Goal: Navigation & Orientation: Find specific page/section

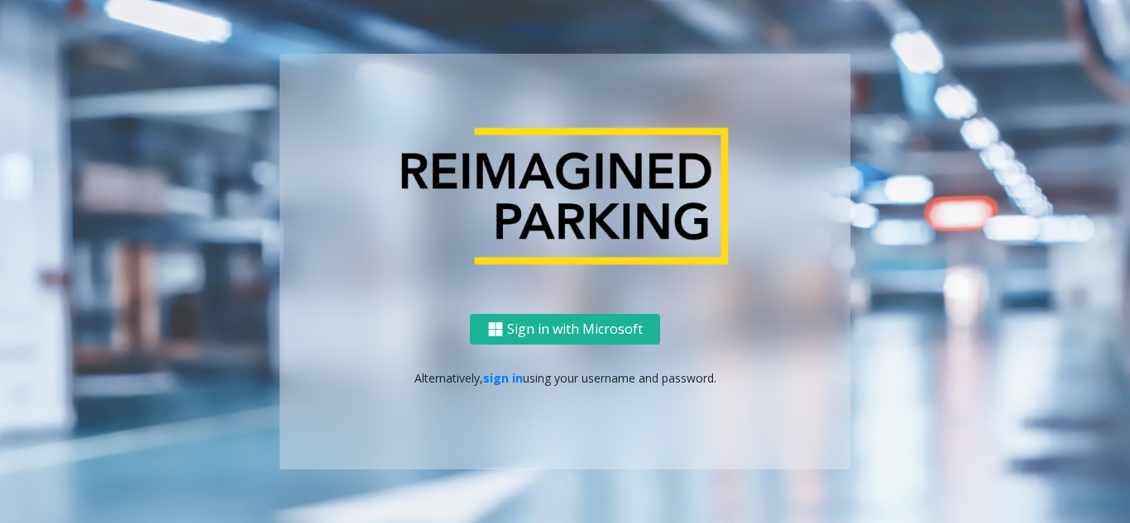
click at [504, 395] on div "Sign in with Microsoft Alternatively, sign in using your username and password." at bounding box center [564, 391] width 571 height 155
drag, startPoint x: 521, startPoint y: 375, endPoint x: 510, endPoint y: 375, distance: 10.7
click at [521, 375] on p "Alternatively, sign in using your username and password." at bounding box center [564, 378] width 537 height 17
click at [498, 381] on link "sign in" at bounding box center [503, 378] width 40 height 16
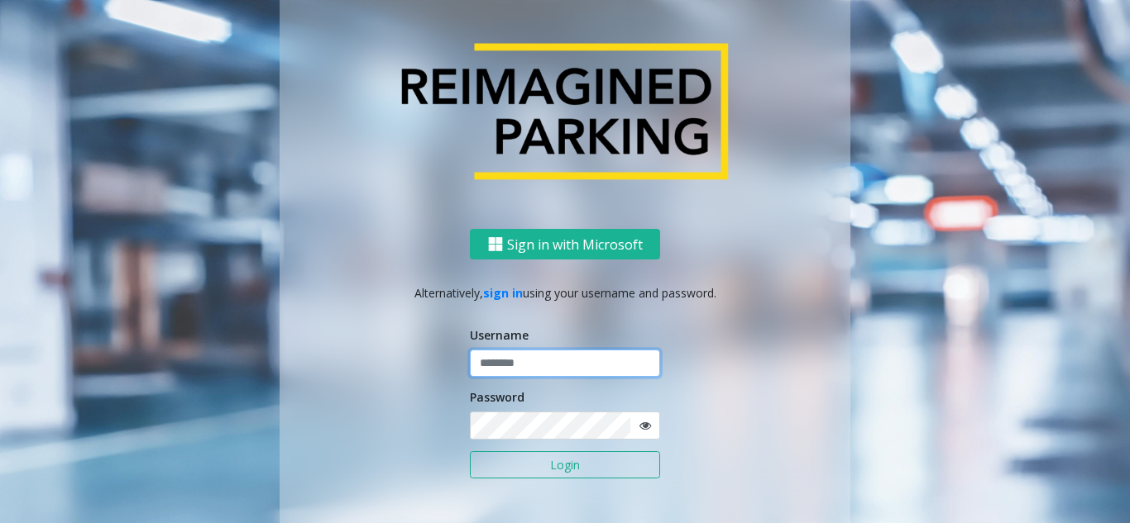
click at [533, 374] on input "text" at bounding box center [565, 364] width 190 height 28
paste input "*******"
type input "*******"
click at [470, 451] on button "Login" at bounding box center [565, 465] width 190 height 28
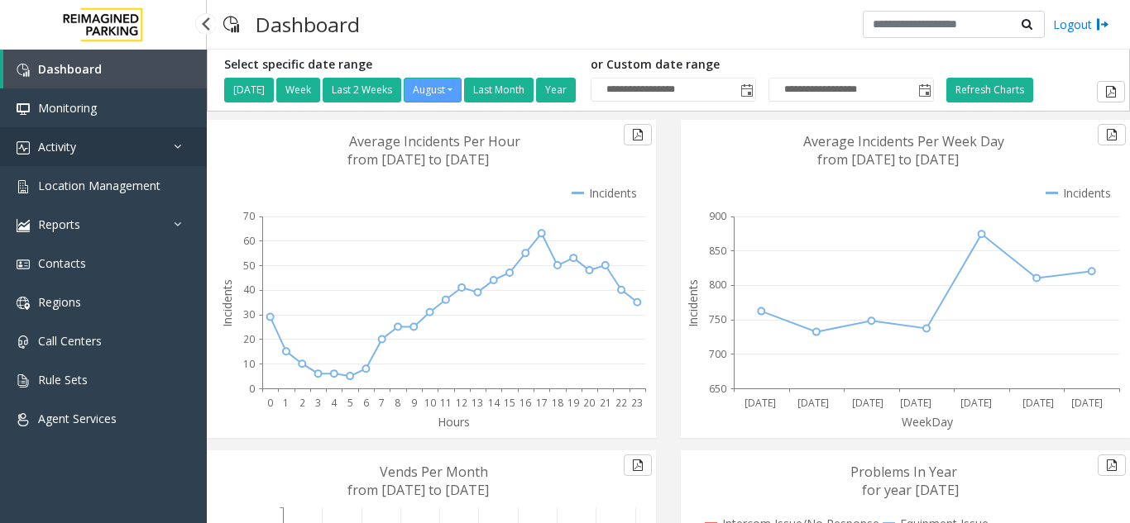
click at [115, 165] on link "Activity" at bounding box center [103, 146] width 207 height 39
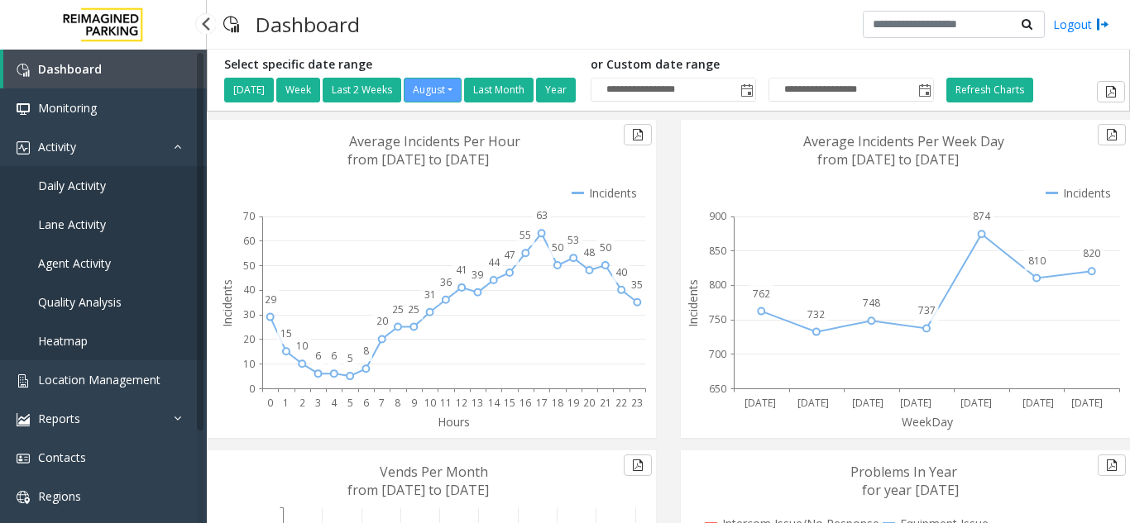
click at [121, 174] on link "Daily Activity" at bounding box center [103, 185] width 207 height 39
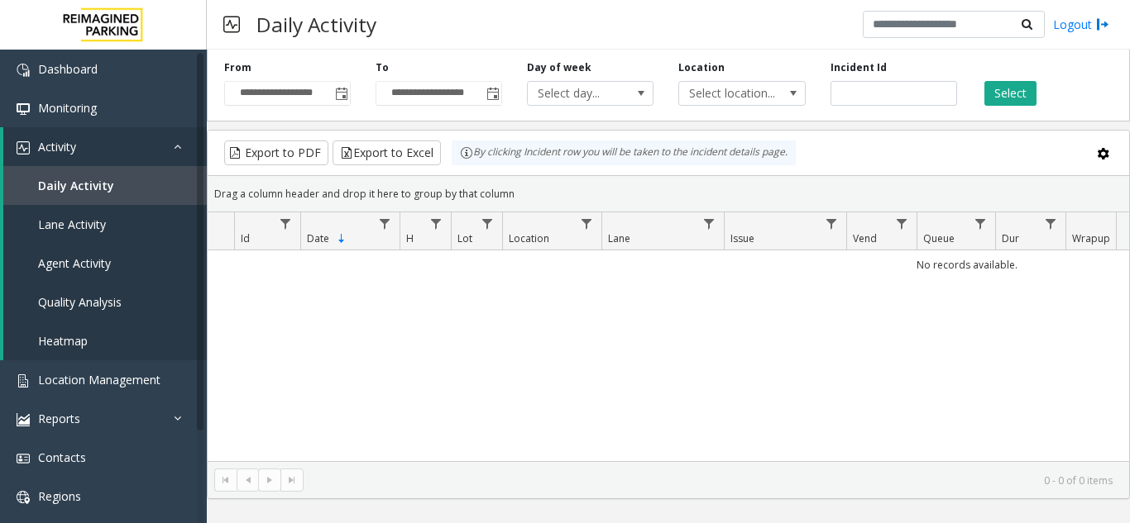
click at [344, 103] on span "Toggle popup" at bounding box center [341, 93] width 18 height 26
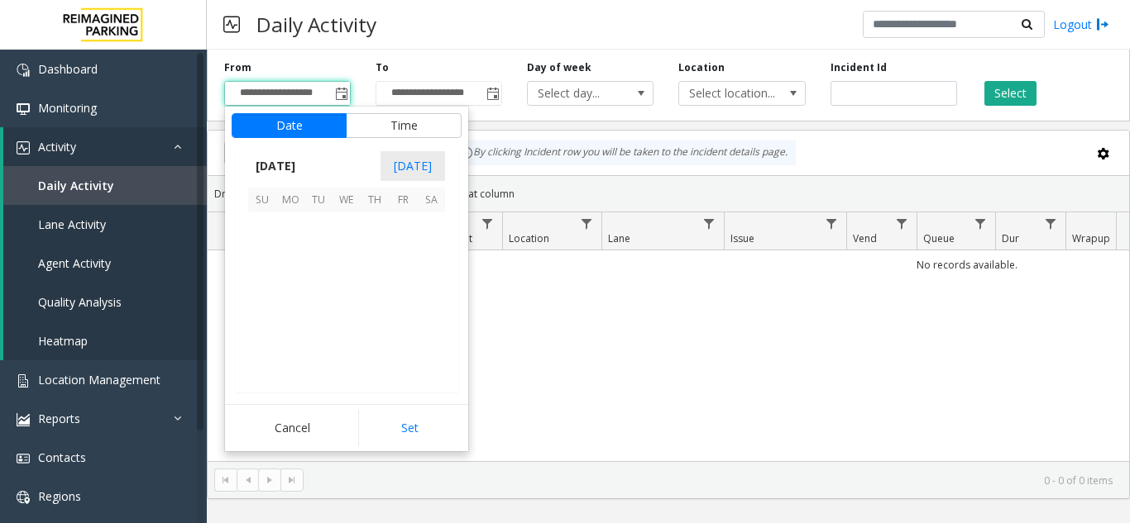
scroll to position [296587, 0]
click at [294, 286] on span "11" at bounding box center [290, 283] width 28 height 28
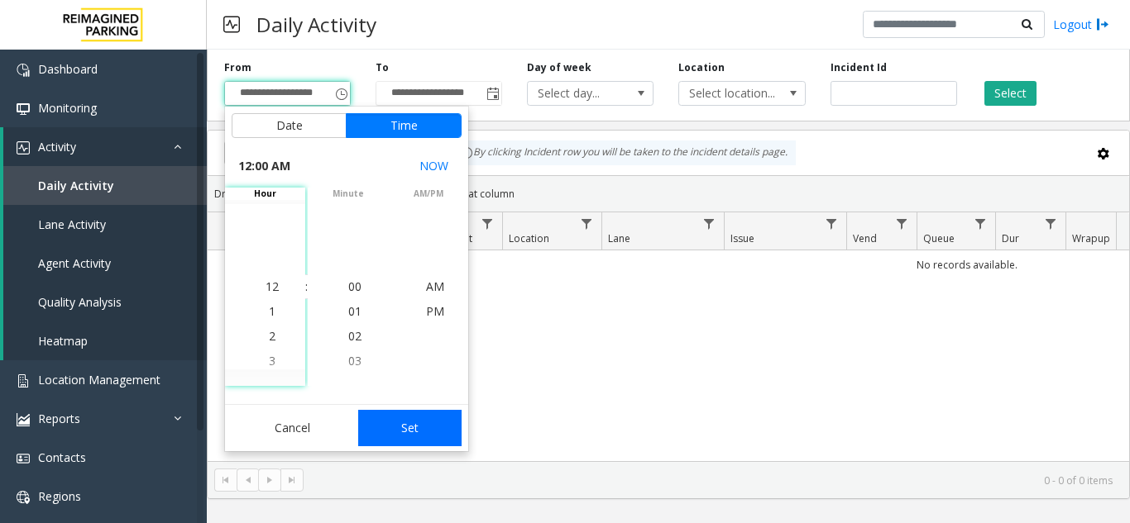
click at [402, 437] on button "Set" at bounding box center [410, 428] width 104 height 36
type input "**********"
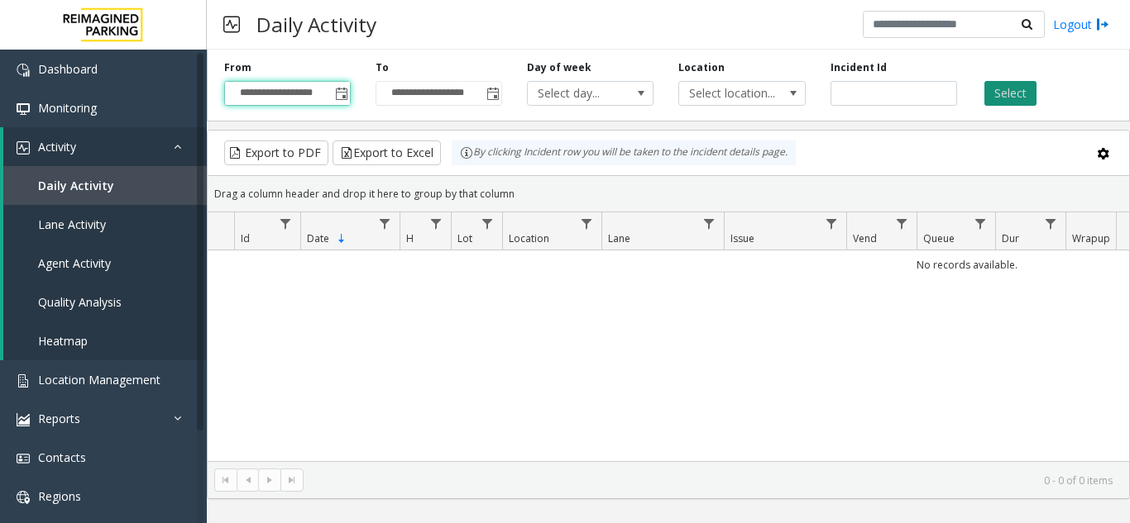
click at [1015, 103] on button "Select" at bounding box center [1010, 93] width 52 height 25
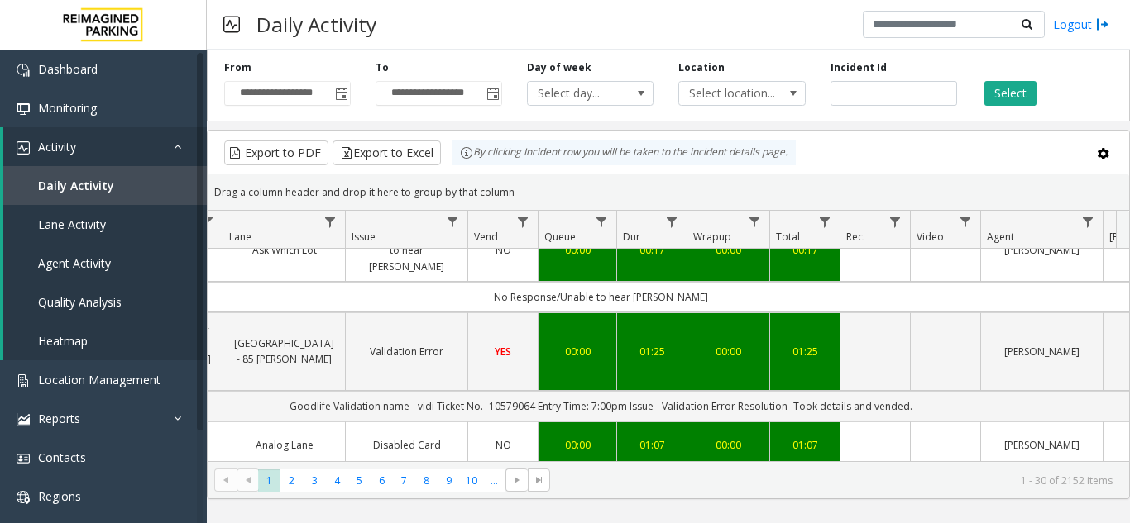
scroll to position [0, 379]
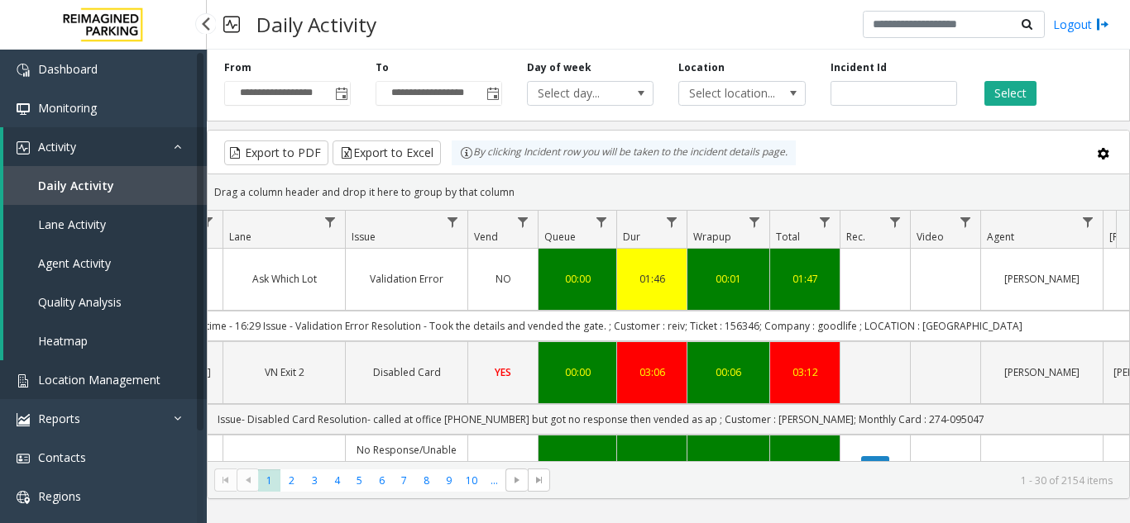
click at [112, 375] on span "Location Management" at bounding box center [99, 380] width 122 height 16
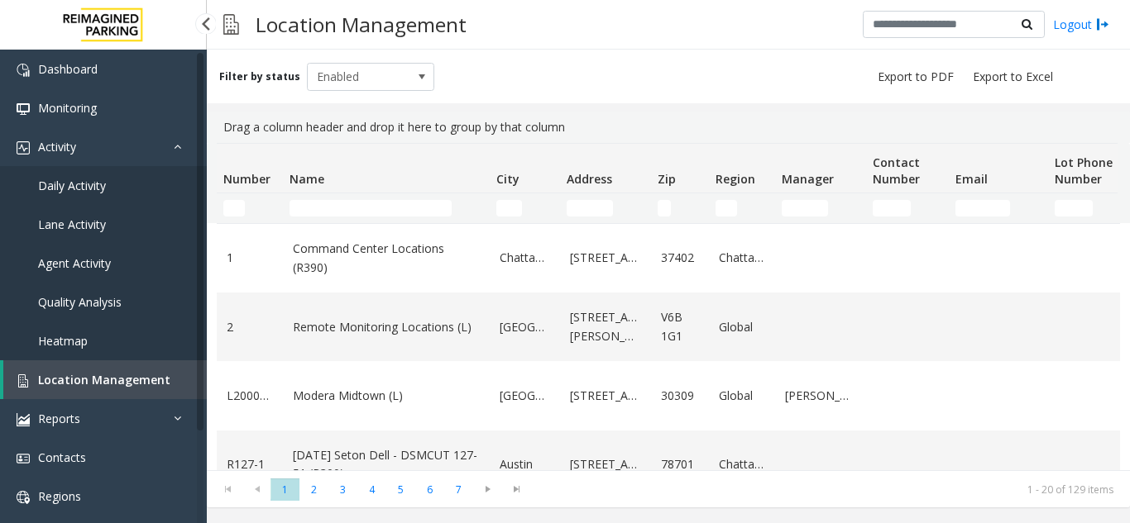
click at [110, 175] on link "Daily Activity" at bounding box center [103, 185] width 207 height 39
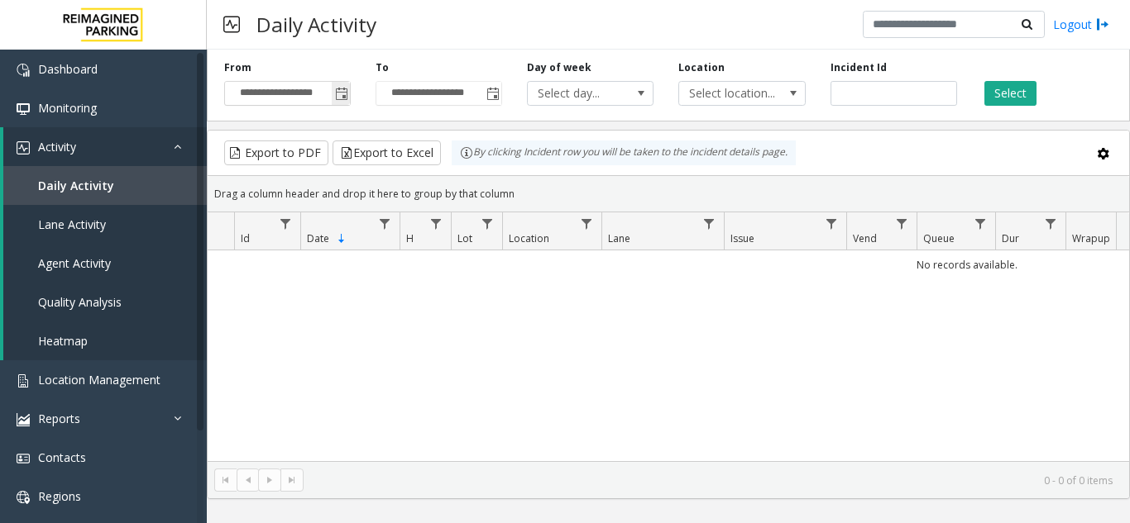
click at [339, 103] on span "Toggle popup" at bounding box center [341, 93] width 18 height 26
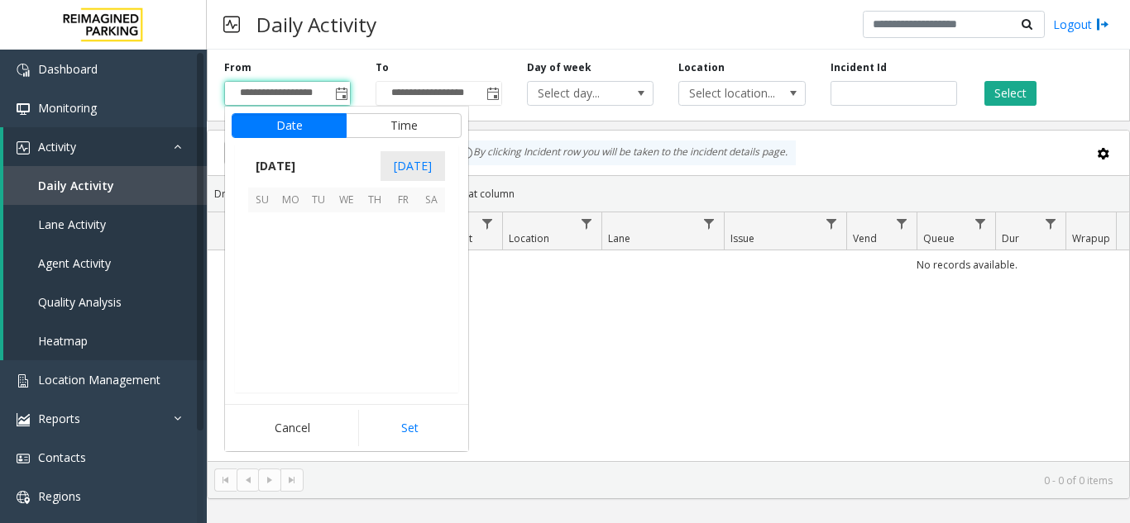
scroll to position [296587, 0]
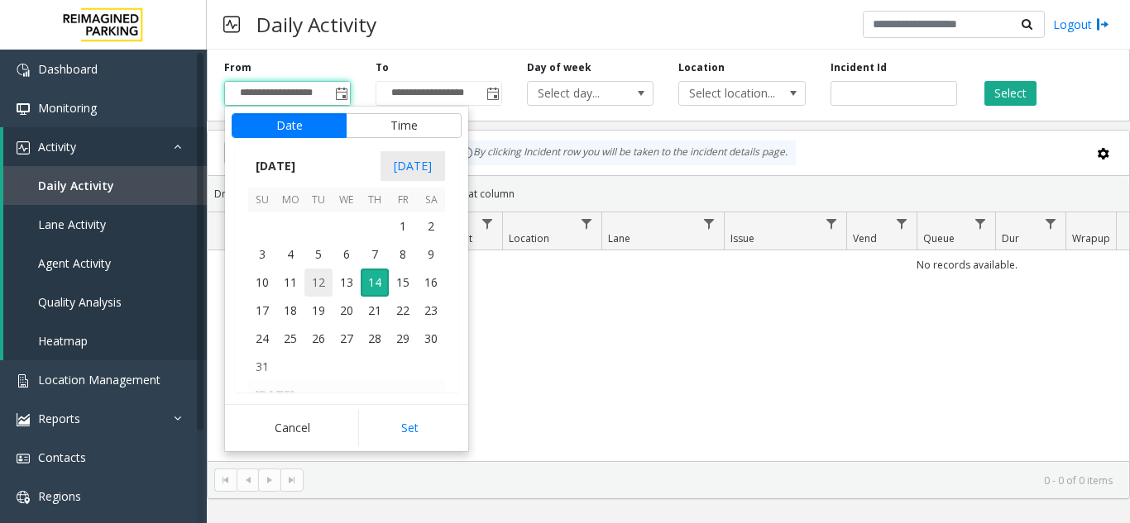
click at [308, 291] on span "12" at bounding box center [318, 283] width 28 height 28
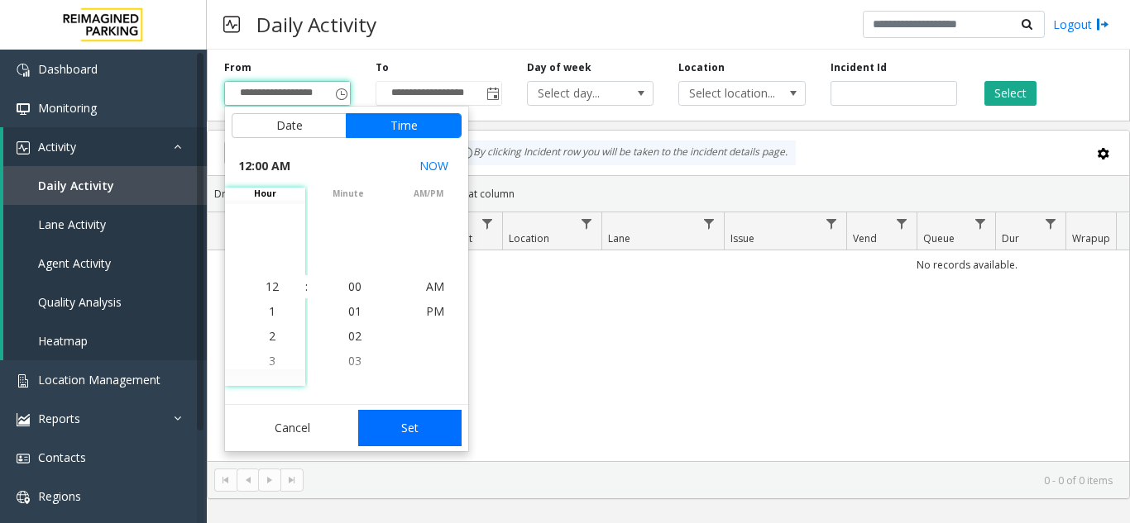
click at [414, 437] on button "Set" at bounding box center [410, 428] width 104 height 36
type input "**********"
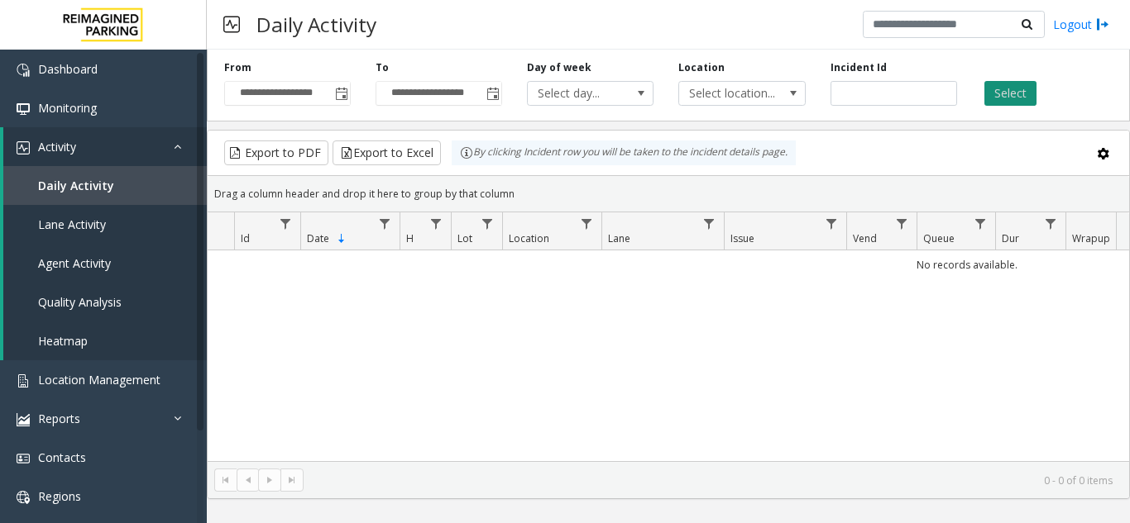
click at [1024, 94] on button "Select" at bounding box center [1010, 93] width 52 height 25
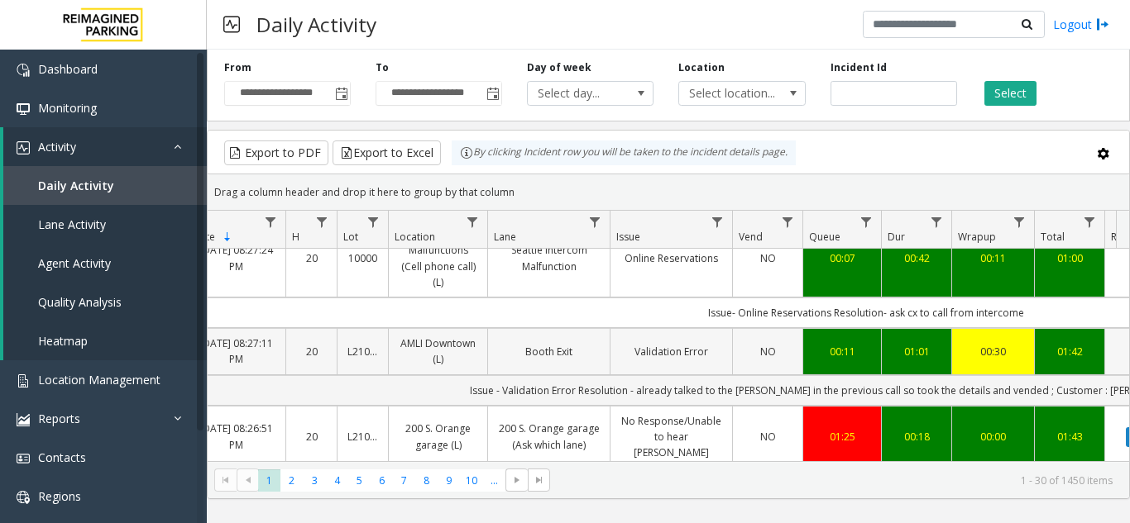
scroll to position [0, 114]
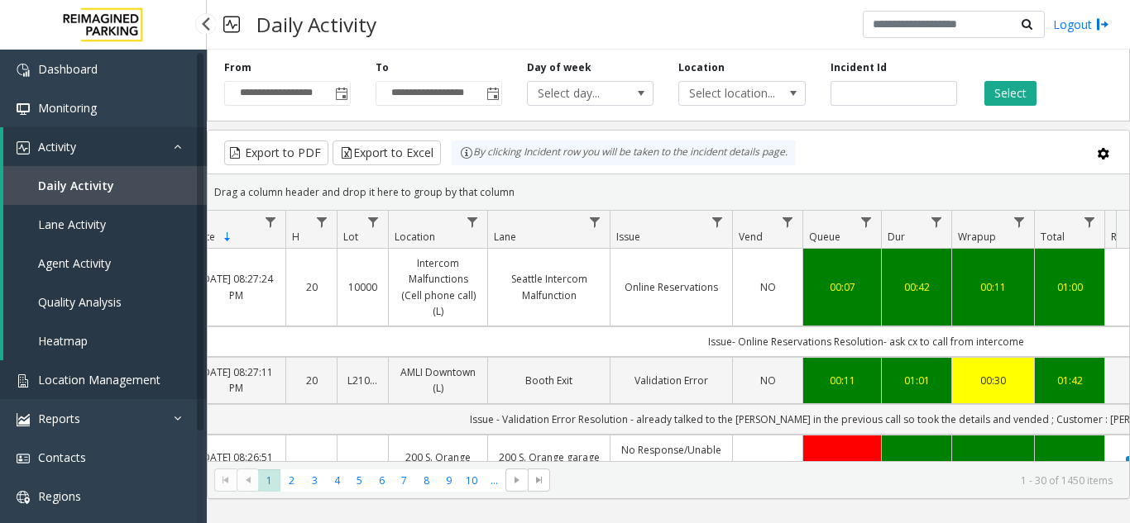
click at [167, 369] on link "Location Management" at bounding box center [103, 380] width 207 height 39
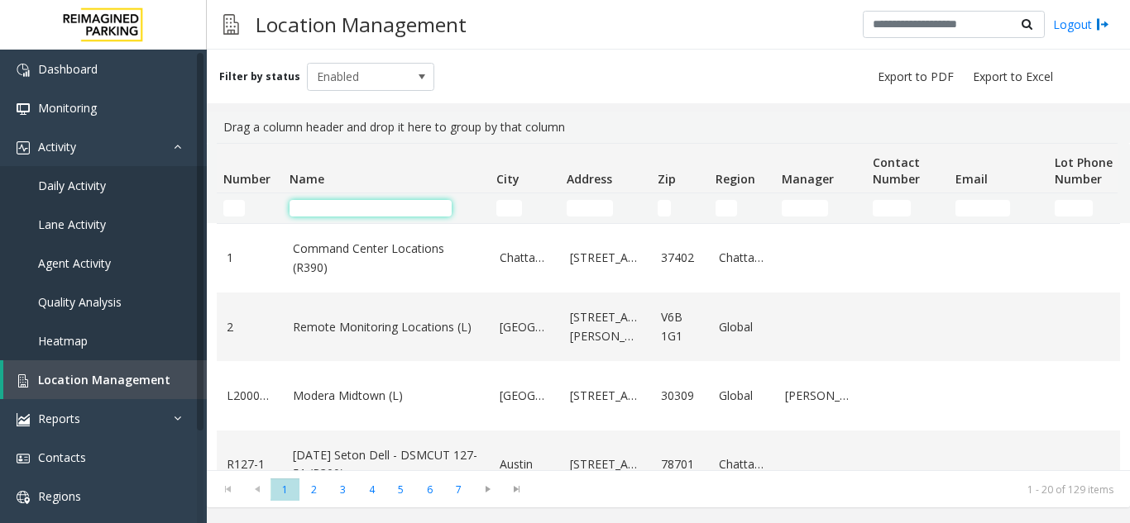
click at [351, 203] on input "Name Filter" at bounding box center [370, 208] width 162 height 17
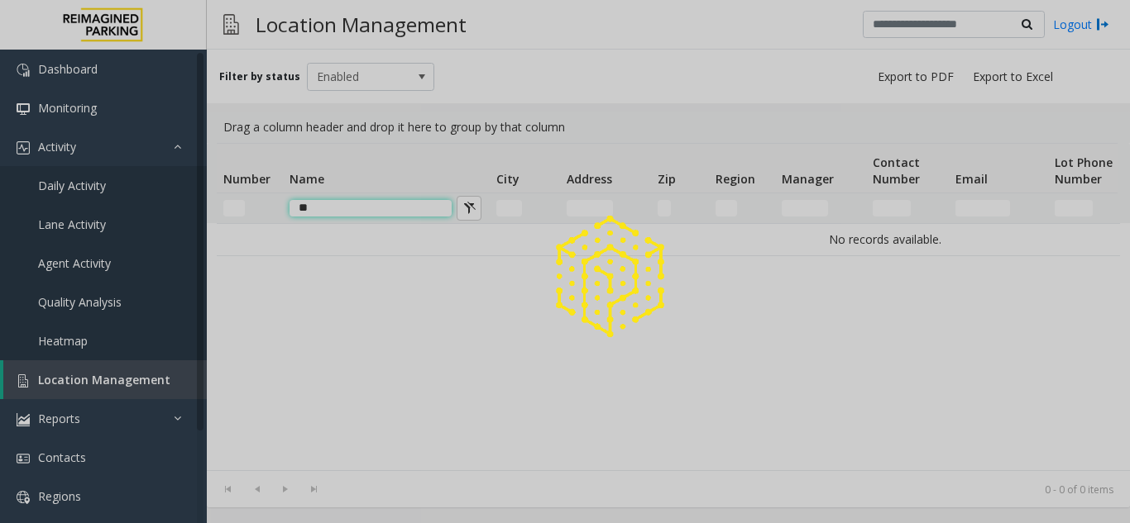
type input "*"
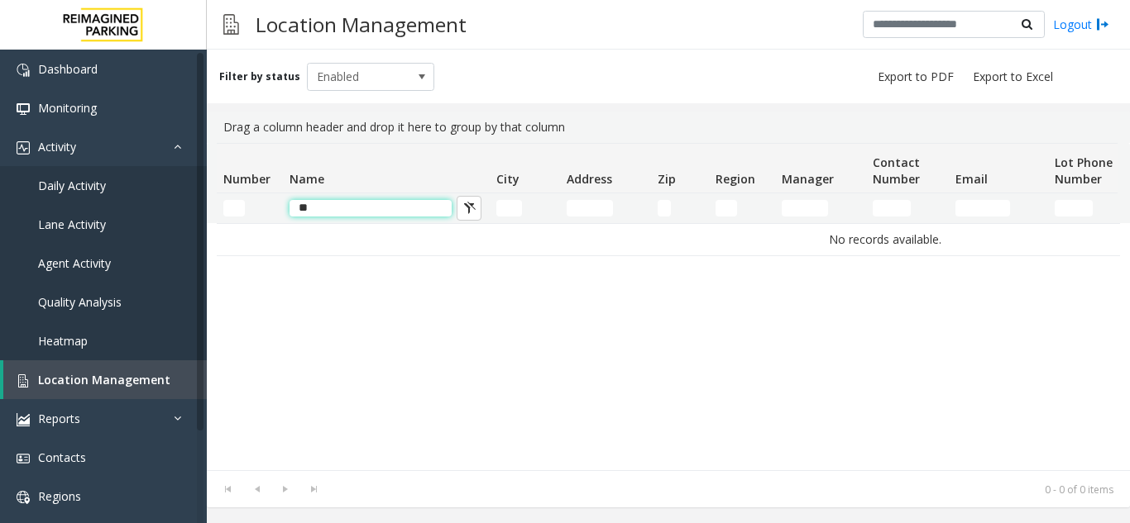
type input "*"
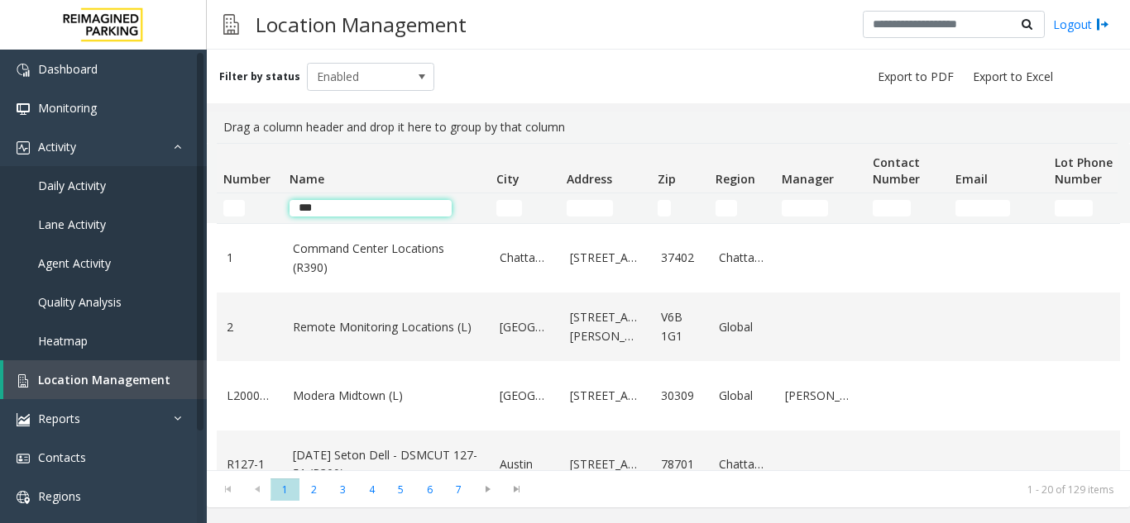
type input "****"
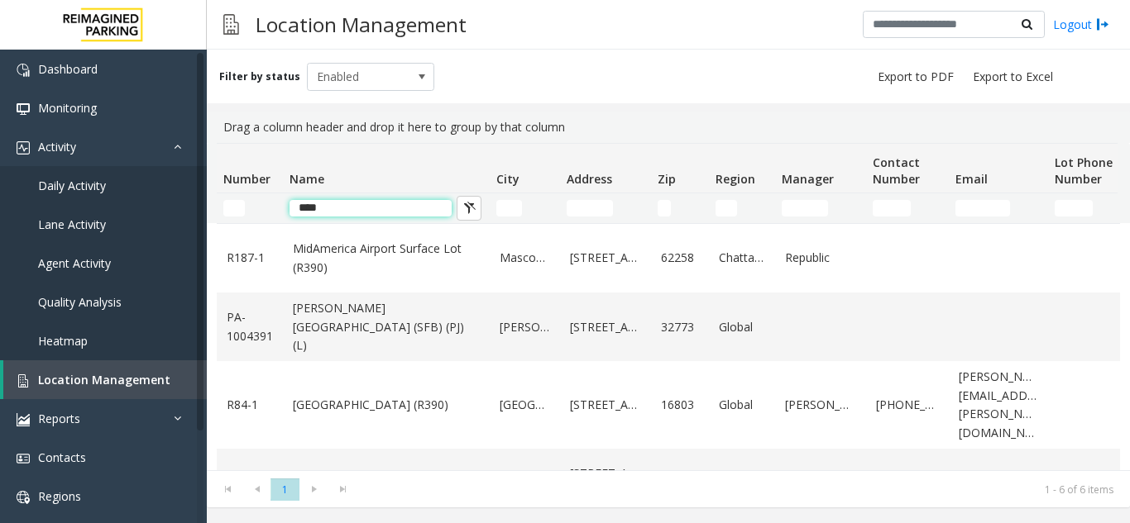
click at [399, 208] on input "****" at bounding box center [370, 208] width 162 height 17
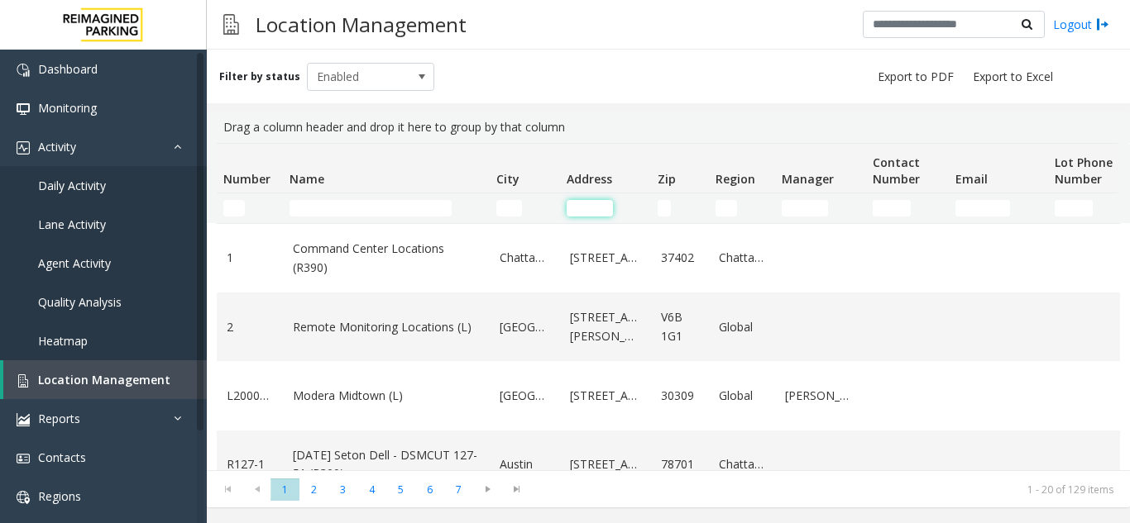
click at [590, 210] on input "Address Filter" at bounding box center [589, 208] width 46 height 17
click at [578, 207] on input "Address Filter" at bounding box center [589, 208] width 46 height 17
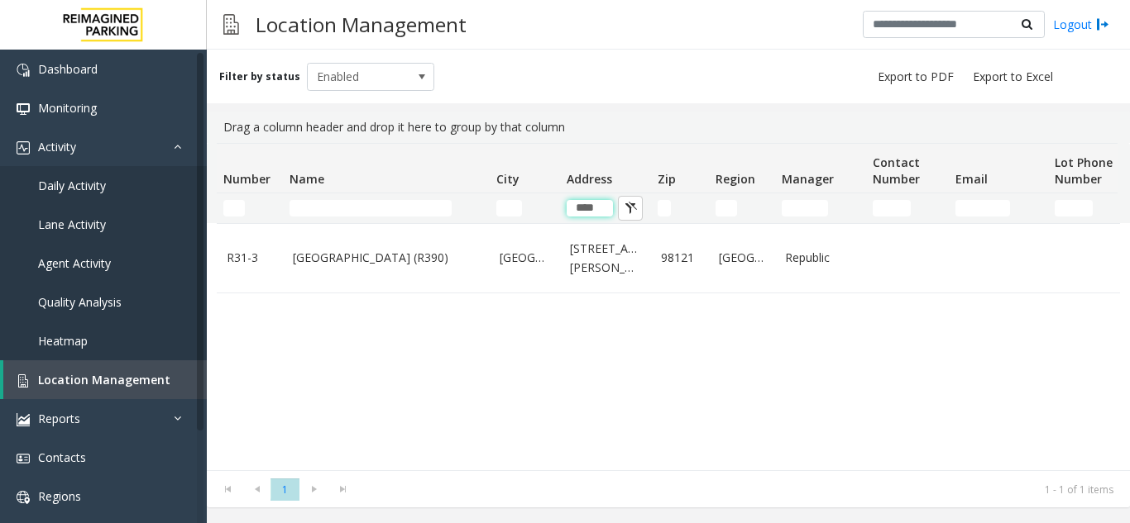
type input "****"
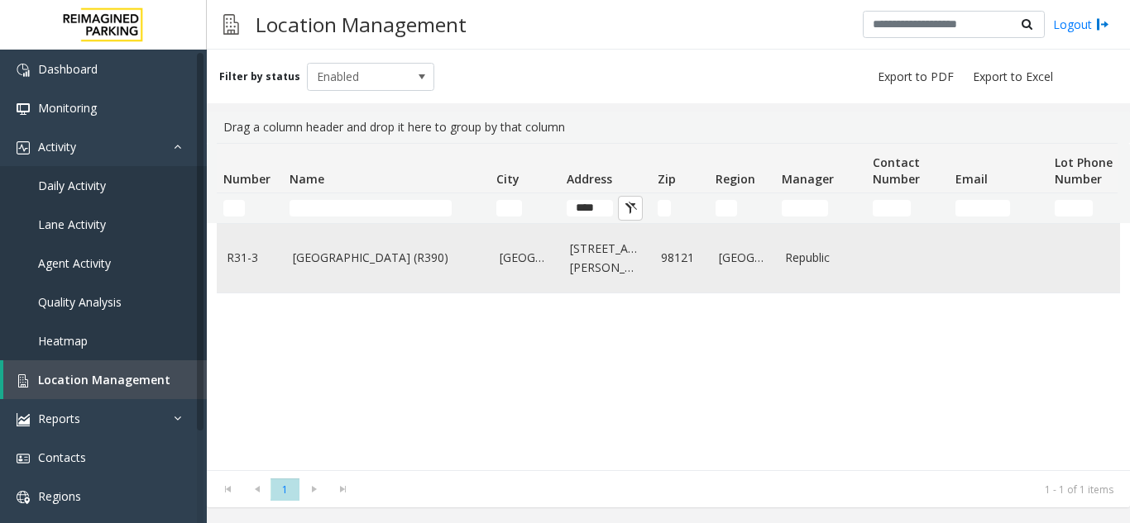
click at [430, 264] on link "[GEOGRAPHIC_DATA] (R390)" at bounding box center [386, 258] width 187 height 18
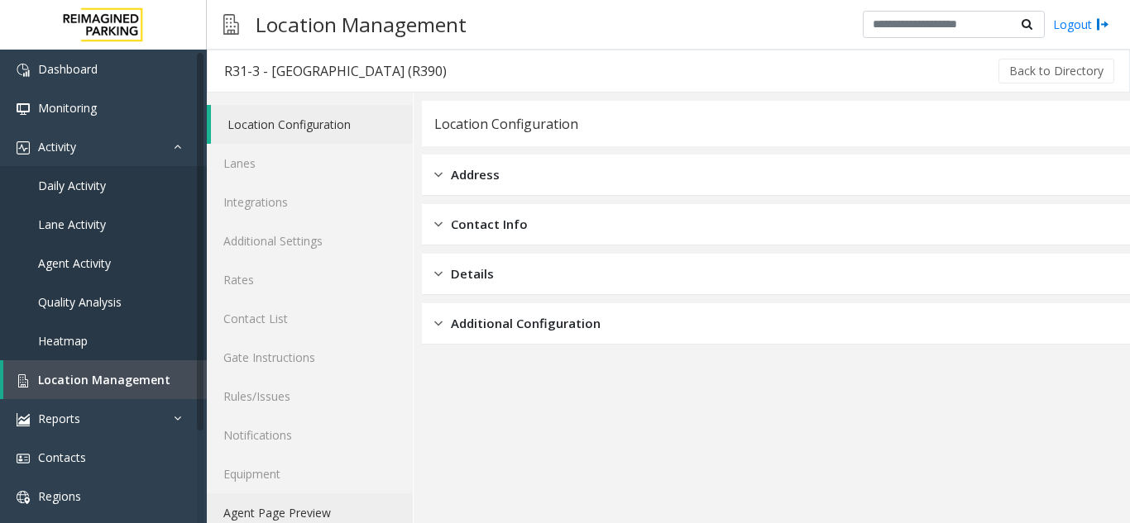
click at [356, 514] on link "Agent Page Preview" at bounding box center [310, 513] width 206 height 39
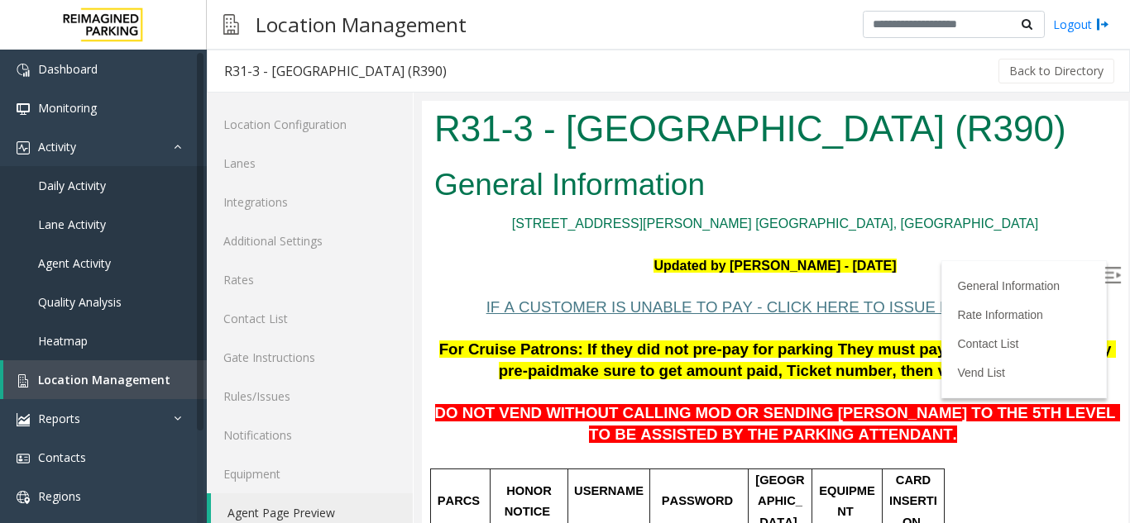
click at [1104, 277] on img at bounding box center [1112, 275] width 17 height 17
click at [198, 354] on link "Heatmap" at bounding box center [103, 341] width 207 height 39
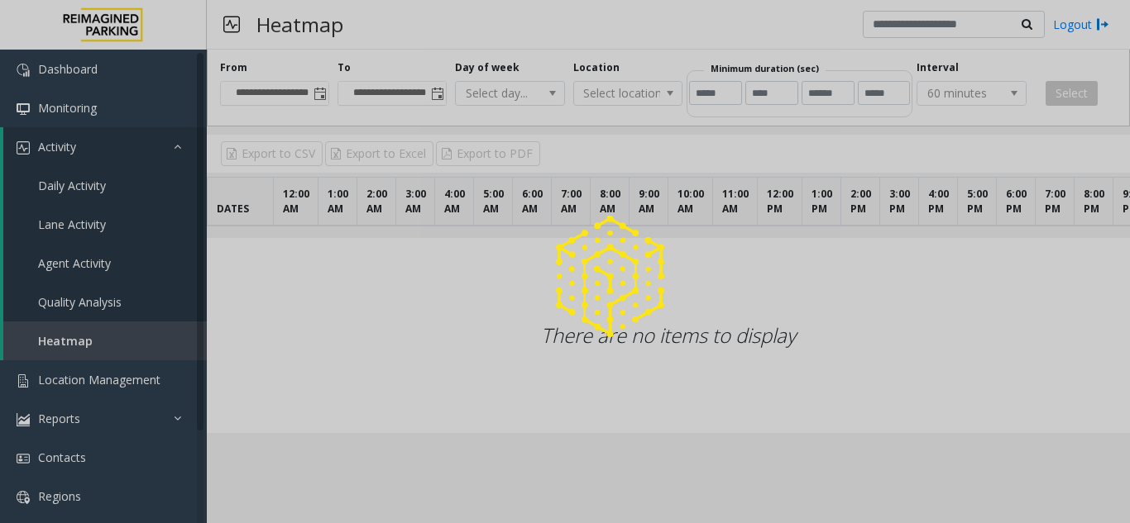
click at [170, 362] on div at bounding box center [565, 261] width 1130 height 523
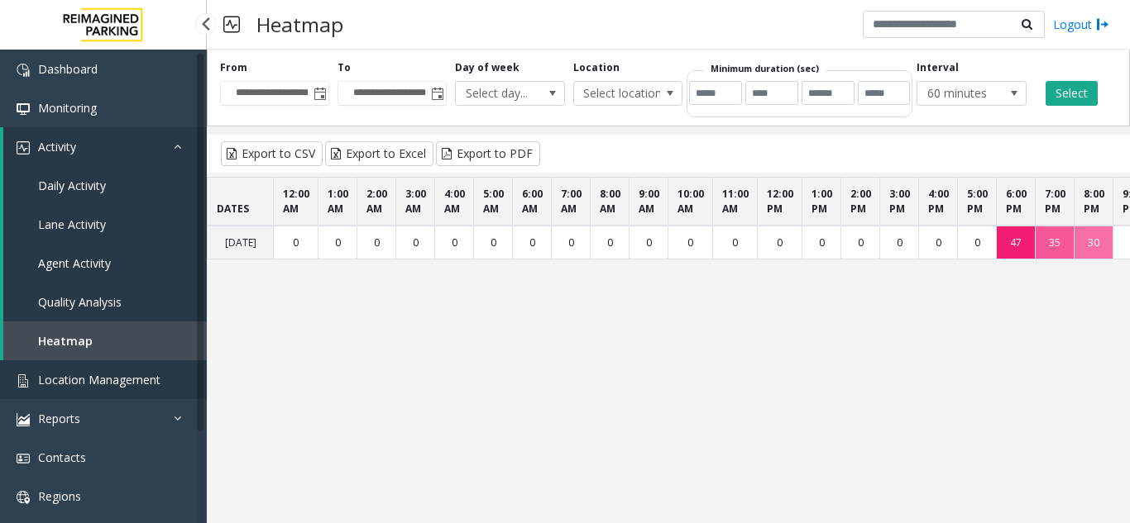
click at [65, 369] on link "Location Management" at bounding box center [103, 380] width 207 height 39
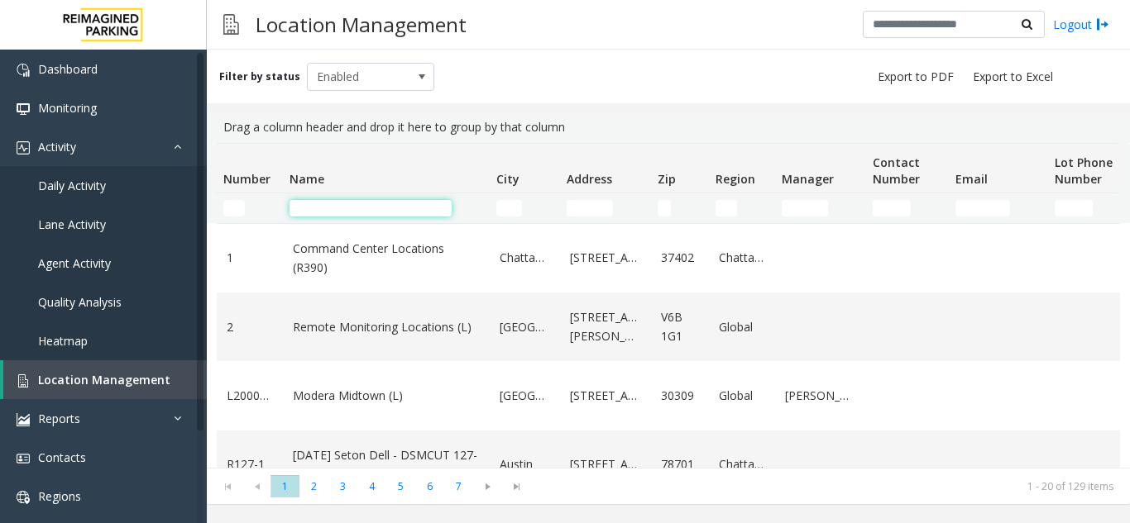
click at [375, 208] on input "Name Filter" at bounding box center [370, 208] width 162 height 17
type input "*"
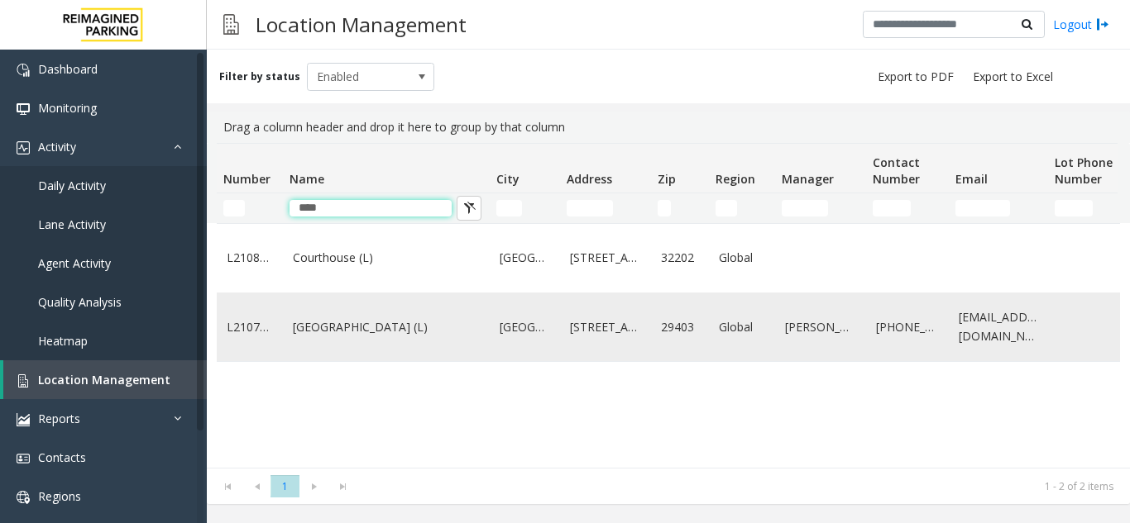
type input "****"
click at [361, 327] on link "[GEOGRAPHIC_DATA] (L)" at bounding box center [386, 327] width 187 height 18
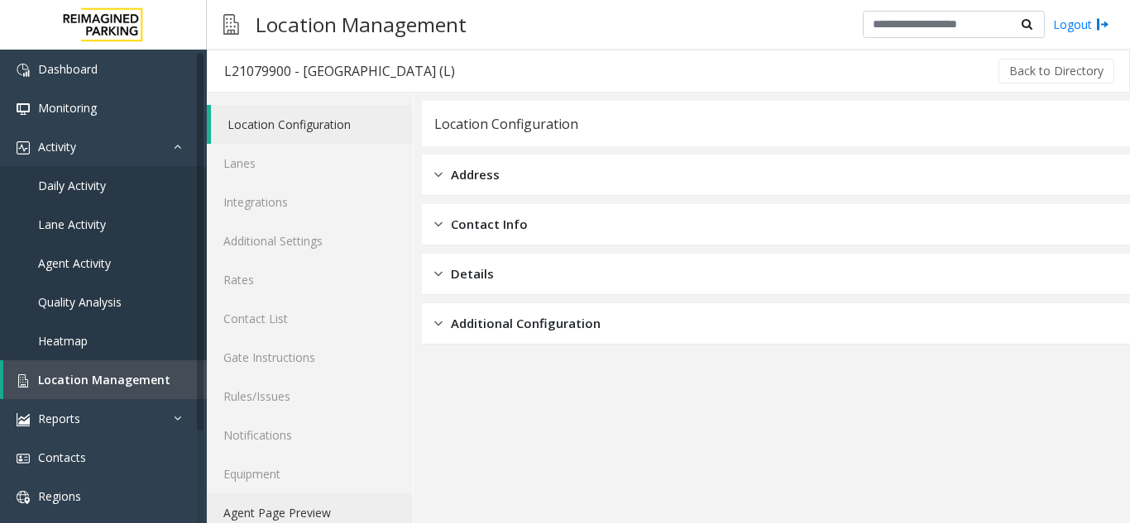
click at [289, 512] on link "Agent Page Preview" at bounding box center [310, 513] width 206 height 39
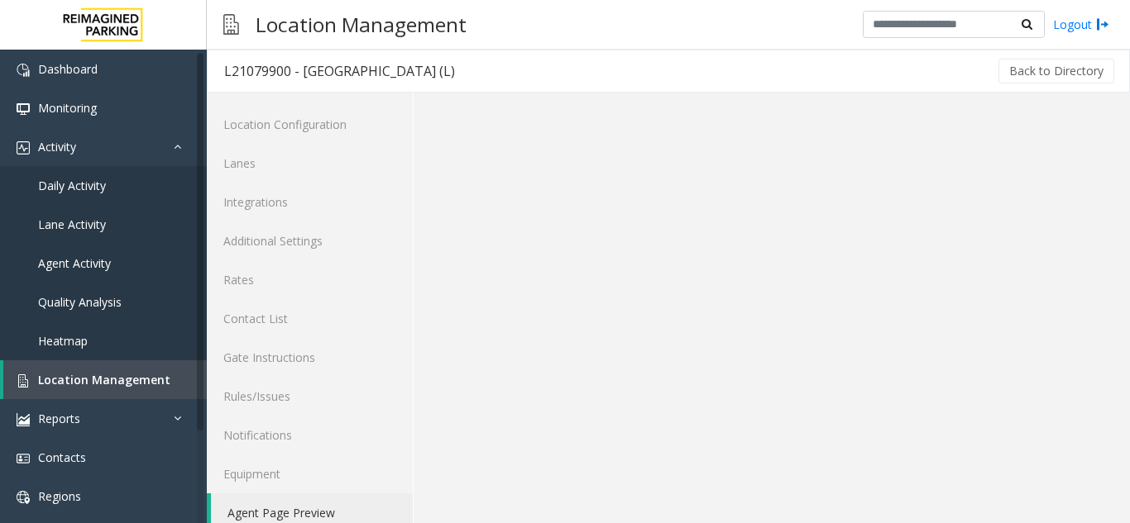
click at [289, 512] on link "Agent Page Preview" at bounding box center [312, 513] width 202 height 39
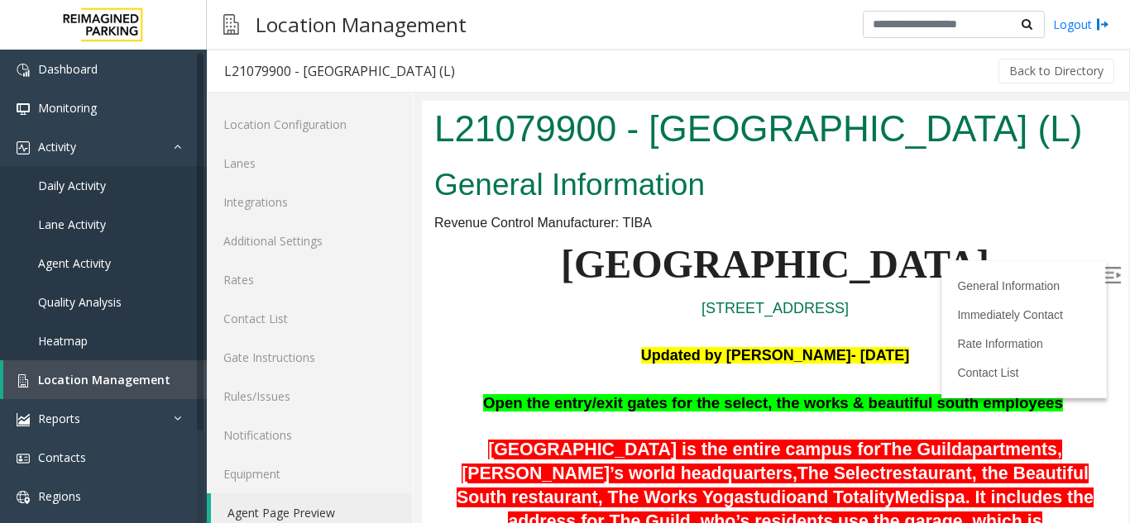
click at [627, 226] on span "Revenue Control Manufacturer: TIBA" at bounding box center [542, 223] width 217 height 14
click at [1104, 275] on img at bounding box center [1112, 275] width 17 height 17
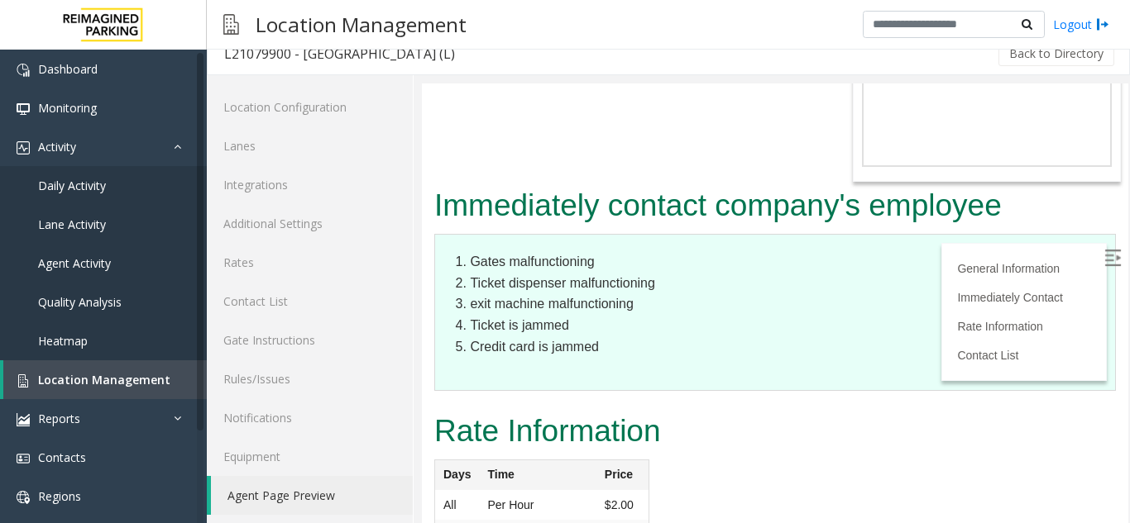
scroll to position [21, 0]
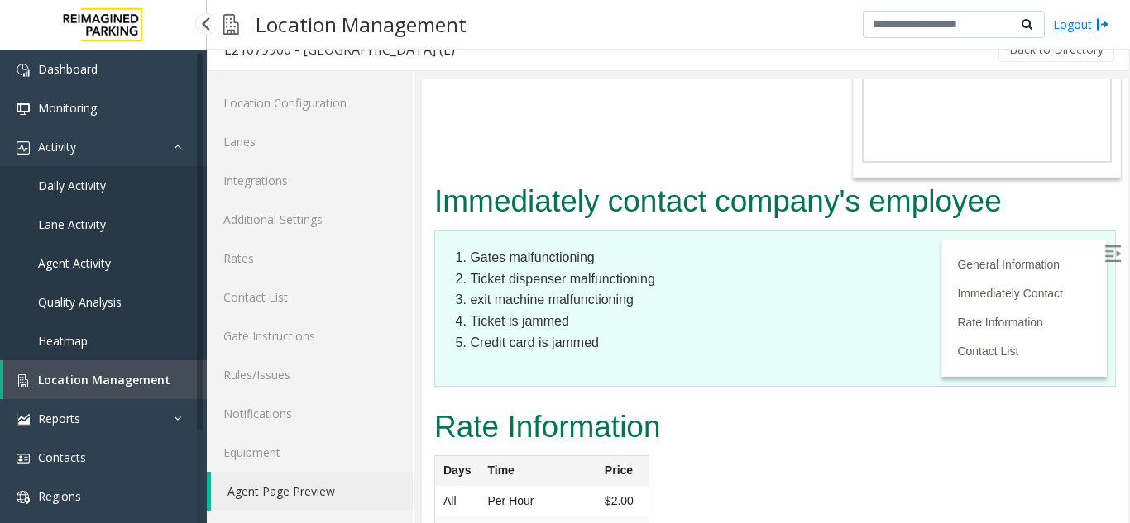
click at [147, 365] on link "Location Management" at bounding box center [104, 380] width 203 height 39
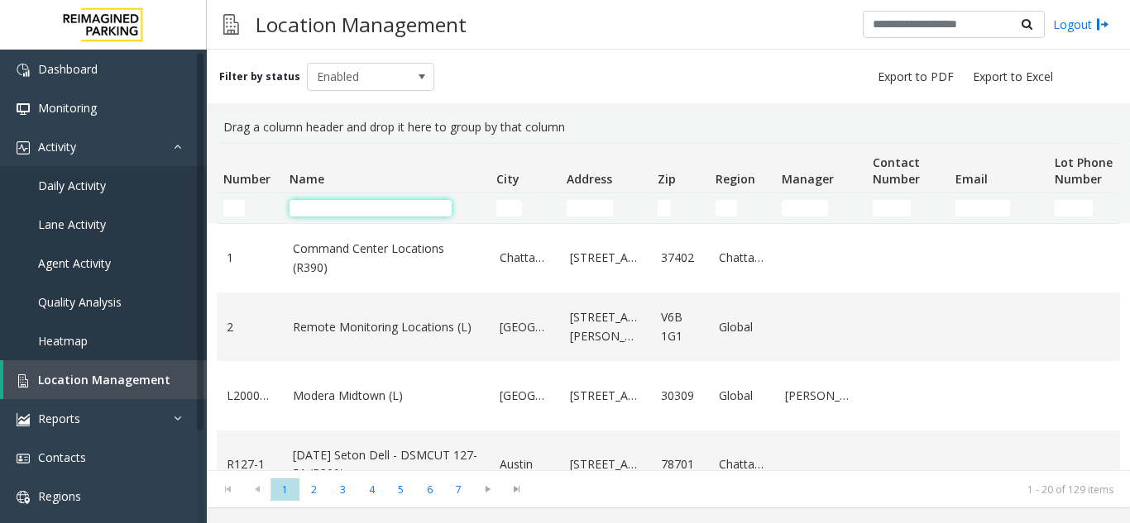
click at [362, 206] on input "Name Filter" at bounding box center [370, 208] width 162 height 17
click at [585, 185] on span "Address" at bounding box center [588, 179] width 45 height 16
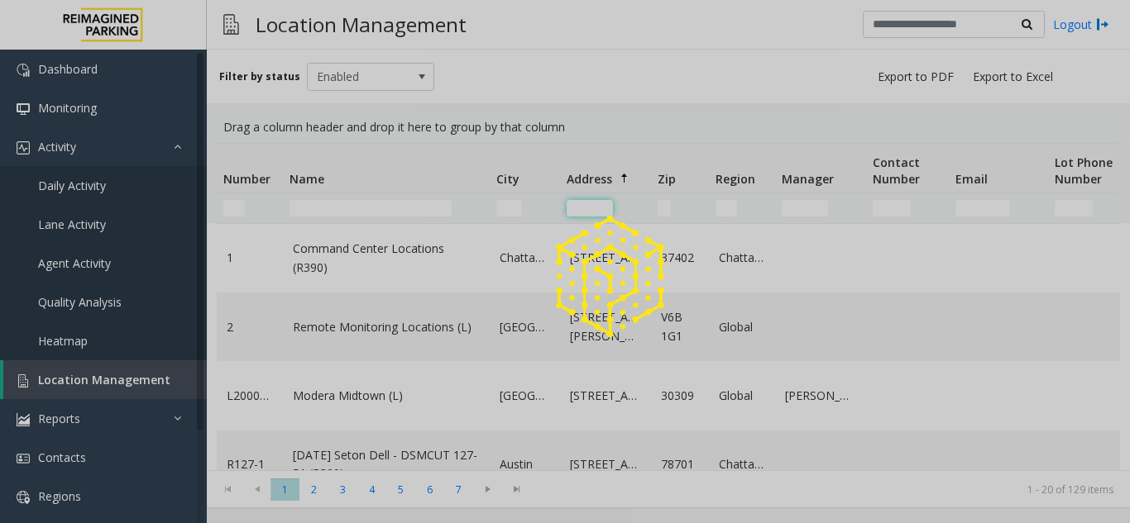
click at [582, 204] on input "Address Filter" at bounding box center [589, 208] width 46 height 17
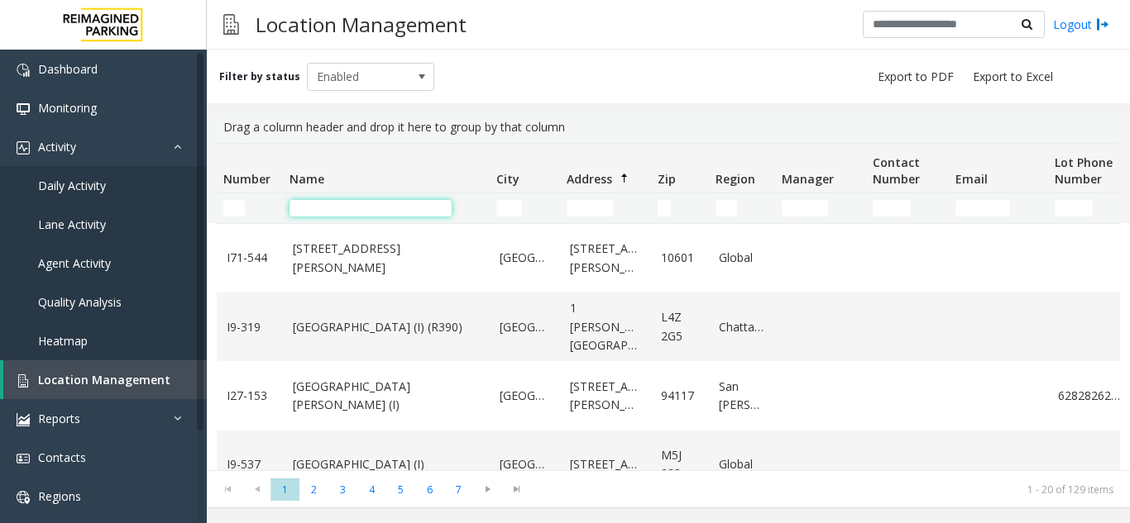
click at [351, 216] on input "Name Filter" at bounding box center [370, 208] width 162 height 17
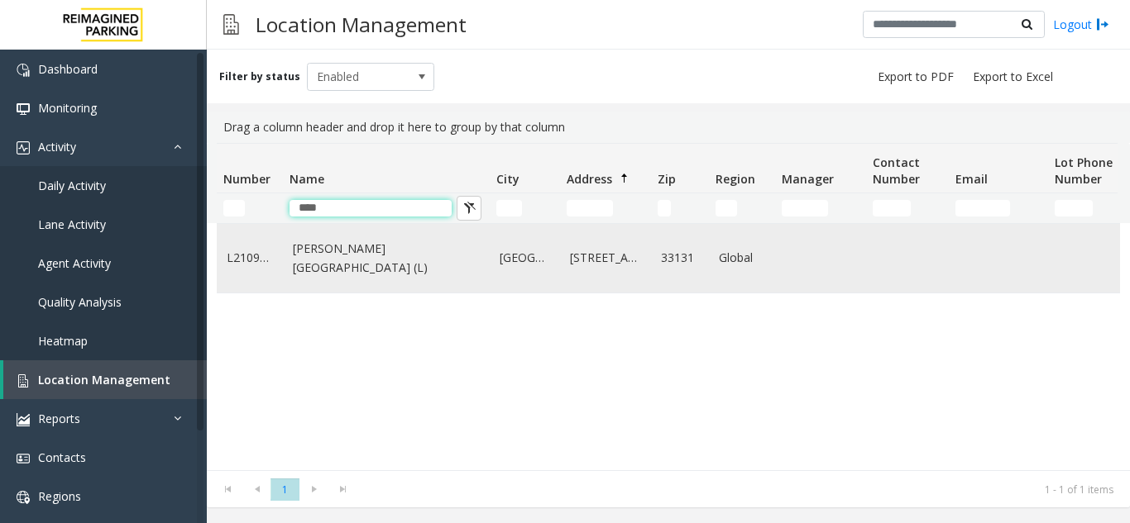
type input "****"
click at [351, 282] on td "[PERSON_NAME][GEOGRAPHIC_DATA] (L)" at bounding box center [386, 258] width 207 height 69
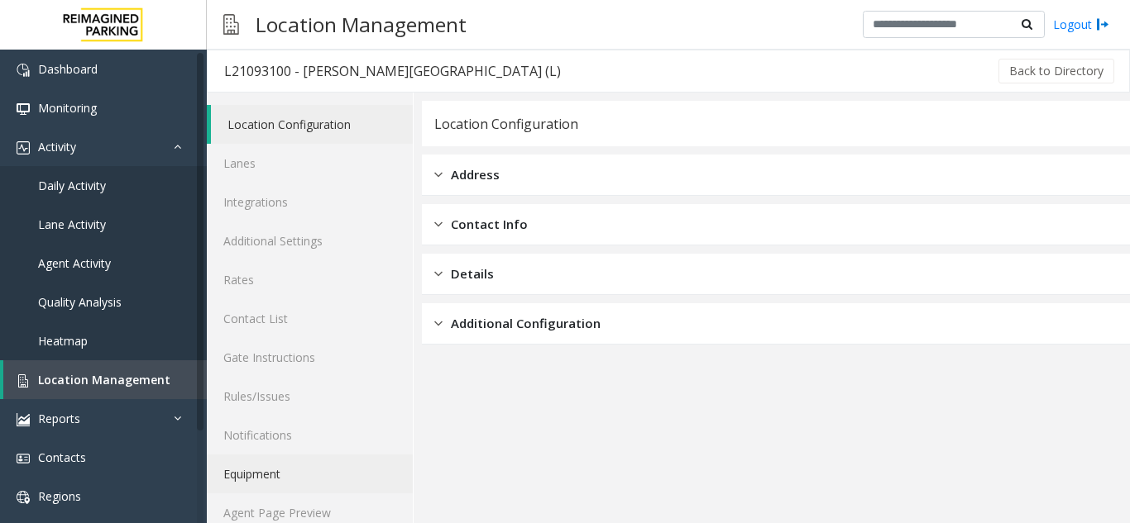
click at [325, 492] on link "Equipment" at bounding box center [310, 474] width 206 height 39
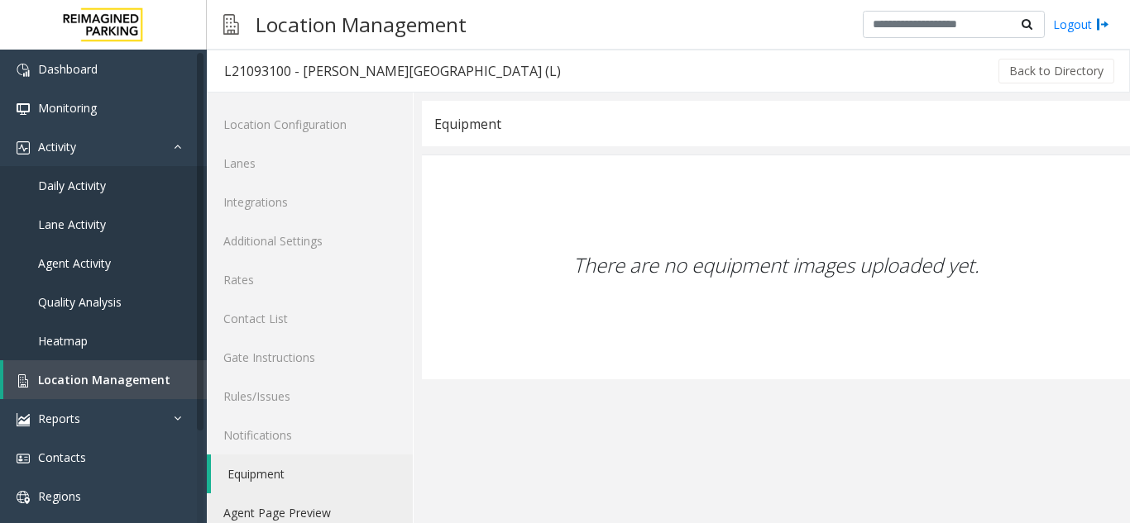
click at [318, 501] on link "Agent Page Preview" at bounding box center [310, 513] width 206 height 39
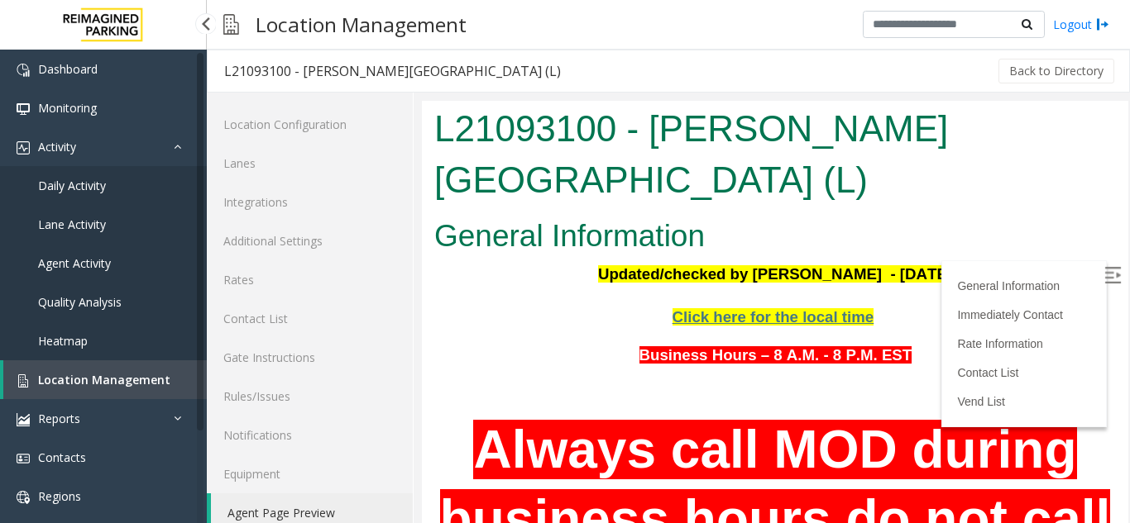
click at [115, 366] on link "Location Management" at bounding box center [104, 380] width 203 height 39
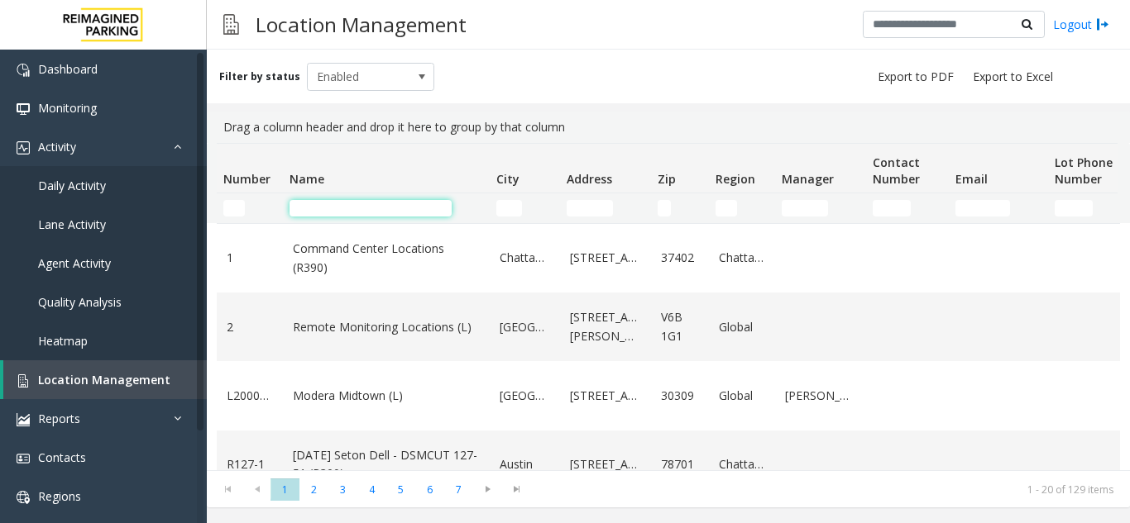
click at [335, 200] on input "Name Filter" at bounding box center [370, 208] width 162 height 17
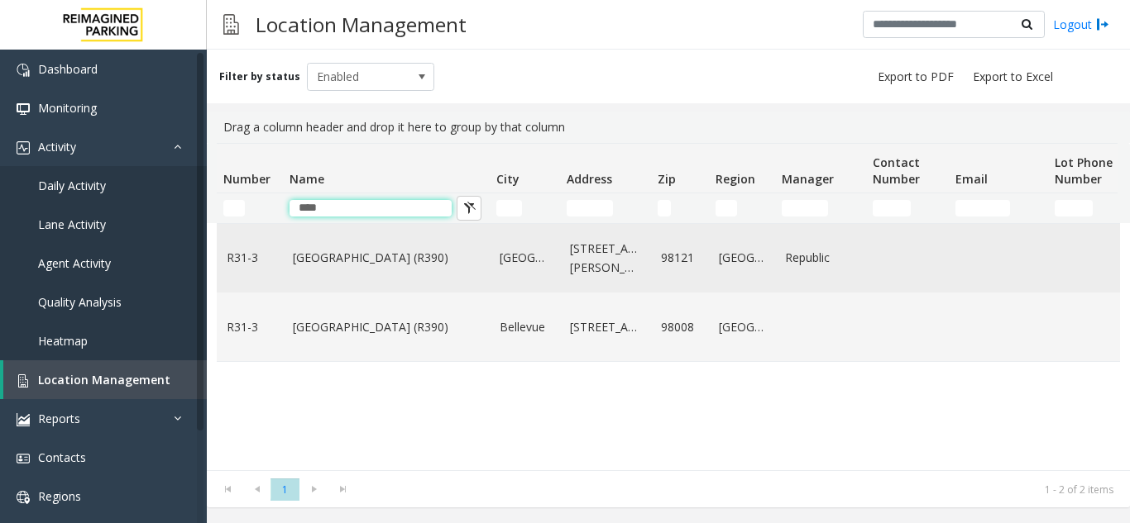
type input "****"
click at [397, 278] on td "[GEOGRAPHIC_DATA] (R390)" at bounding box center [386, 258] width 207 height 69
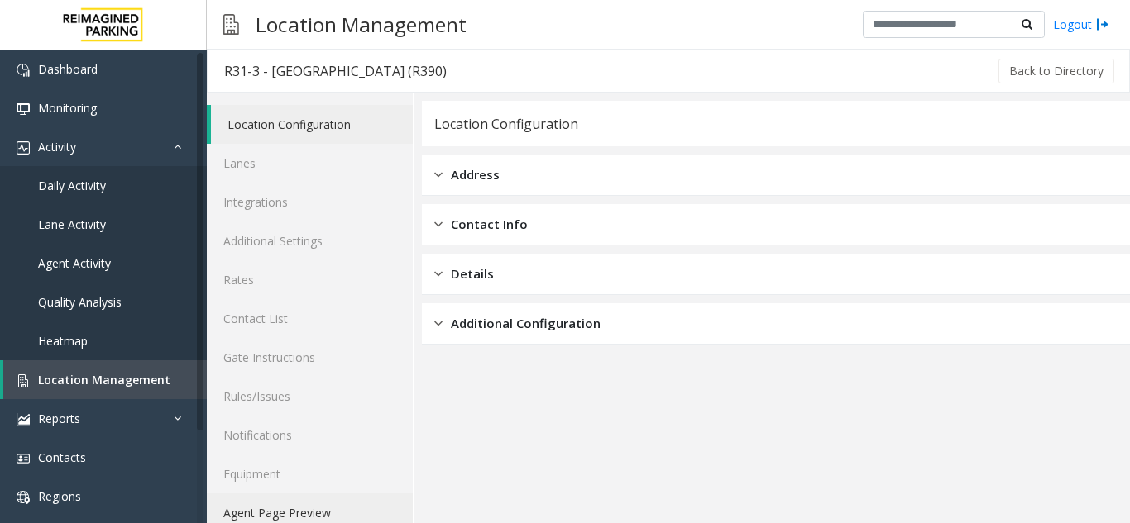
click at [323, 503] on link "Agent Page Preview" at bounding box center [310, 513] width 206 height 39
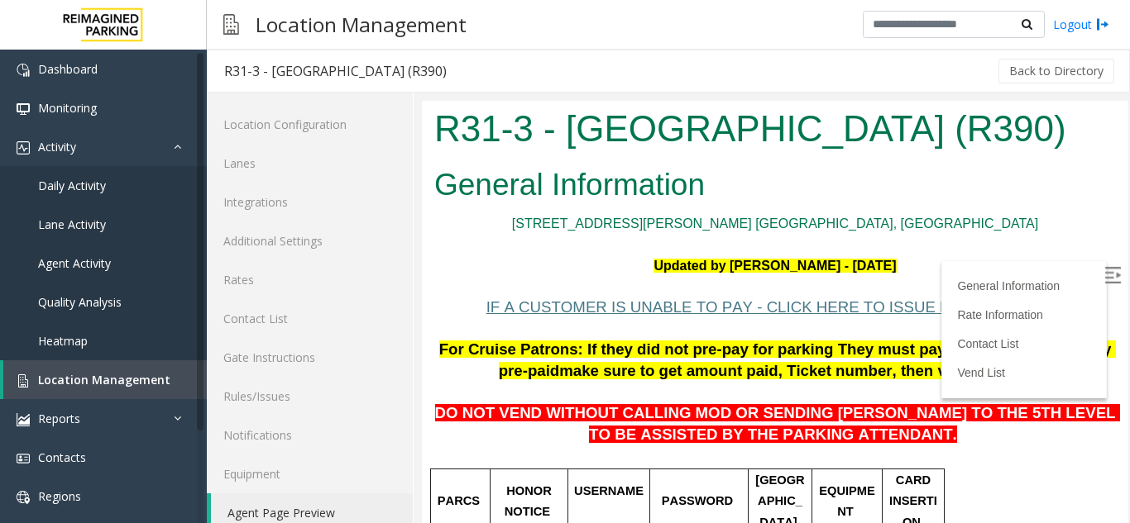
click at [1101, 274] on label at bounding box center [1113, 277] width 25 height 25
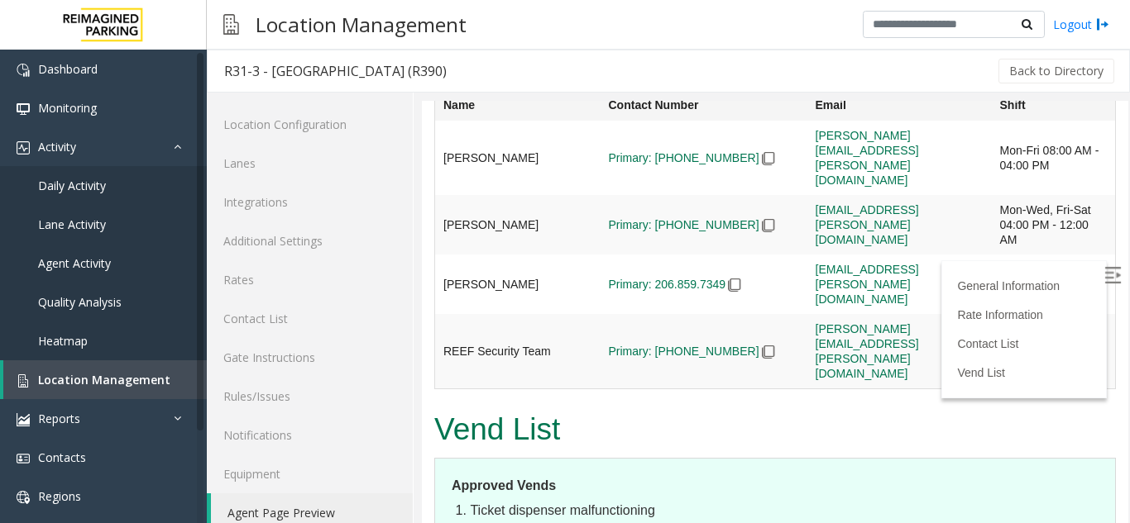
scroll to position [4247, 0]
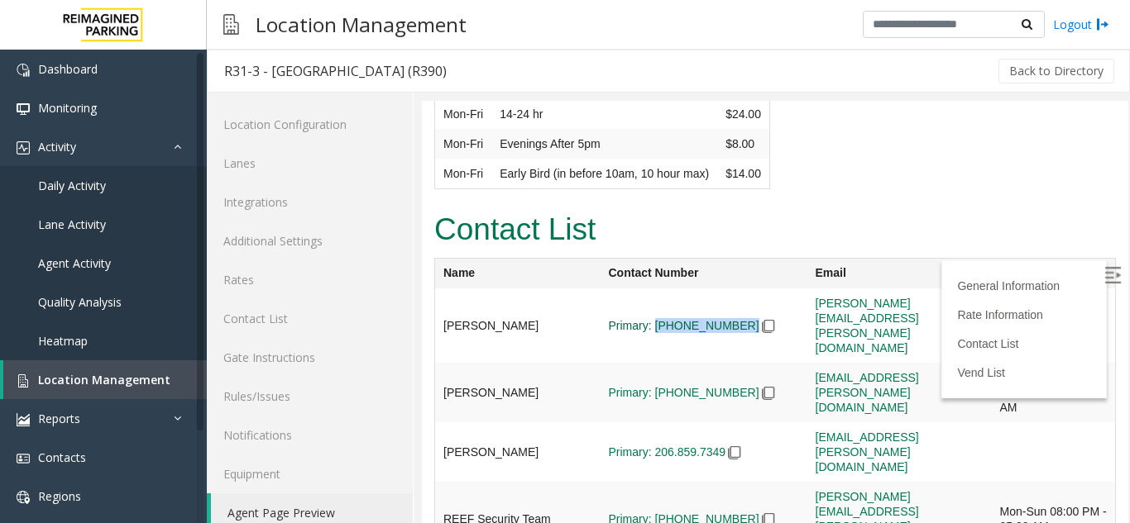
drag, startPoint x: 697, startPoint y: 259, endPoint x: 619, endPoint y: 247, distance: 79.4
click at [619, 289] on td "Primary: [PHONE_NUMBER]" at bounding box center [703, 326] width 207 height 74
copy link "[PHONE_NUMBER]"
drag, startPoint x: 697, startPoint y: 322, endPoint x: 620, endPoint y: 313, distance: 77.4
click at [620, 313] on td "Primary: [PHONE_NUMBER]" at bounding box center [703, 326] width 207 height 74
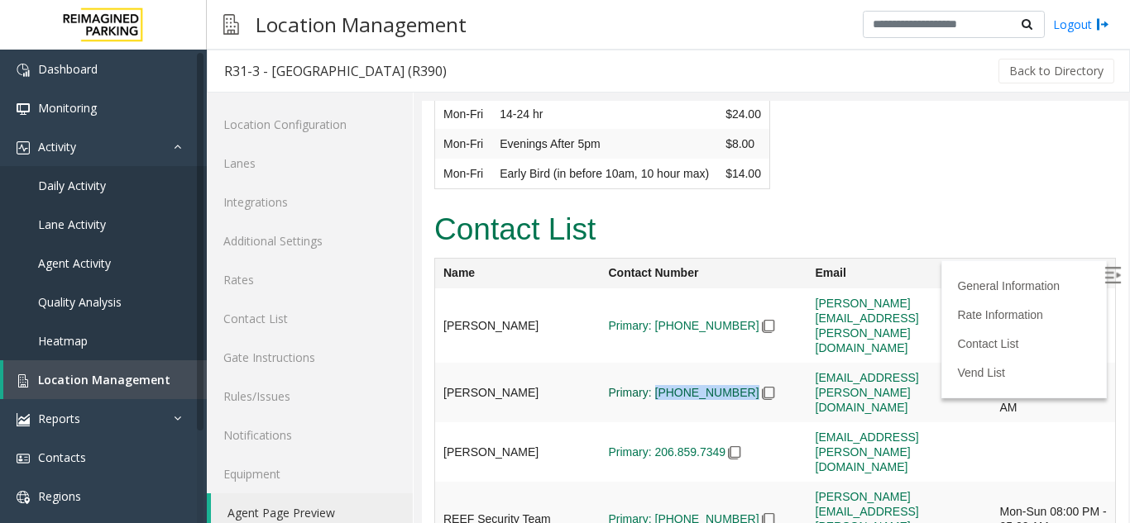
copy span "[PHONE_NUMBER]"
drag, startPoint x: 690, startPoint y: 363, endPoint x: 620, endPoint y: 352, distance: 71.1
click at [620, 352] on td "Primary: 206.859.7349" at bounding box center [703, 326] width 207 height 74
copy span "206.859.7349"
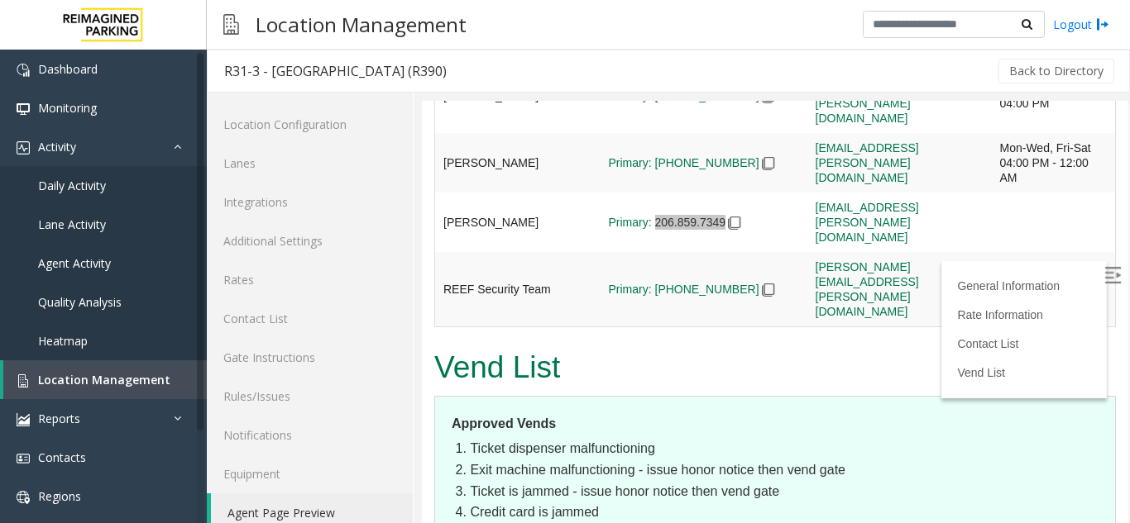
scroll to position [4383, 0]
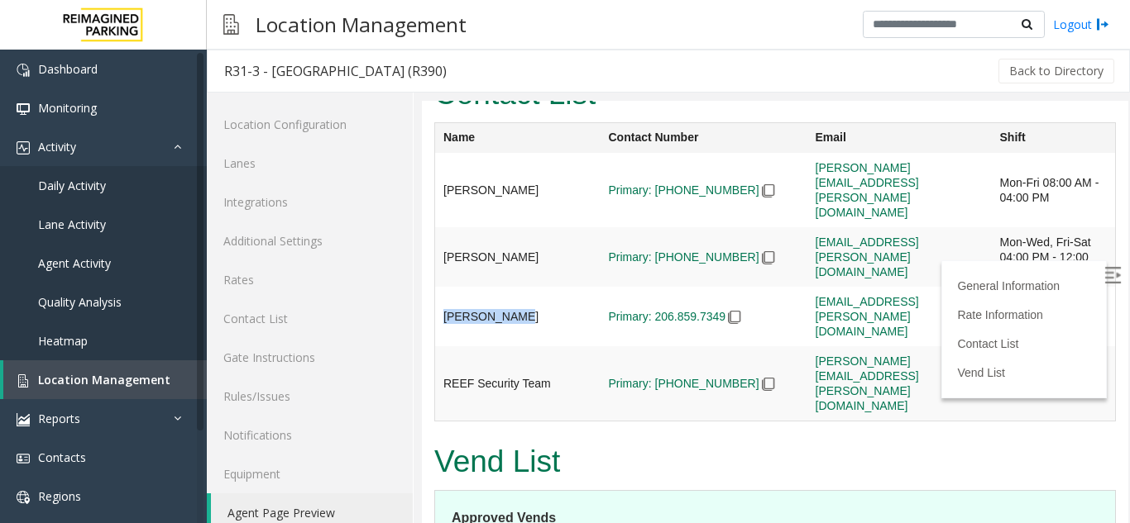
drag, startPoint x: 517, startPoint y: 218, endPoint x: 437, endPoint y: 231, distance: 81.2
click at [437, 227] on td "[PERSON_NAME]" at bounding box center [517, 190] width 165 height 74
copy td "[PERSON_NAME]"
click at [128, 378] on span "Location Management" at bounding box center [104, 380] width 132 height 16
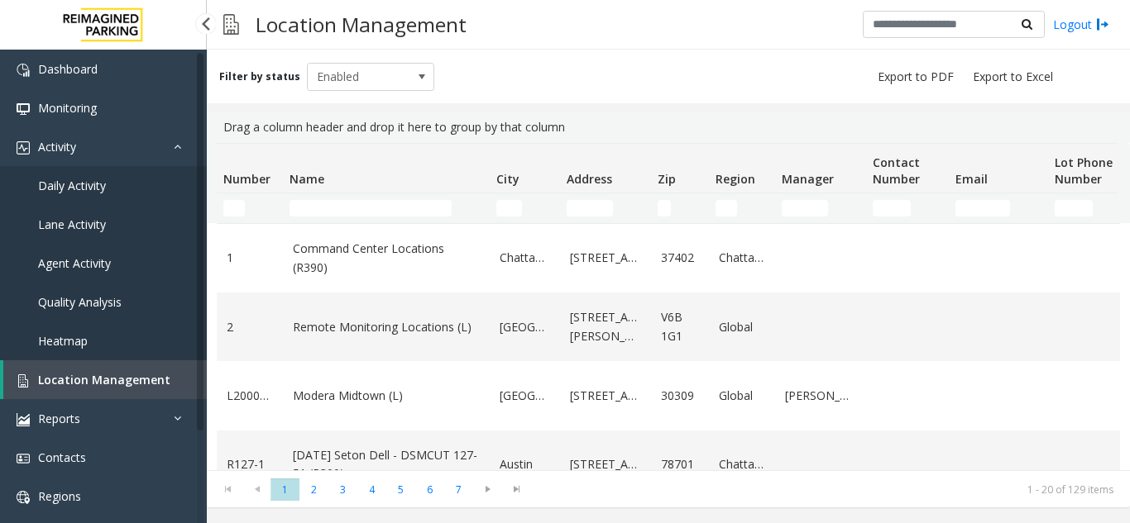
click at [127, 183] on link "Daily Activity" at bounding box center [103, 185] width 207 height 39
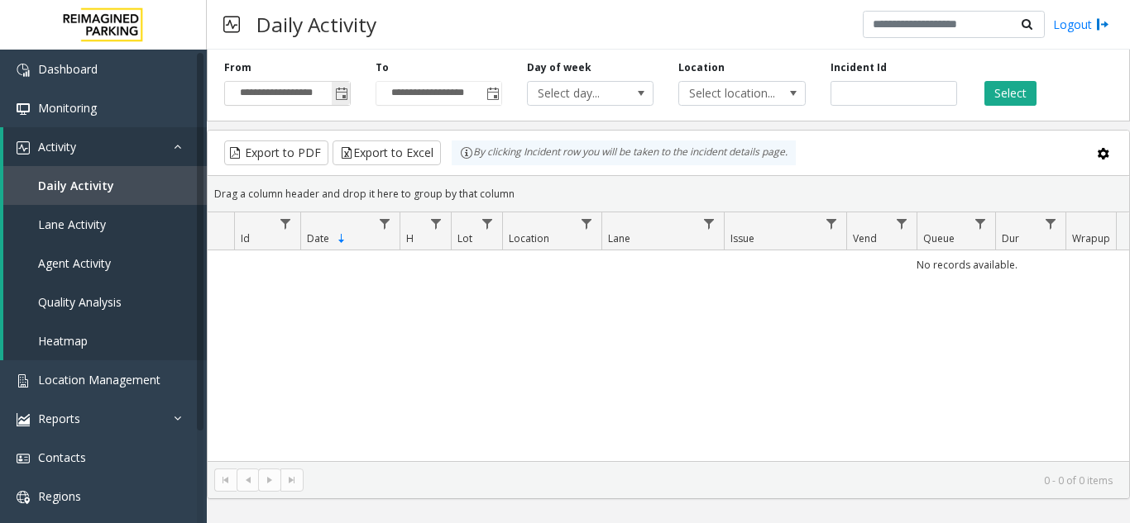
click at [340, 102] on span "Toggle popup" at bounding box center [341, 93] width 18 height 26
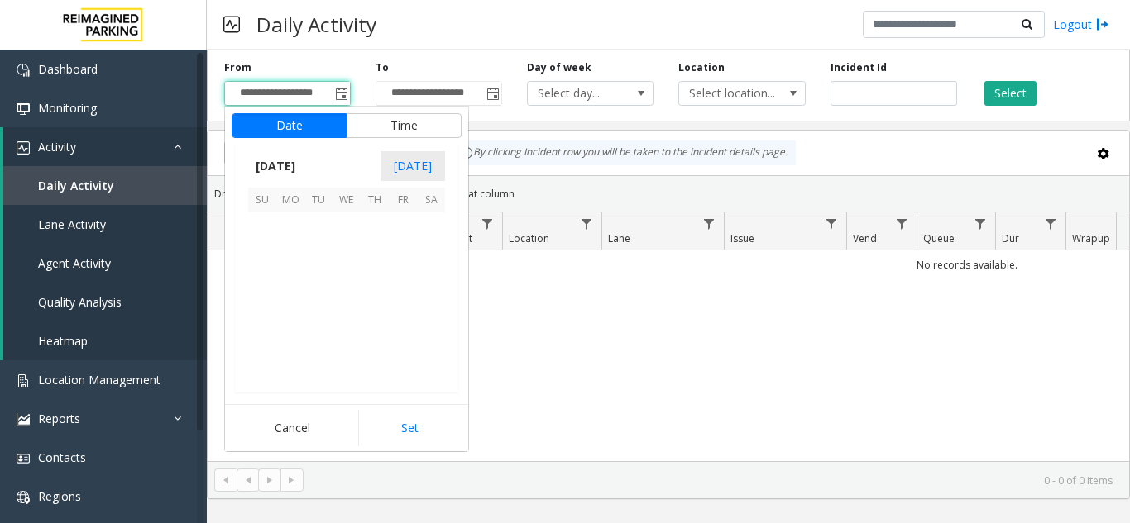
scroll to position [296587, 0]
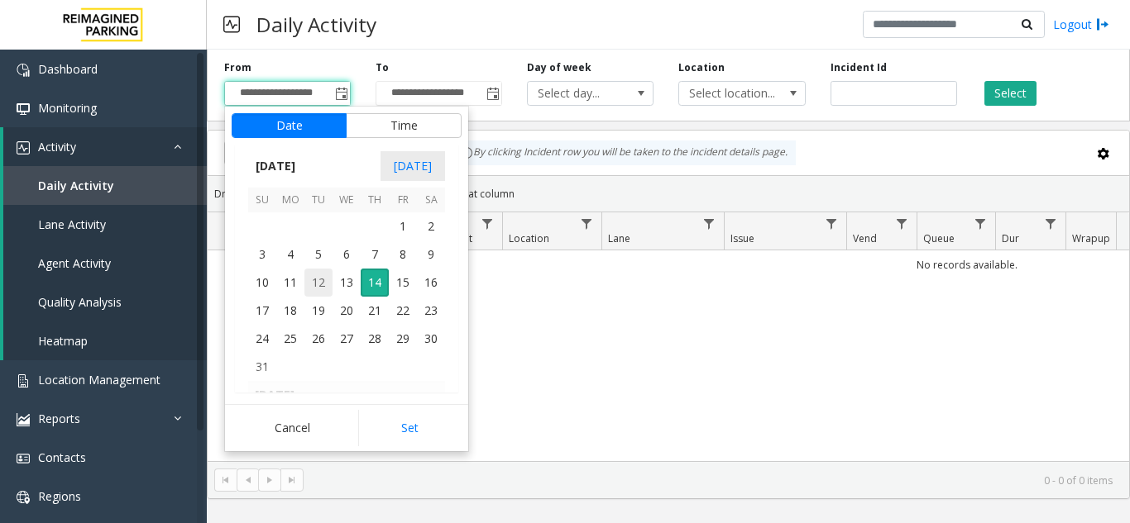
click at [308, 275] on span "12" at bounding box center [318, 283] width 28 height 28
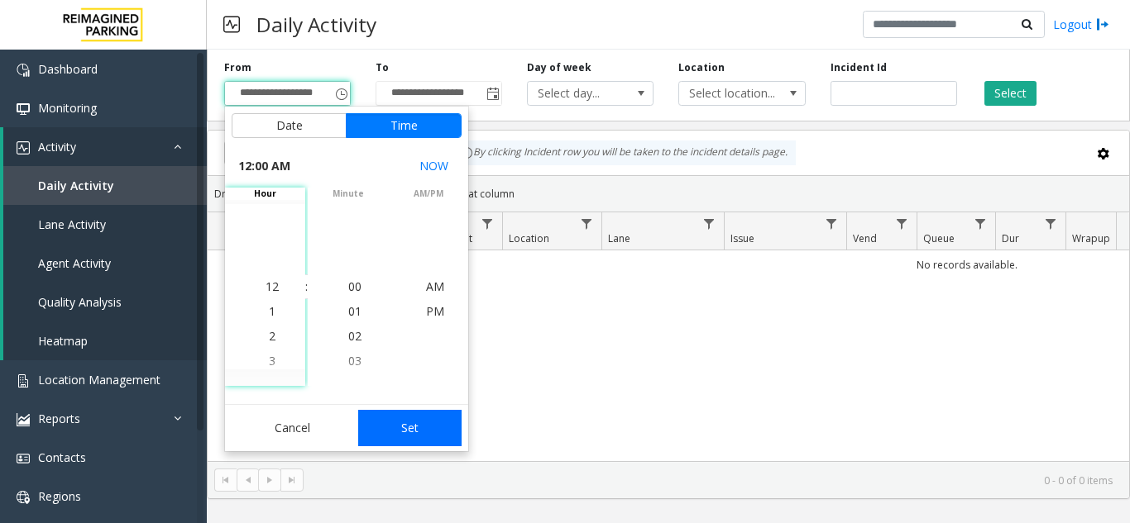
click at [410, 428] on button "Set" at bounding box center [410, 428] width 104 height 36
type input "**********"
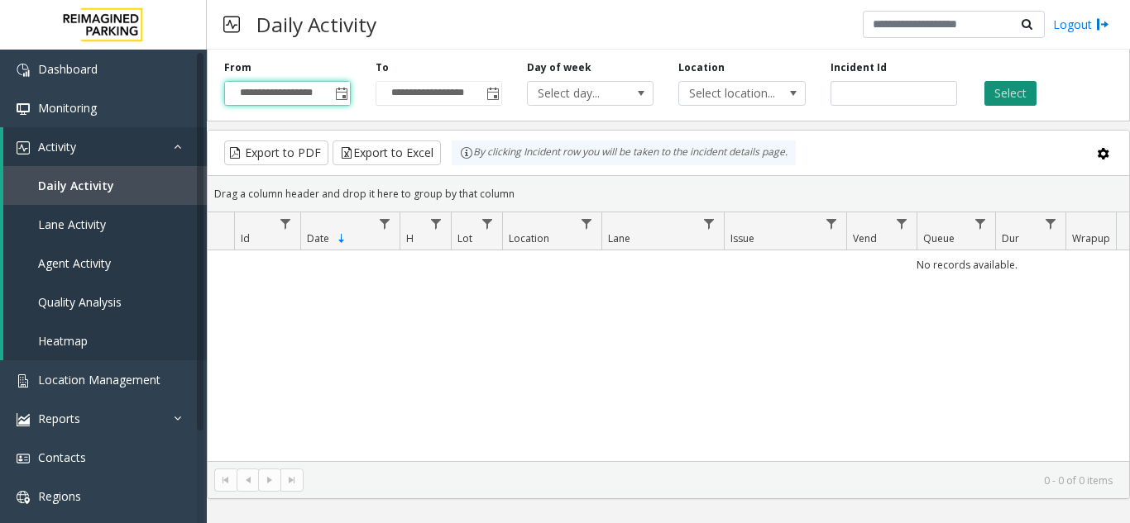
click at [1010, 87] on button "Select" at bounding box center [1010, 93] width 52 height 25
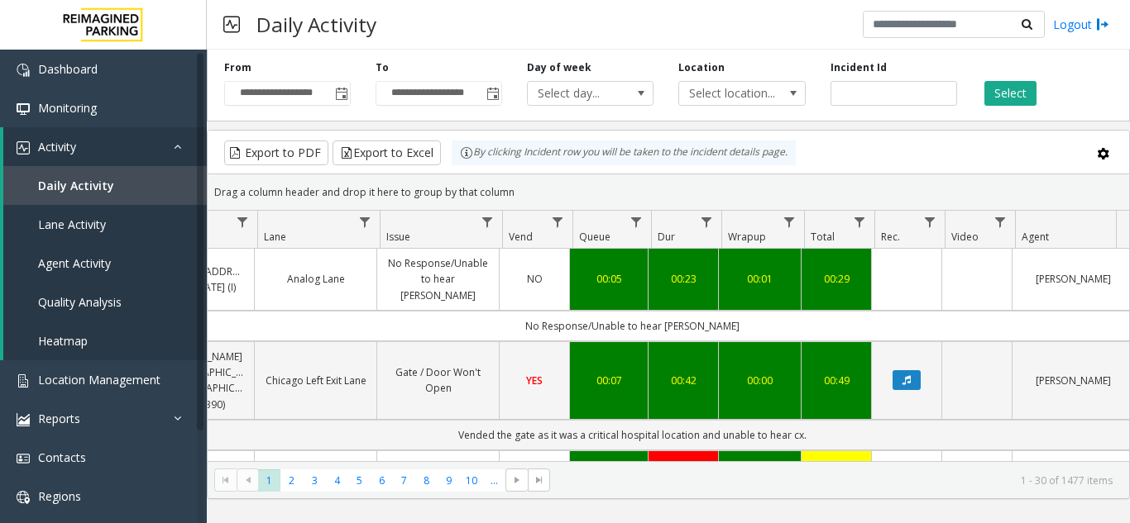
scroll to position [0, 347]
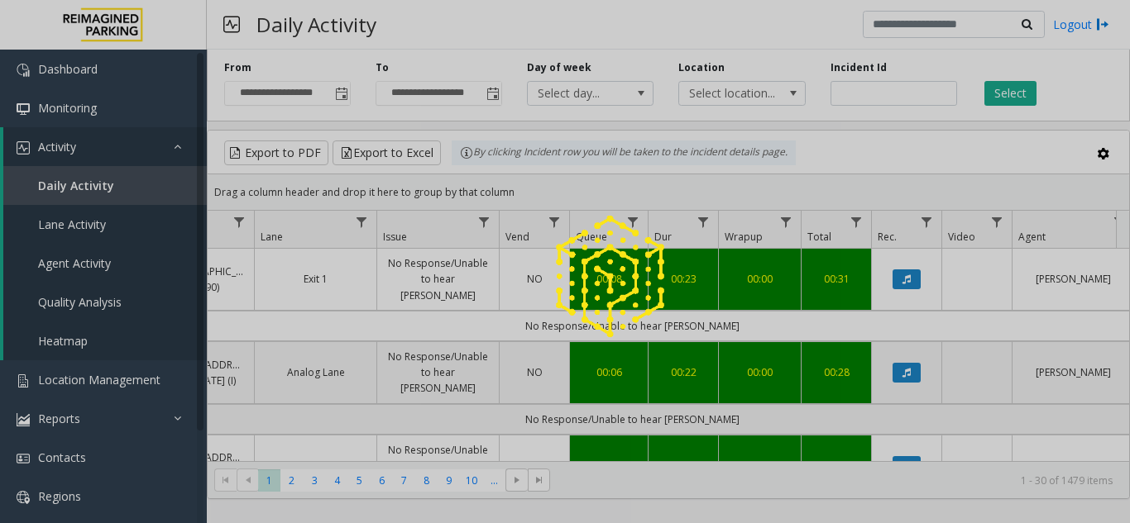
drag, startPoint x: 587, startPoint y: 463, endPoint x: 420, endPoint y: 452, distance: 167.4
click at [420, 452] on div at bounding box center [565, 261] width 1130 height 523
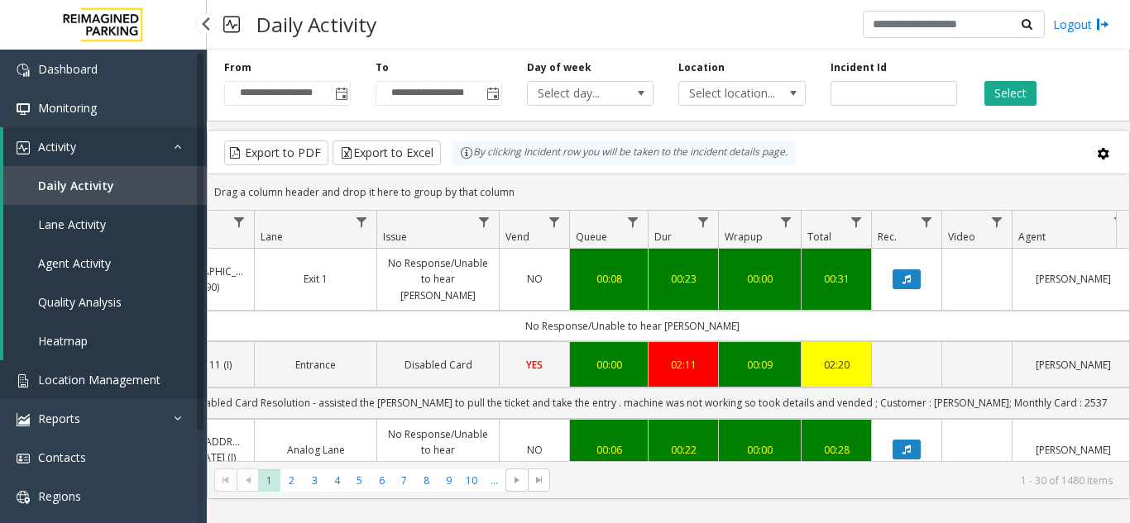
click at [69, 389] on link "Location Management" at bounding box center [103, 380] width 207 height 39
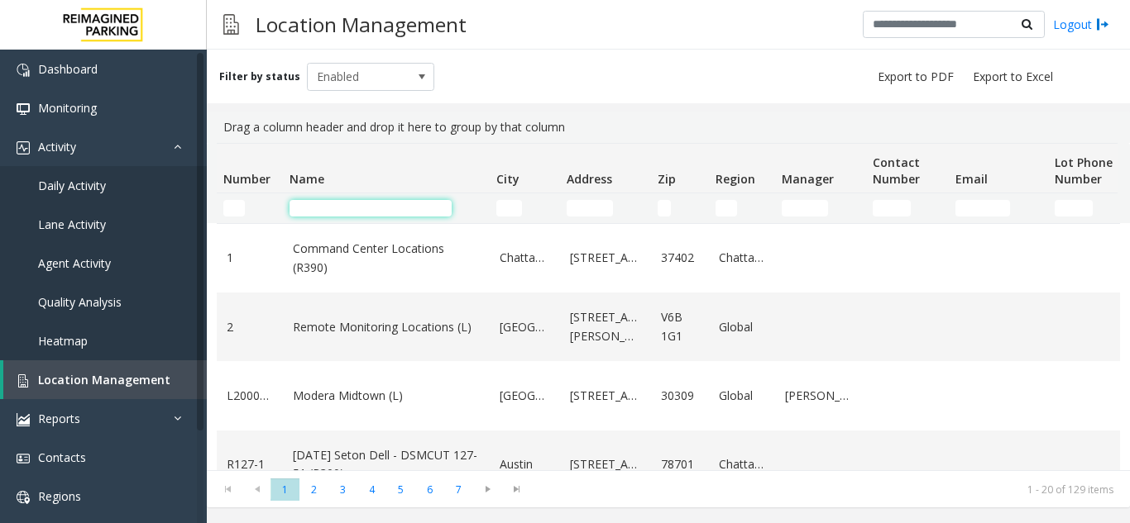
click at [301, 203] on input "Name Filter" at bounding box center [370, 208] width 162 height 17
type input "*******"
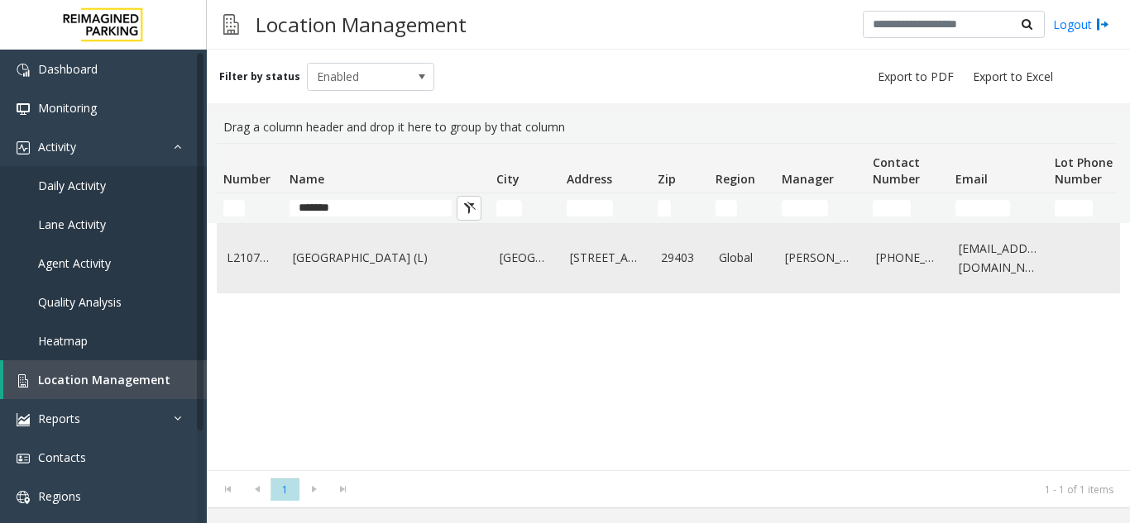
click at [346, 260] on link "[GEOGRAPHIC_DATA] (L)" at bounding box center [386, 258] width 187 height 18
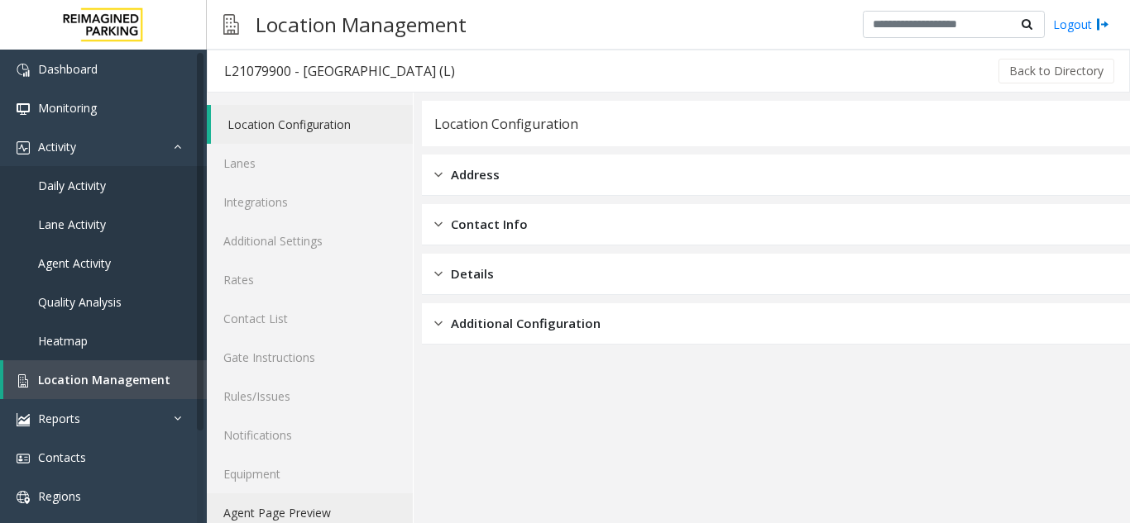
click at [293, 518] on link "Agent Page Preview" at bounding box center [310, 513] width 206 height 39
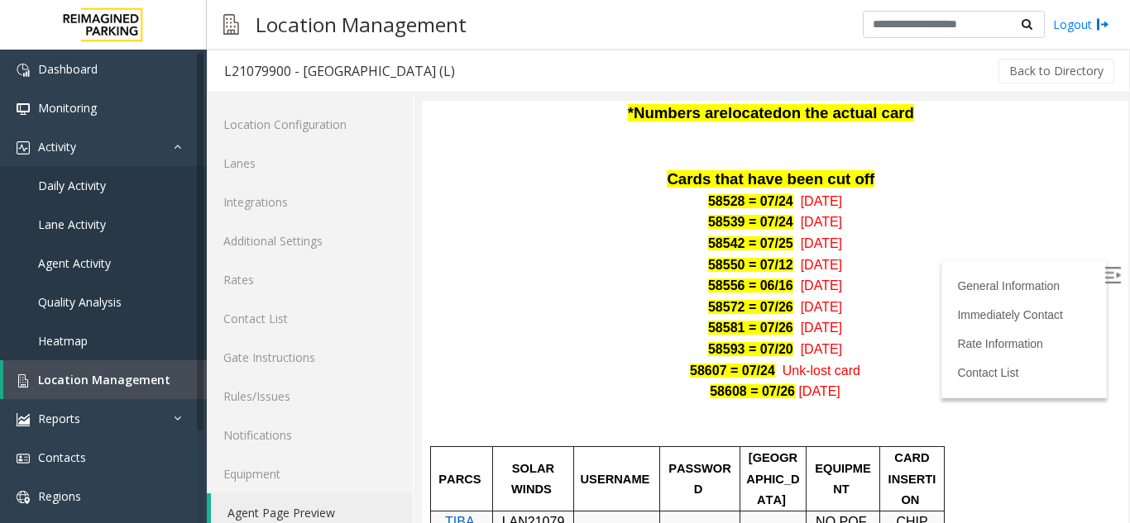
scroll to position [1075, 0]
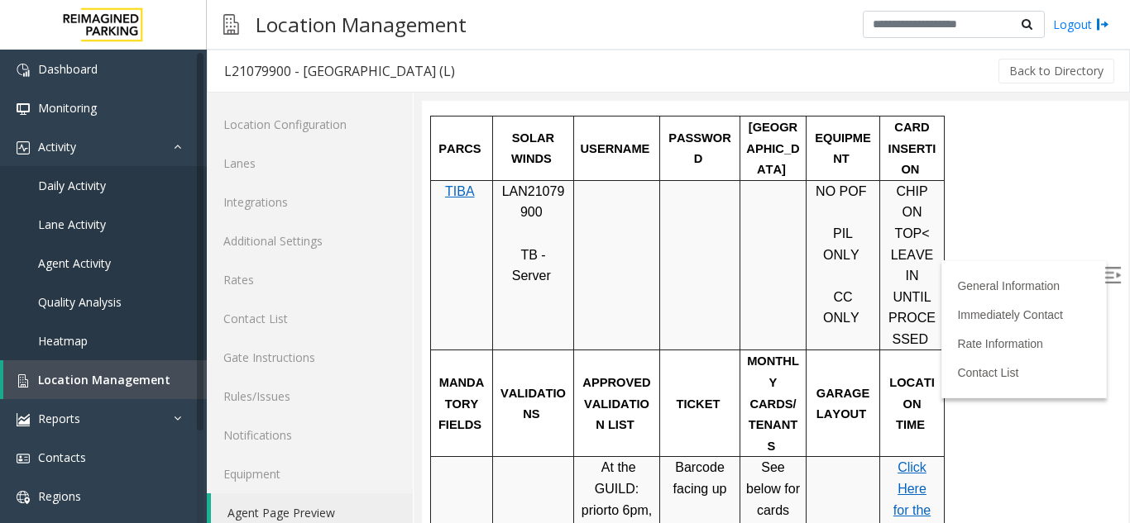
click at [490, 180] on div at bounding box center [493, 265] width 6 height 170
click at [512, 181] on p "LAN21079900" at bounding box center [533, 202] width 69 height 42
copy p "LAN21079900"
click at [548, 181] on p "LAN21079900" at bounding box center [533, 202] width 69 height 42
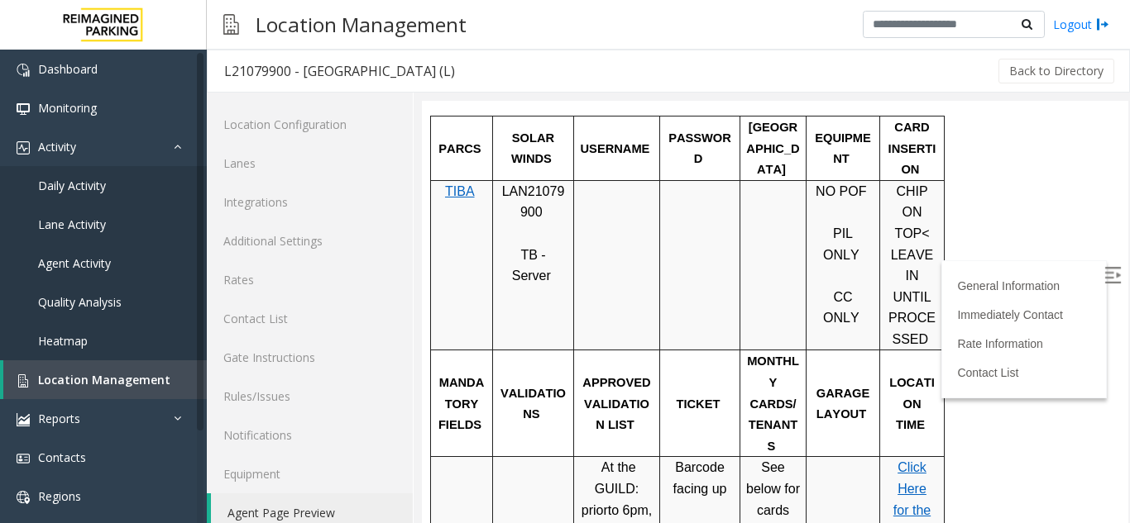
click at [548, 181] on p "LAN21079900" at bounding box center [533, 202] width 69 height 42
click at [549, 181] on p "LAN21079900" at bounding box center [533, 202] width 69 height 42
click at [546, 181] on p "LAN21079900" at bounding box center [533, 202] width 69 height 42
copy p "LAN21079900"
click at [109, 388] on link "Location Management" at bounding box center [104, 380] width 203 height 39
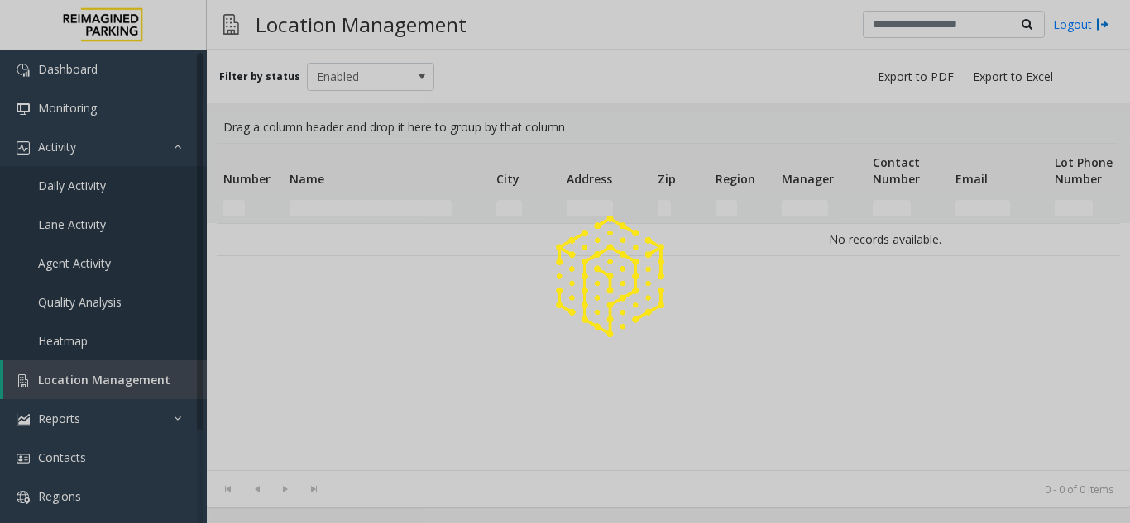
click at [112, 393] on div at bounding box center [565, 261] width 1130 height 523
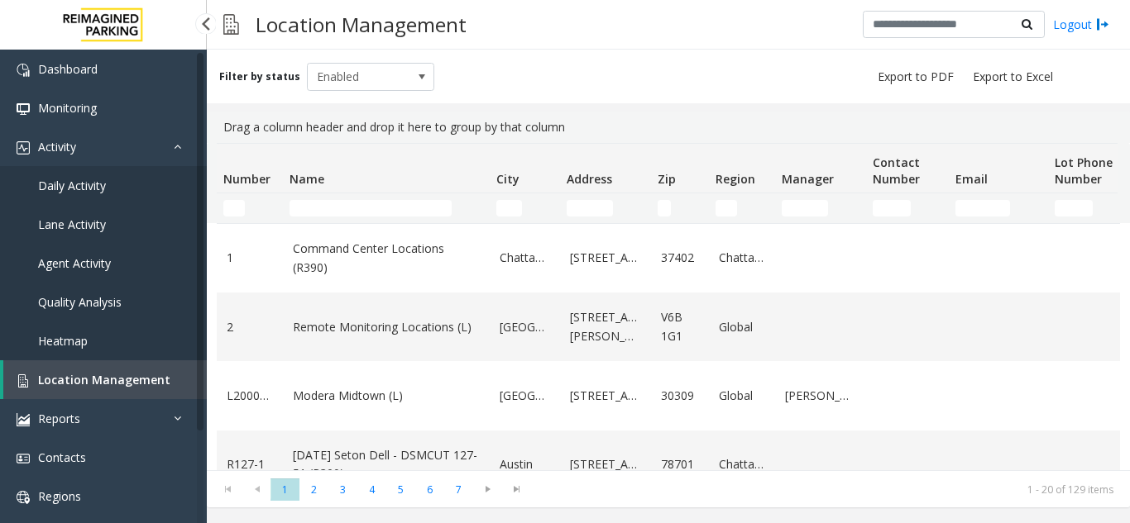
click at [151, 203] on link "Daily Activity" at bounding box center [103, 185] width 207 height 39
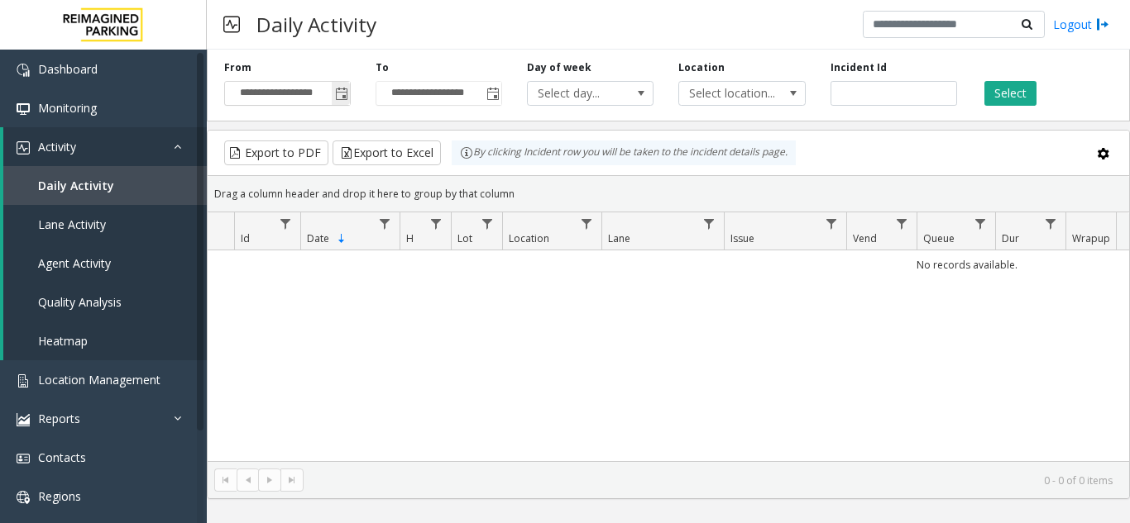
click at [336, 97] on span "Toggle popup" at bounding box center [341, 94] width 13 height 13
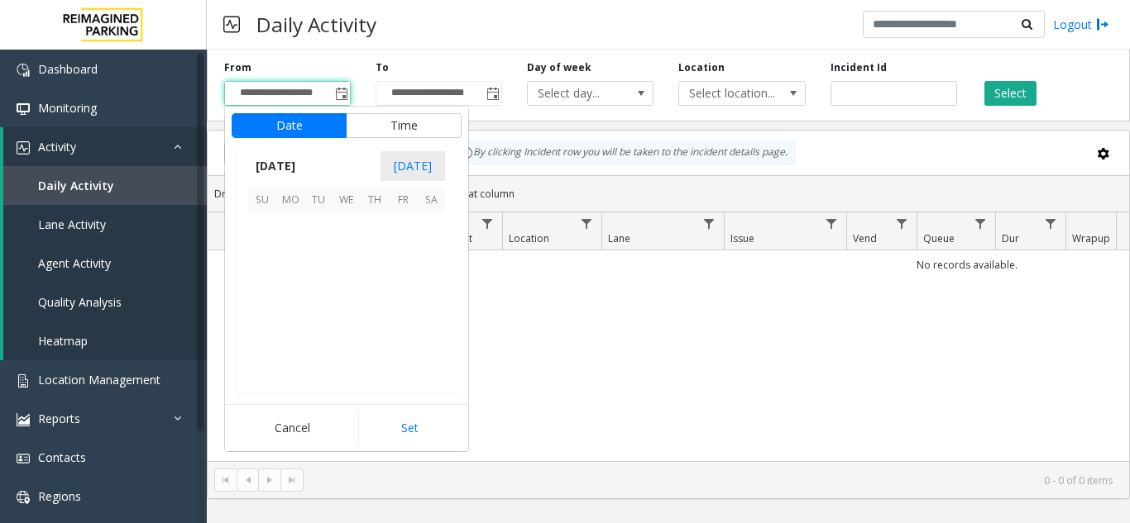
scroll to position [296587, 0]
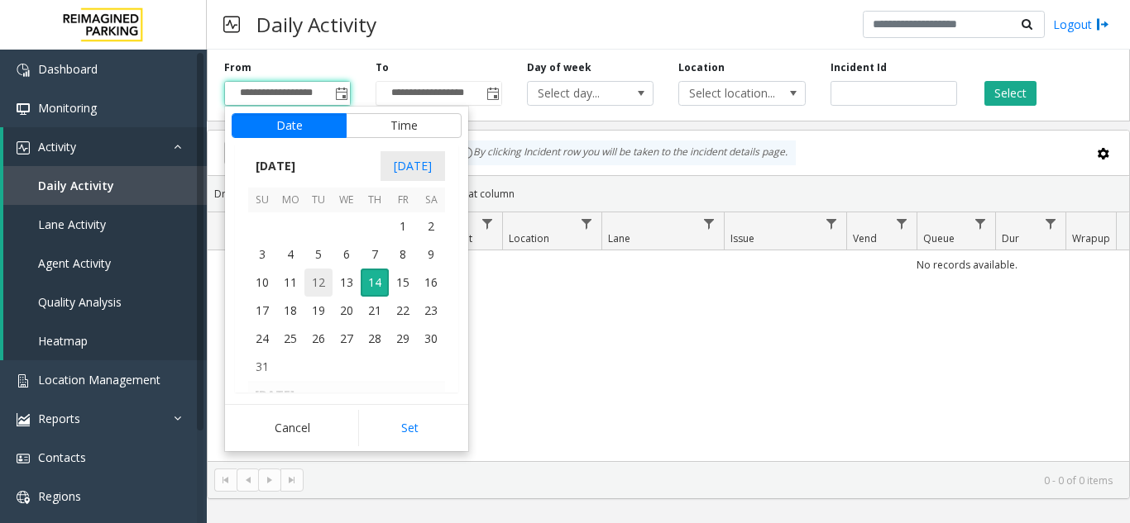
click at [326, 282] on span "12" at bounding box center [318, 283] width 28 height 28
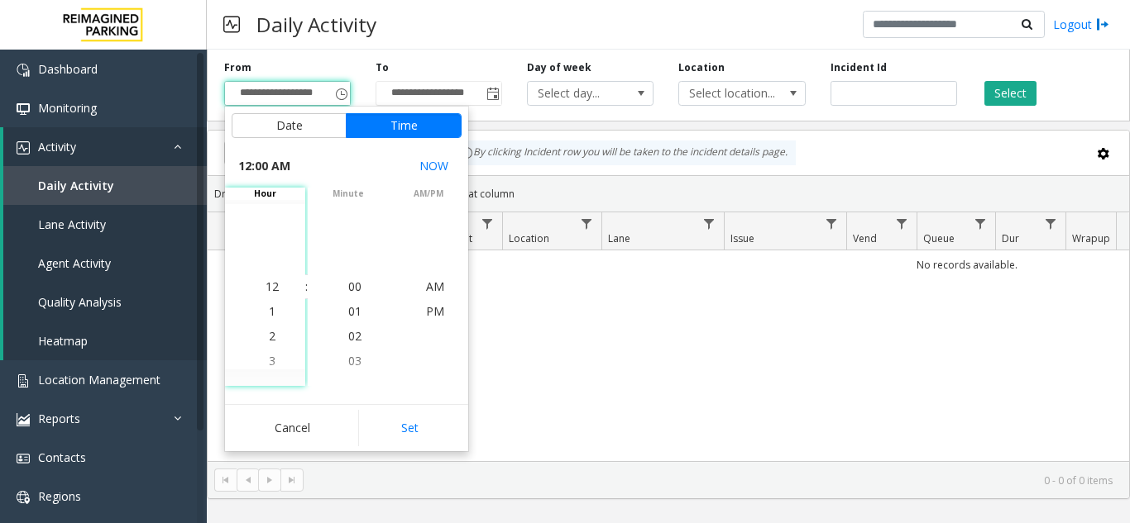
drag, startPoint x: 413, startPoint y: 442, endPoint x: 453, endPoint y: 390, distance: 65.3
click at [412, 441] on button "Set" at bounding box center [410, 428] width 104 height 36
type input "**********"
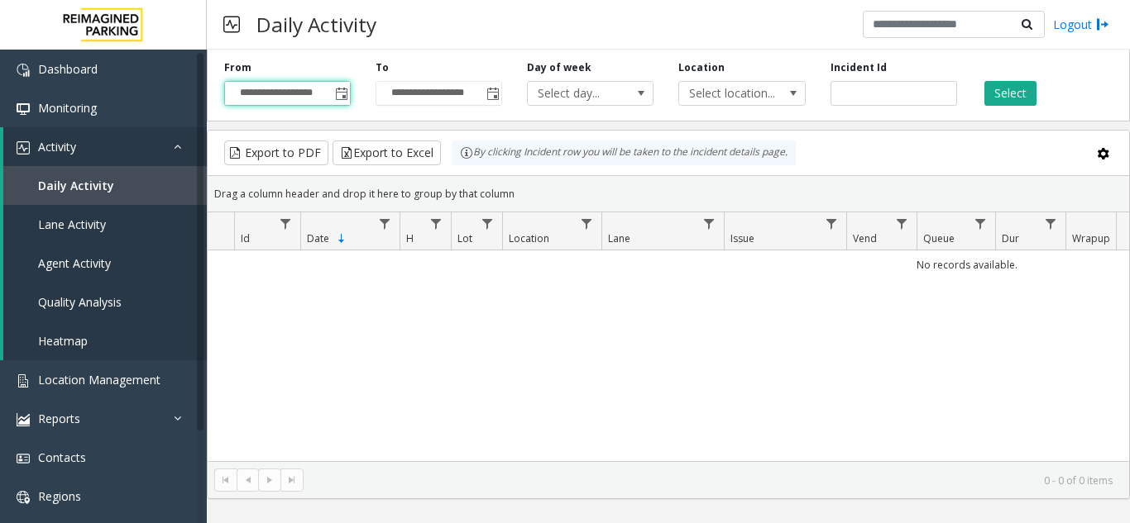
click at [1012, 112] on div "**********" at bounding box center [668, 82] width 923 height 79
click at [1013, 102] on button "Select" at bounding box center [1010, 93] width 52 height 25
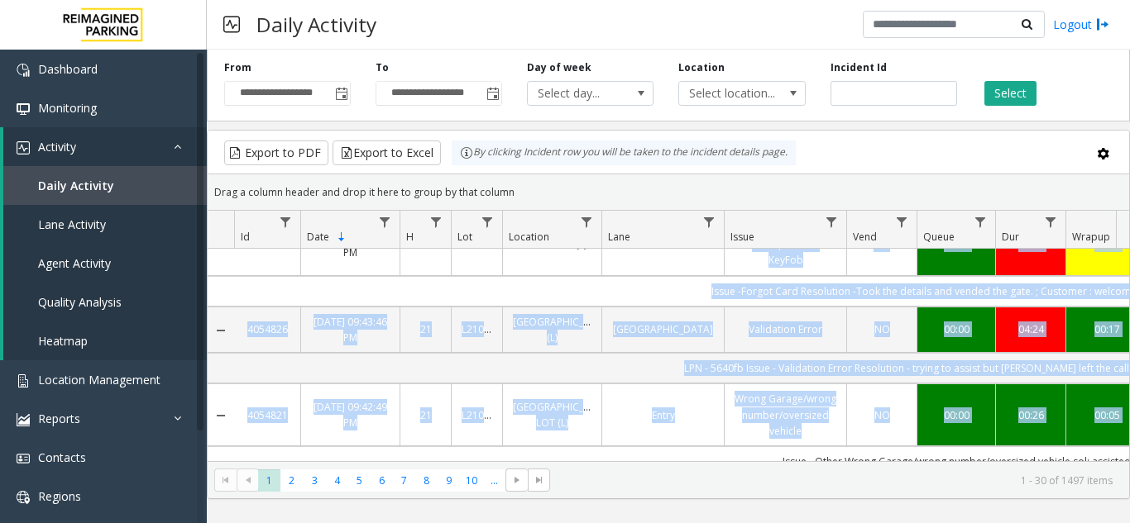
drag, startPoint x: 684, startPoint y: 447, endPoint x: 748, endPoint y: 448, distance: 64.5
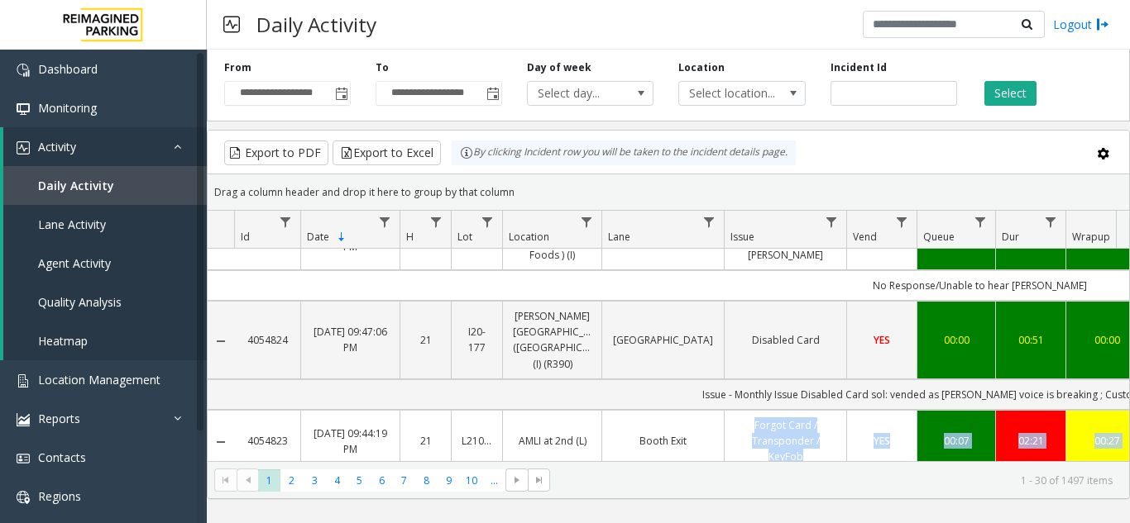
scroll to position [7, 0]
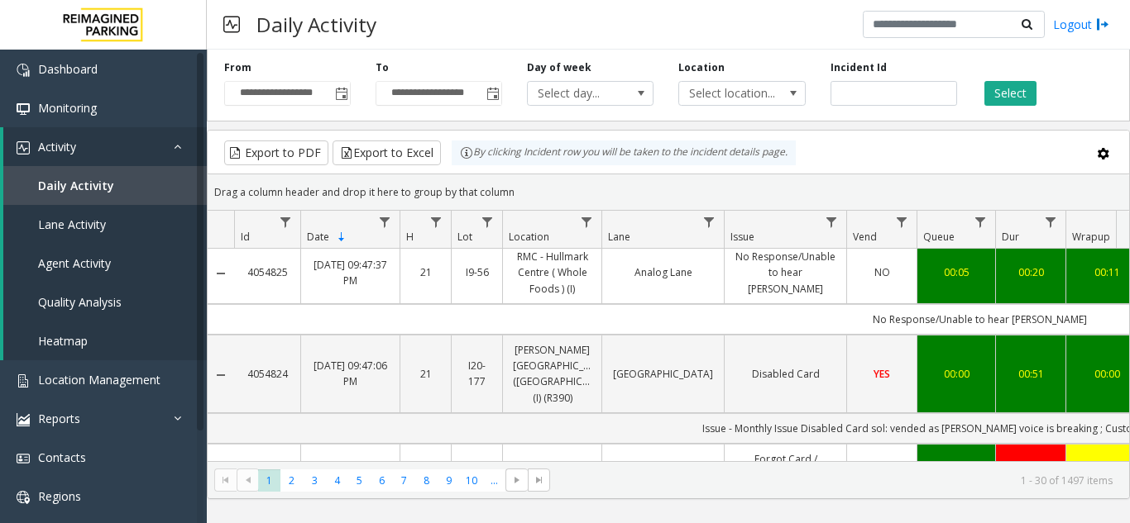
click at [860, 171] on kendo-grid-toolbar "Export to PDF Export to Excel By clicking Incident row you will be taken to the…" at bounding box center [668, 153] width 921 height 44
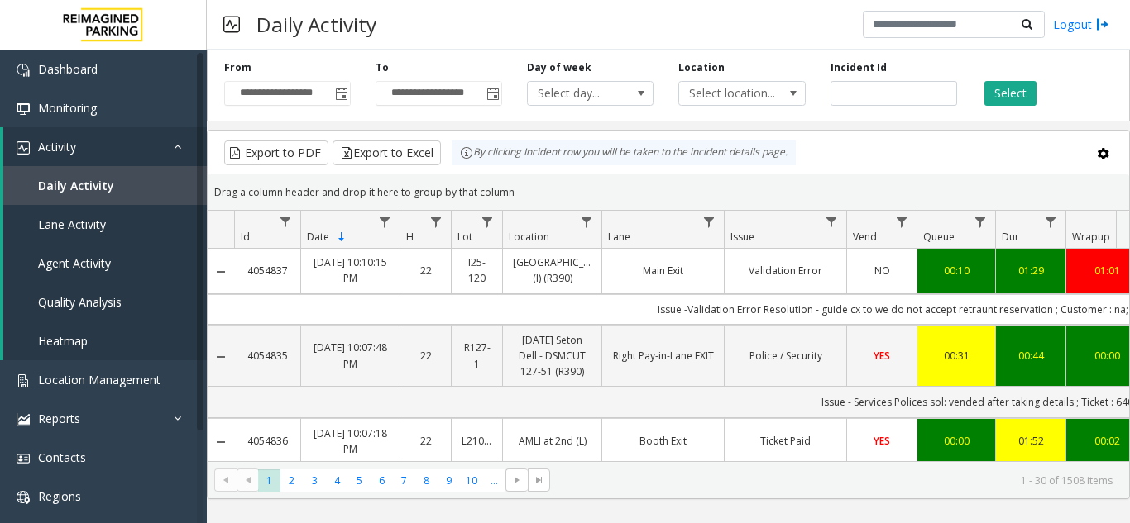
scroll to position [0, 0]
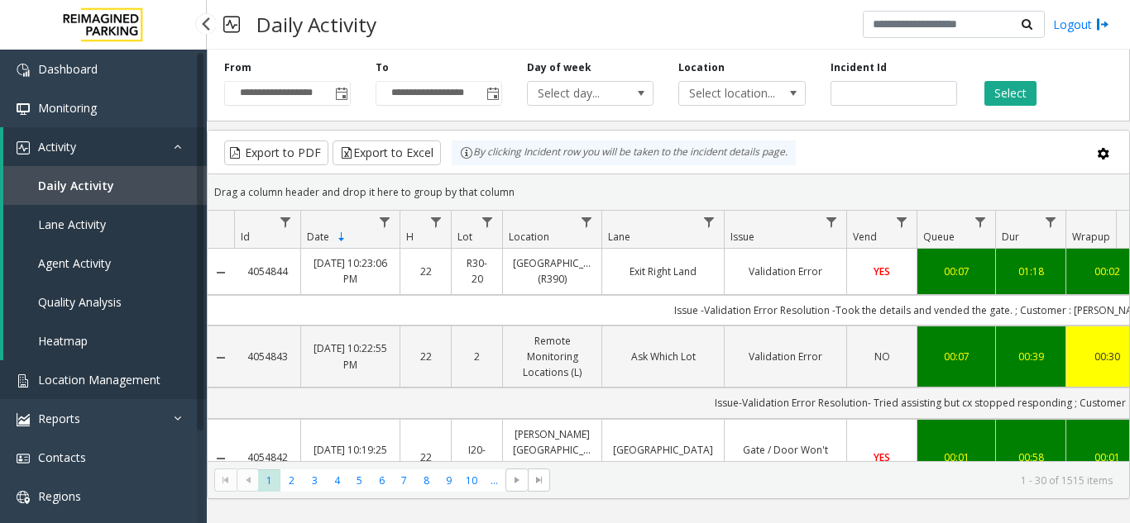
click at [113, 373] on span "Location Management" at bounding box center [99, 380] width 122 height 16
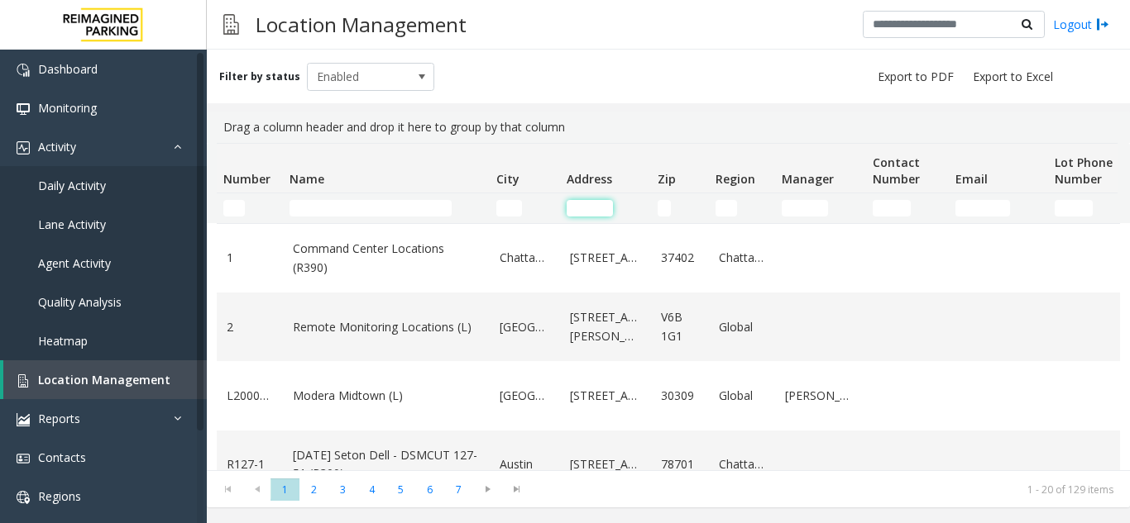
click at [591, 210] on input "Address Filter" at bounding box center [589, 208] width 46 height 17
click at [356, 215] on input "Name Filter" at bounding box center [370, 208] width 162 height 17
type input "****"
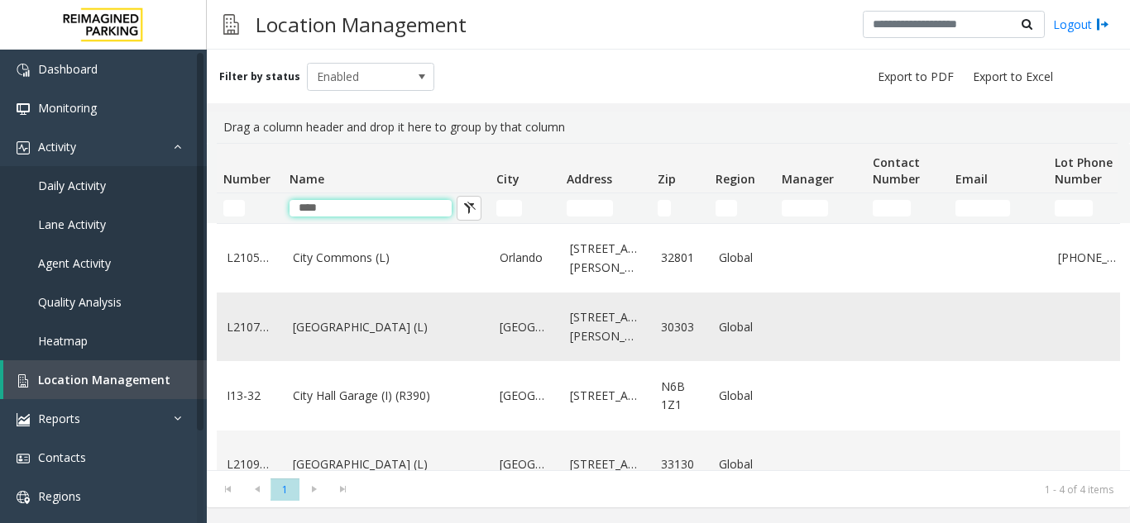
scroll to position [42, 0]
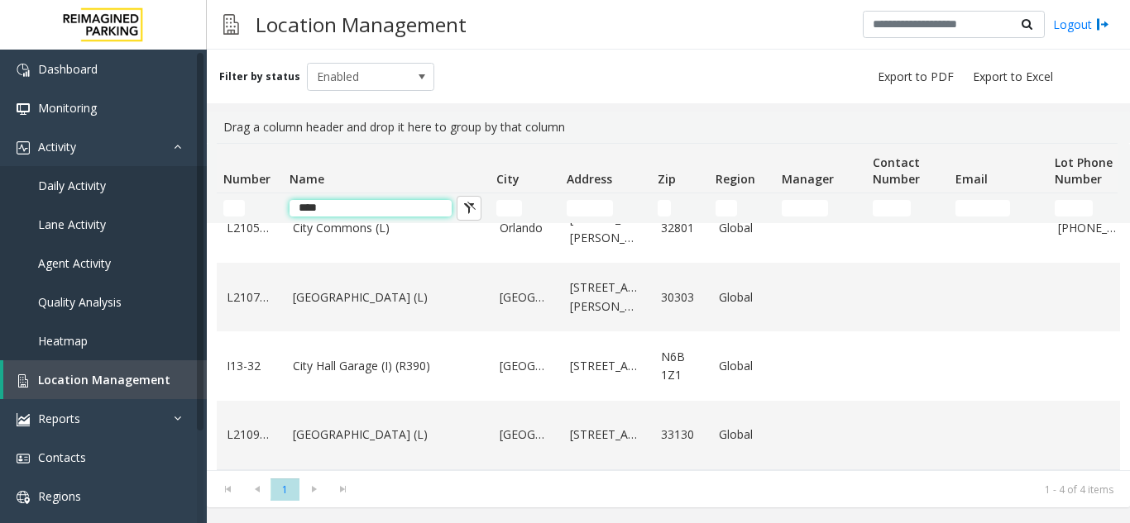
click at [368, 208] on input "****" at bounding box center [370, 208] width 162 height 17
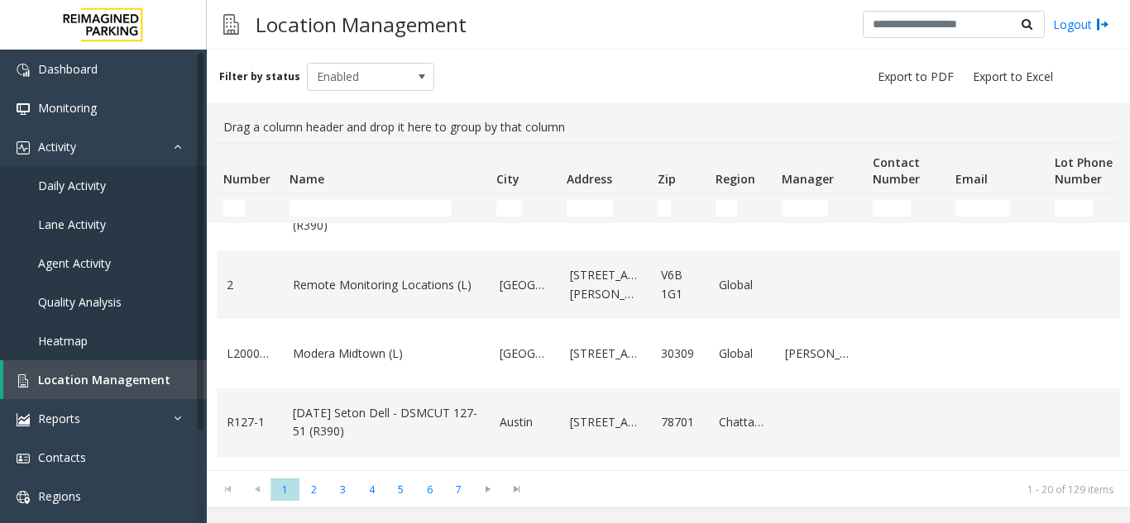
click at [529, 210] on kendo-grid-filter-cell-operators "City Filter" at bounding box center [539, 208] width 28 height 28
click at [492, 196] on td "City Filter" at bounding box center [525, 208] width 70 height 30
click at [514, 207] on input "City Filter" at bounding box center [509, 208] width 26 height 17
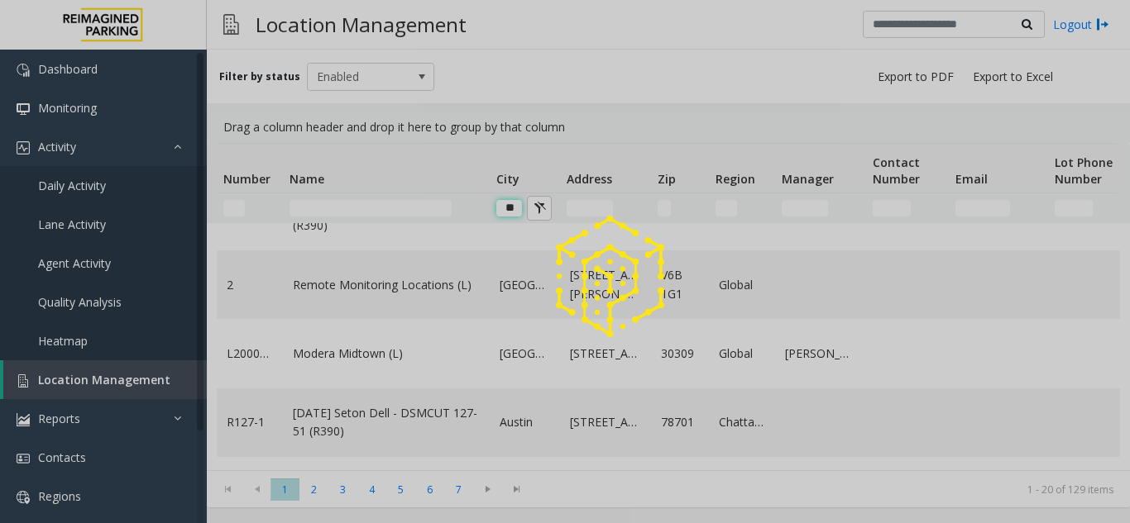
type input "***"
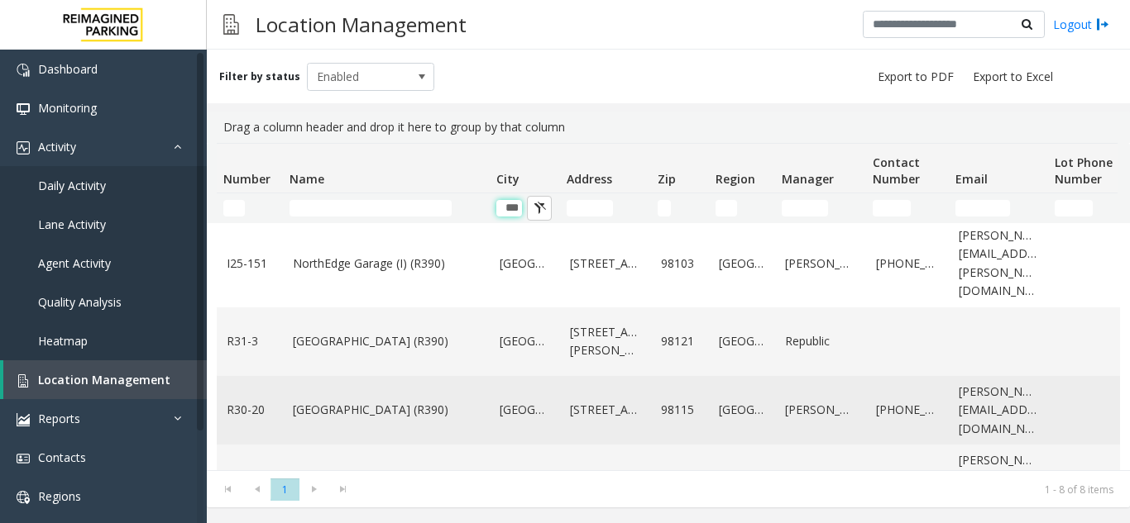
scroll to position [0, 0]
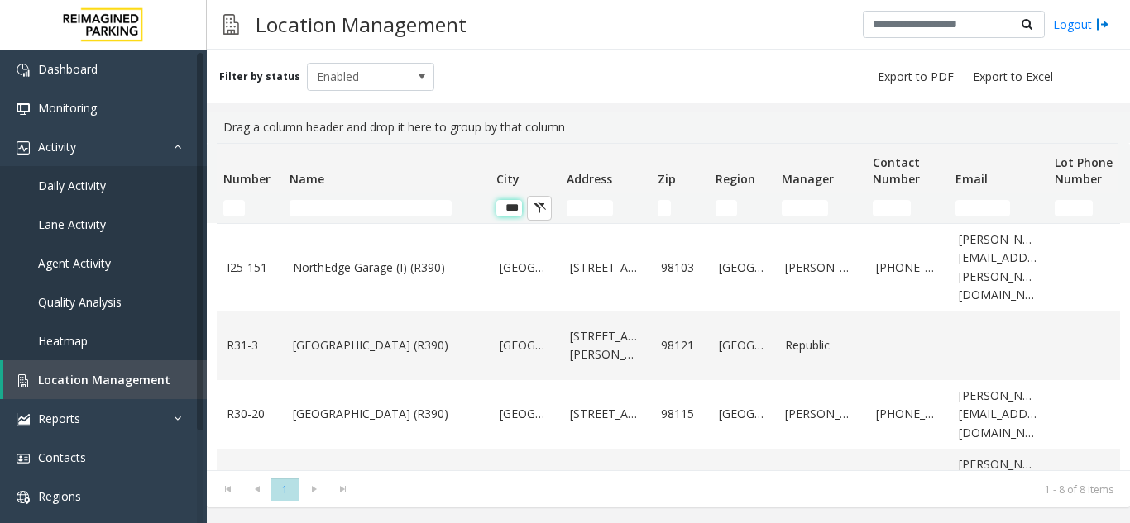
click at [516, 207] on input "***" at bounding box center [509, 208] width 26 height 17
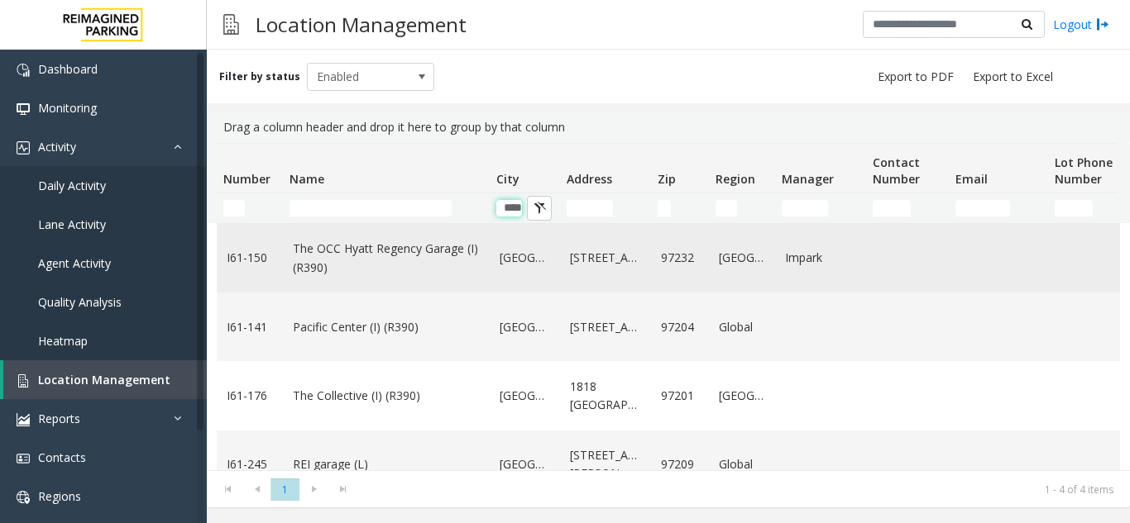
scroll to position [60, 0]
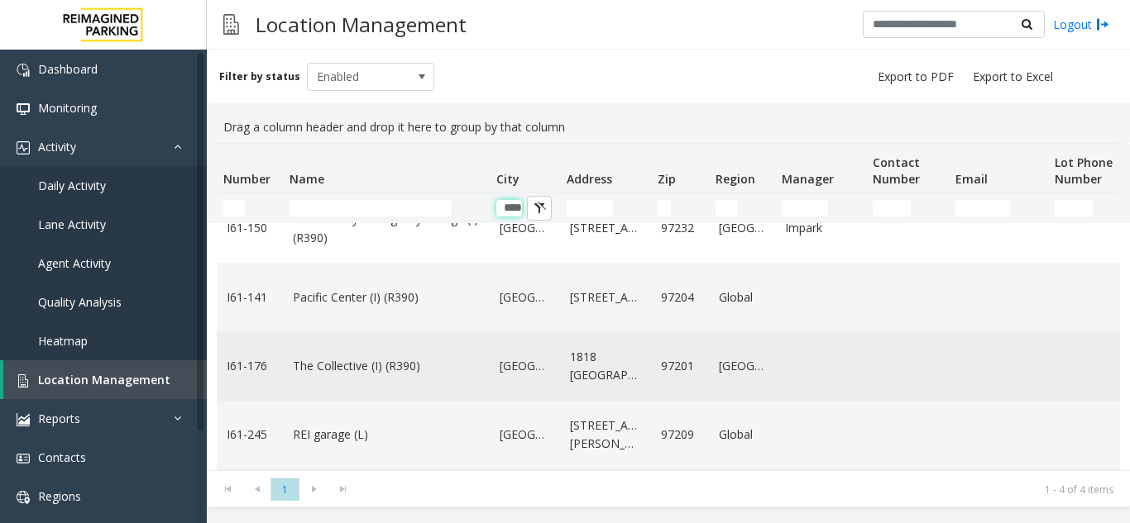
type input "****"
click at [529, 357] on link "[GEOGRAPHIC_DATA]" at bounding box center [524, 366] width 50 height 18
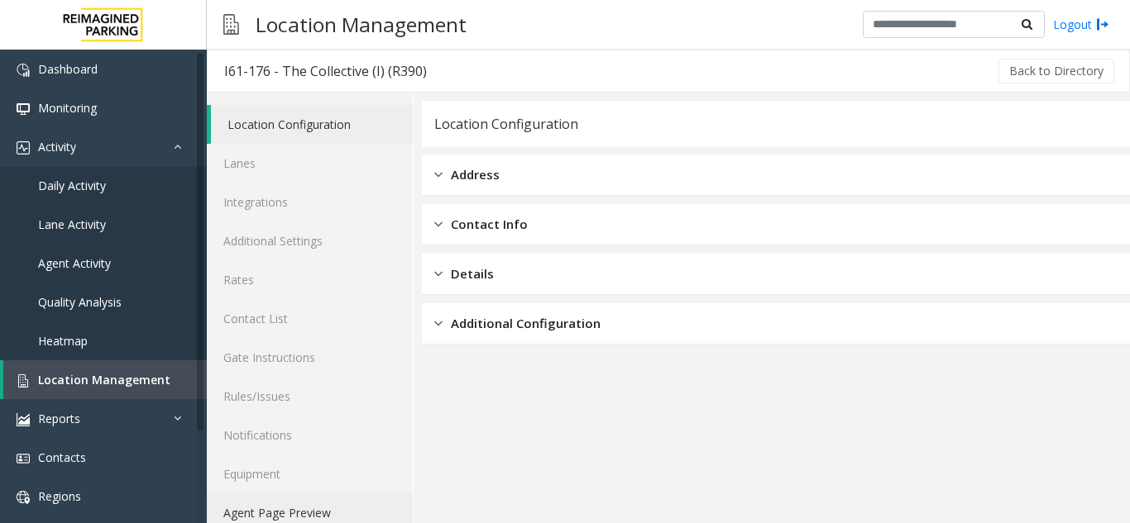
click at [363, 504] on link "Agent Page Preview" at bounding box center [310, 513] width 206 height 39
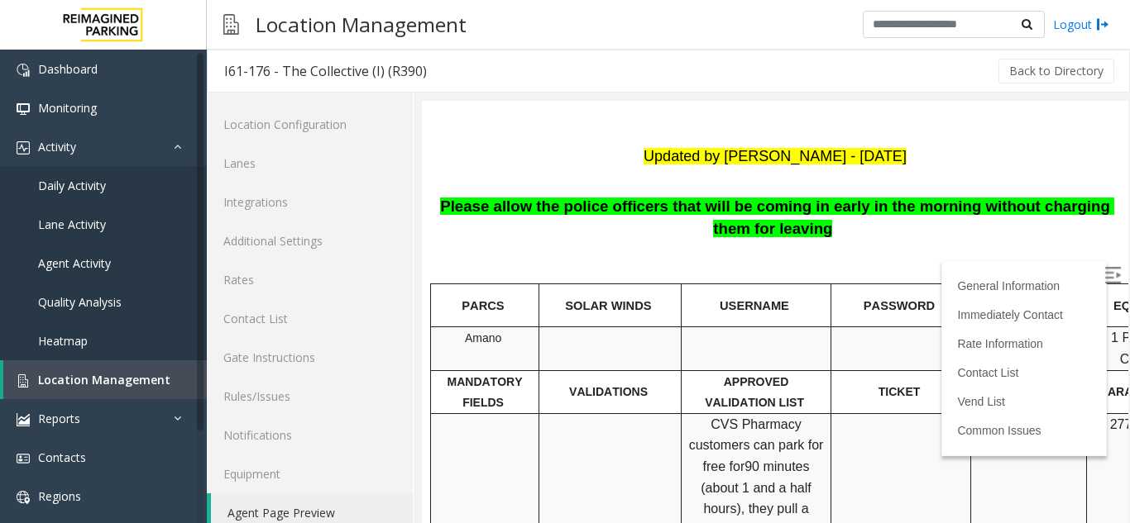
drag, startPoint x: 1125, startPoint y: 317, endPoint x: 685, endPoint y: 126, distance: 480.4
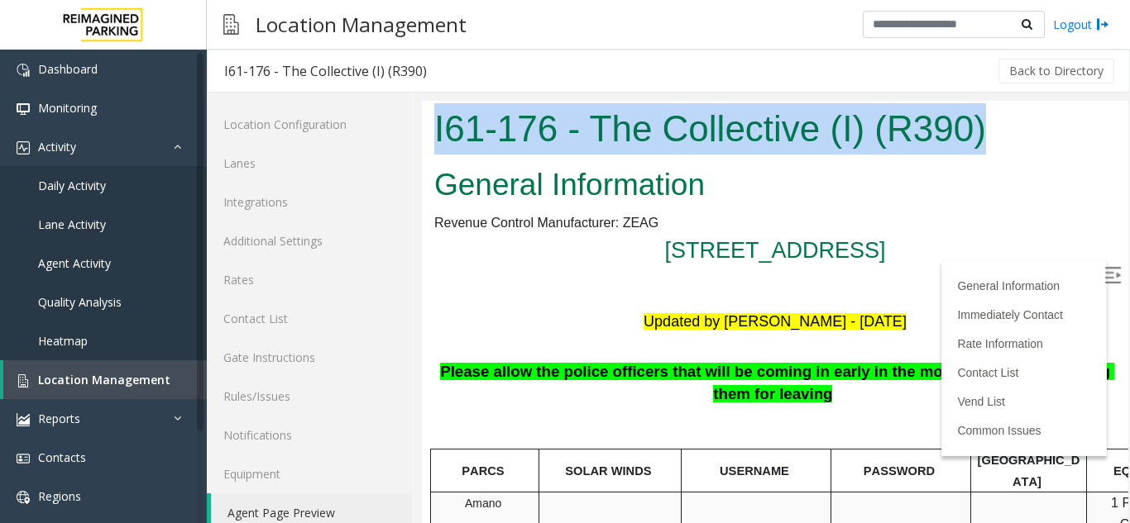
drag, startPoint x: 438, startPoint y: 122, endPoint x: 1006, endPoint y: 141, distance: 567.6
click at [1006, 141] on h1 "I61-176 - The Collective (I) (R390)" at bounding box center [774, 128] width 681 height 51
copy h1 "I61-176 - The Collective (I) (R390)"
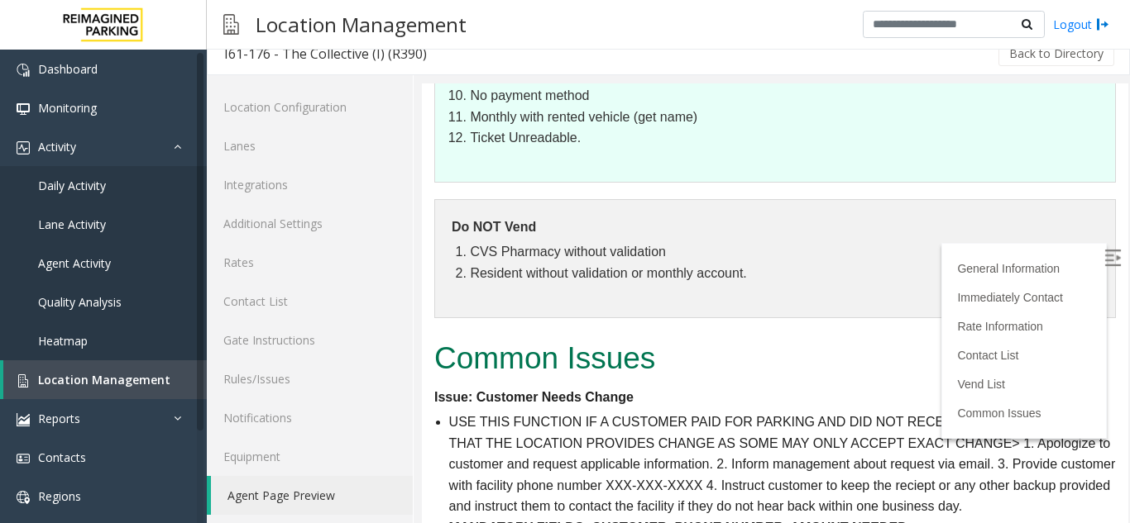
scroll to position [21, 0]
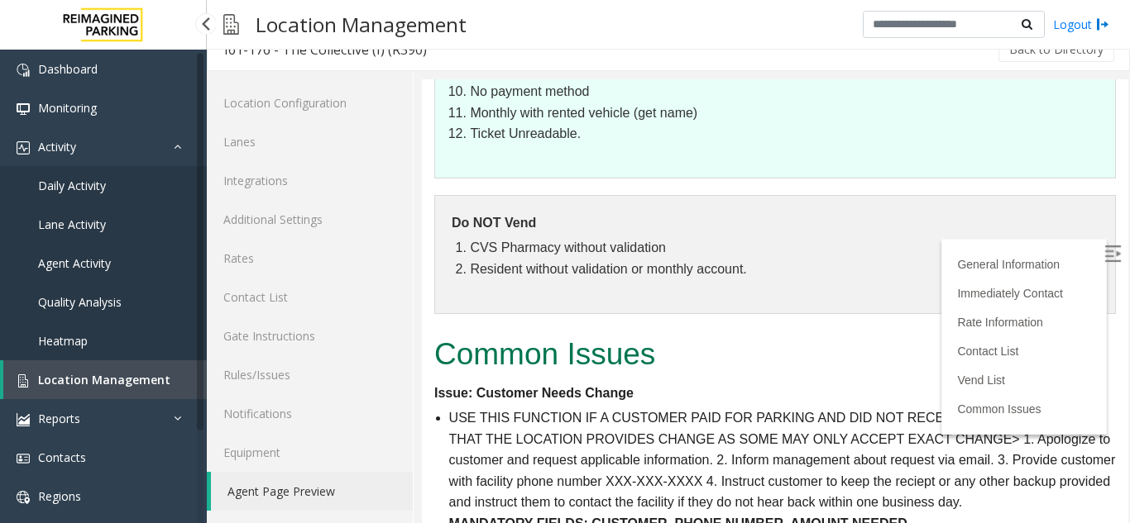
click at [126, 181] on link "Daily Activity" at bounding box center [103, 185] width 207 height 39
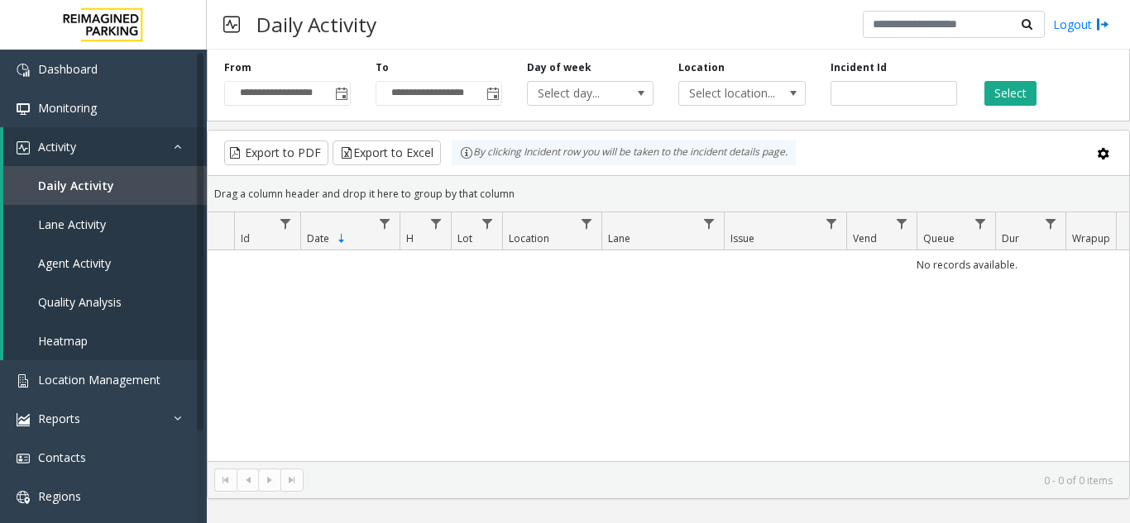
click at [346, 99] on span "Toggle popup" at bounding box center [341, 94] width 13 height 13
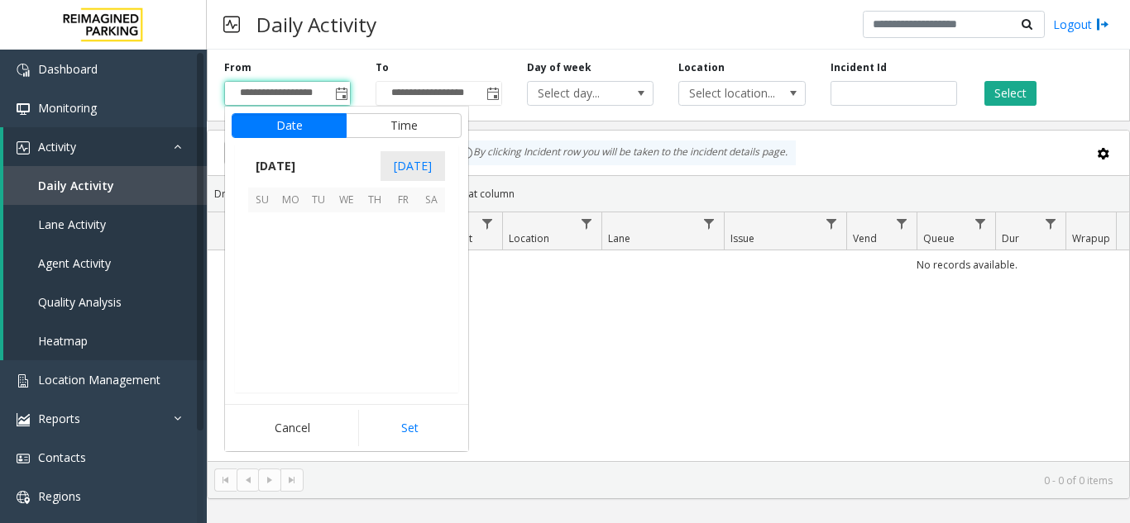
scroll to position [296587, 0]
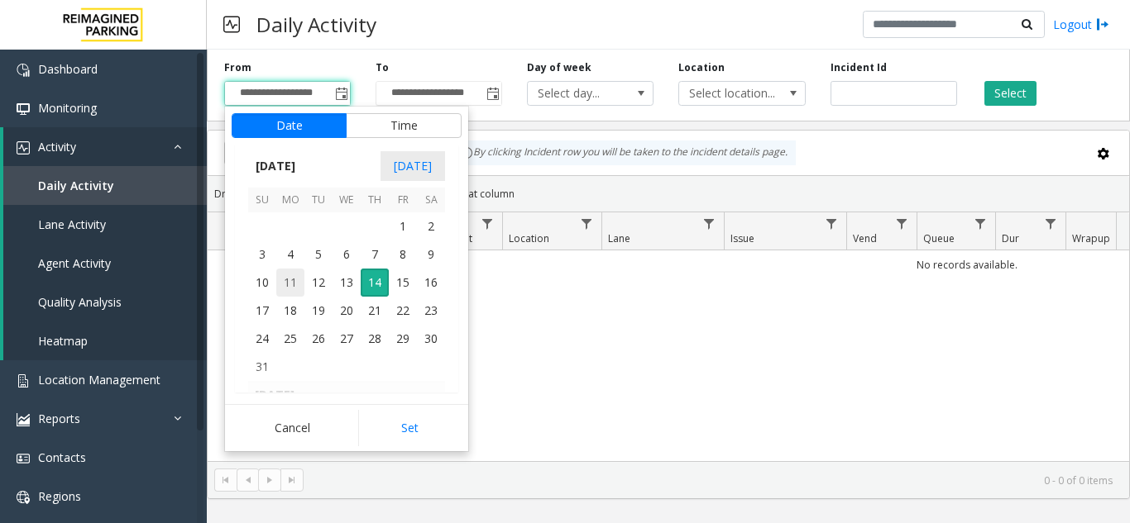
click at [288, 289] on span "11" at bounding box center [290, 283] width 28 height 28
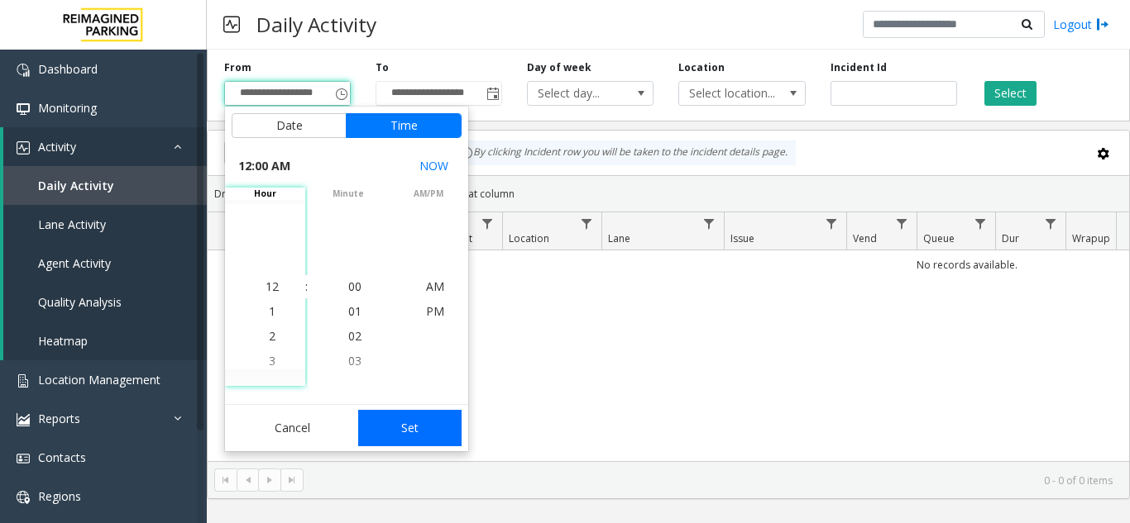
click at [410, 423] on button "Set" at bounding box center [410, 428] width 104 height 36
type input "**********"
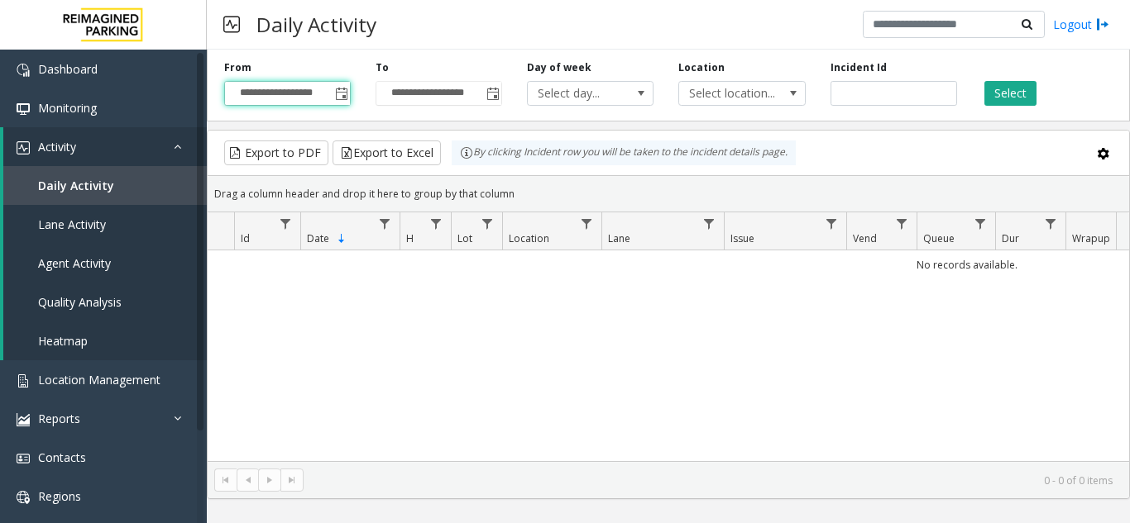
click at [1021, 107] on div "**********" at bounding box center [668, 82] width 923 height 79
click at [1012, 99] on button "Select" at bounding box center [1010, 93] width 52 height 25
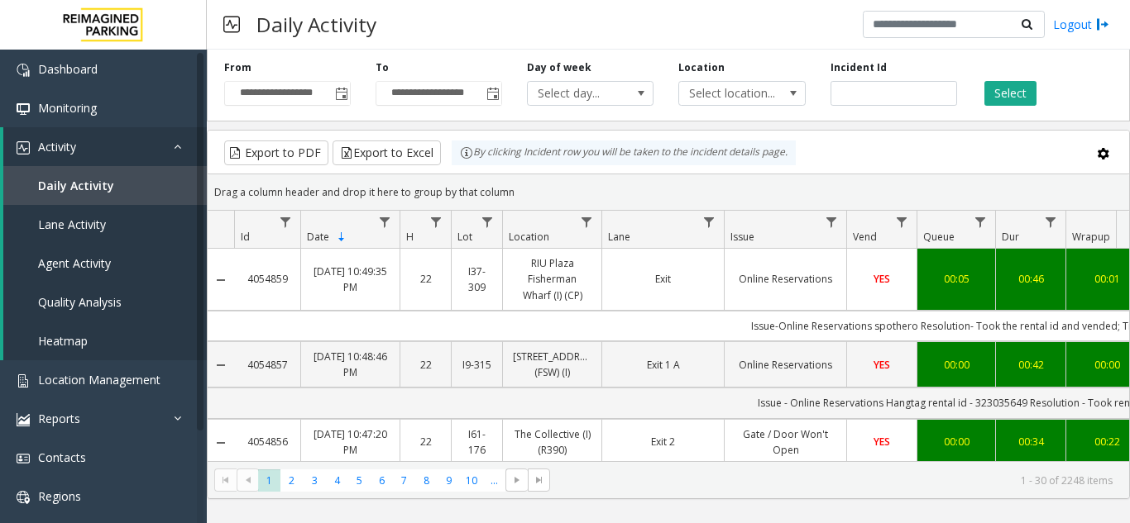
drag, startPoint x: 700, startPoint y: 473, endPoint x: 776, endPoint y: 458, distance: 76.7
click at [776, 458] on kendo-grid "Export to PDF Export to Excel By clicking Incident row you will be taken to the…" at bounding box center [668, 315] width 923 height 370
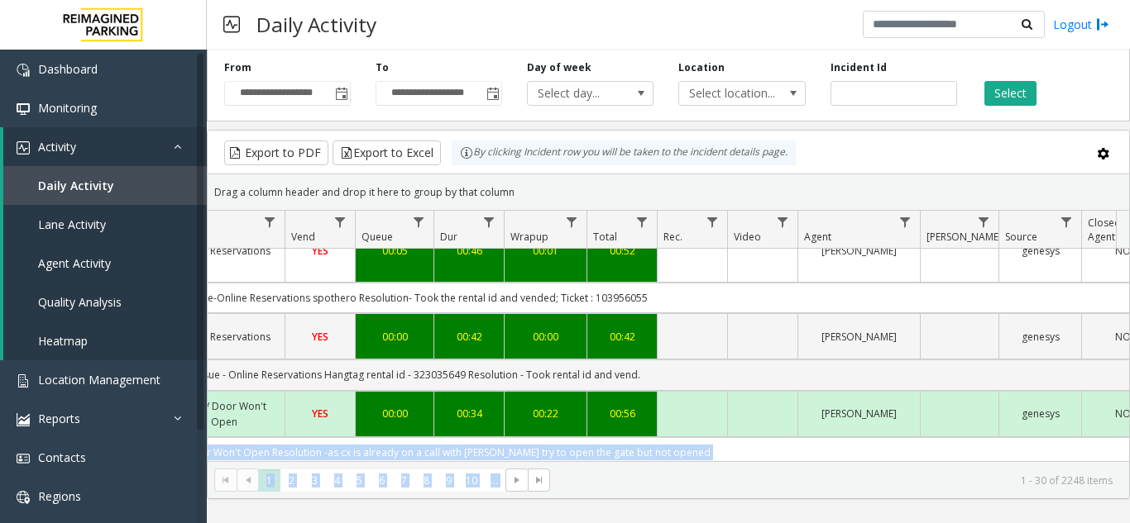
scroll to position [0, 561]
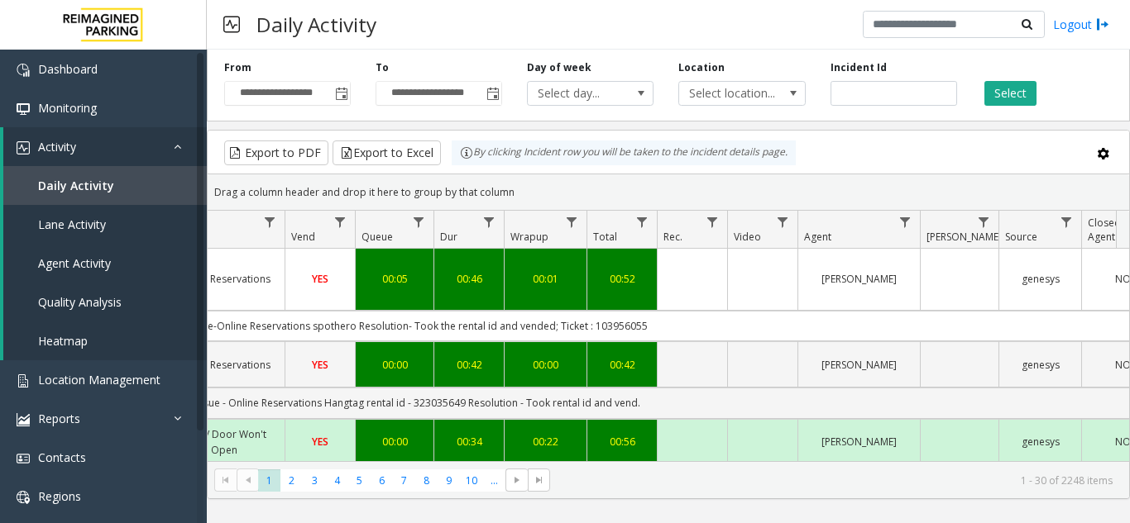
click at [929, 176] on kendo-grid-group-panel "Drag a column header and drop it here to group by that column" at bounding box center [668, 192] width 921 height 36
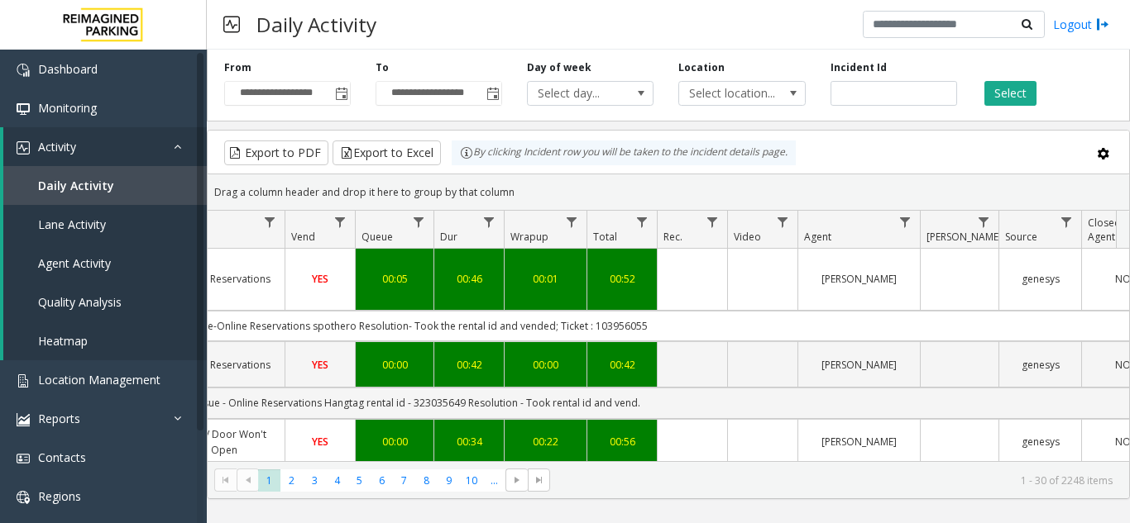
scroll to position [141, 561]
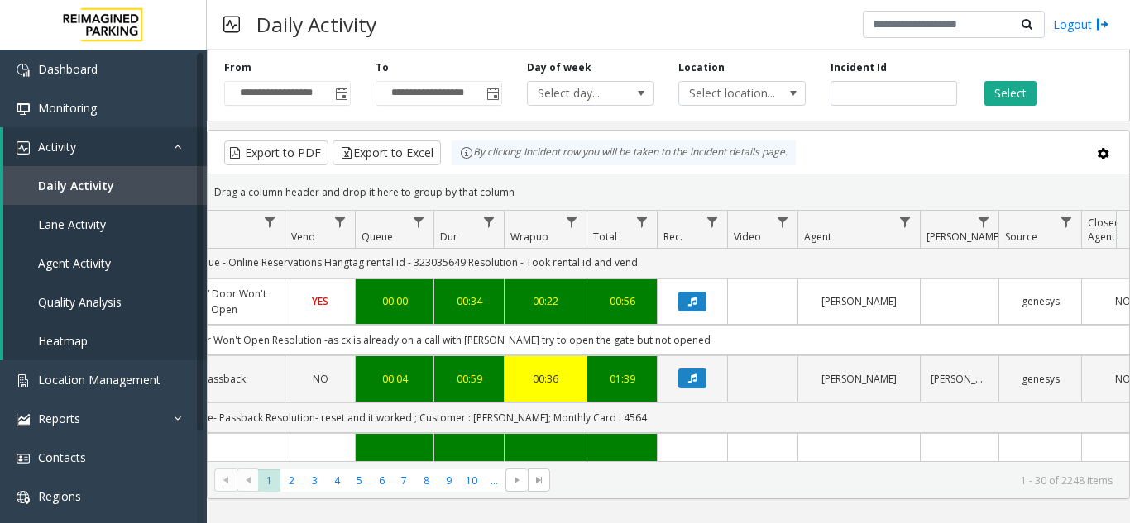
click at [940, 143] on div "Export to PDF Export to Excel By clicking Incident row you will be taken to the…" at bounding box center [668, 153] width 893 height 25
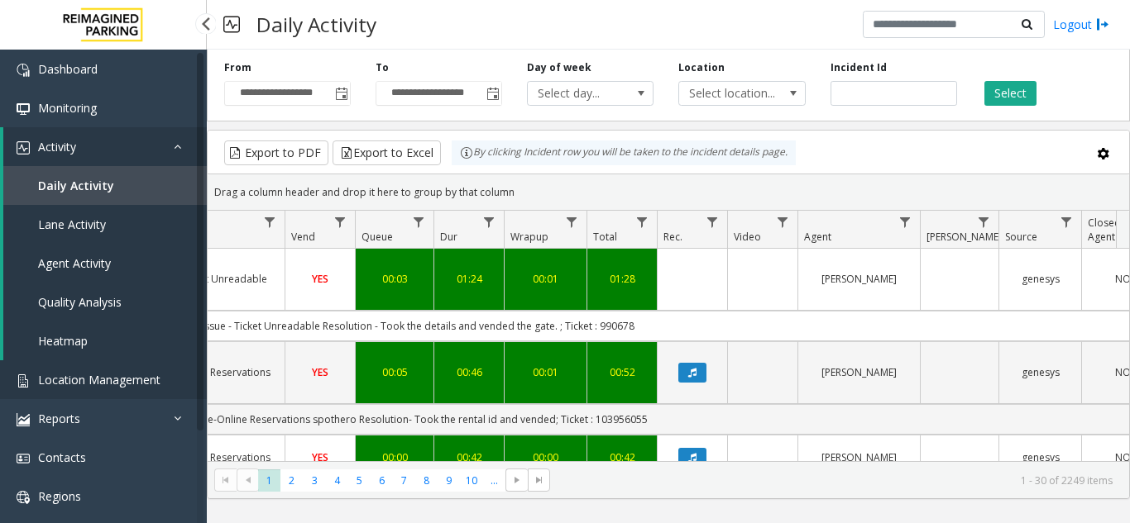
click at [132, 386] on span "Location Management" at bounding box center [99, 380] width 122 height 16
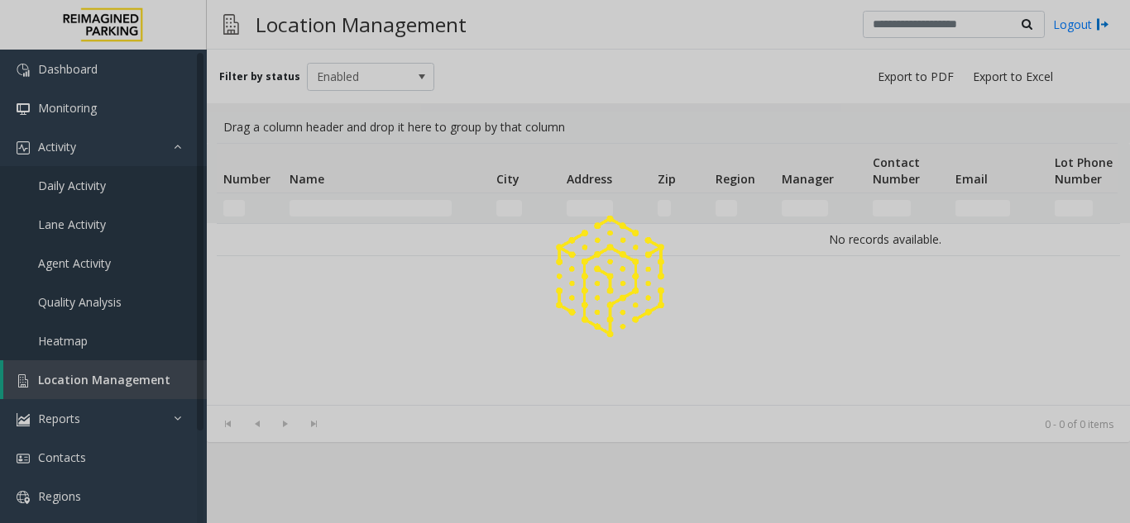
click at [132, 386] on div at bounding box center [565, 261] width 1130 height 523
click at [381, 208] on div at bounding box center [565, 261] width 1130 height 523
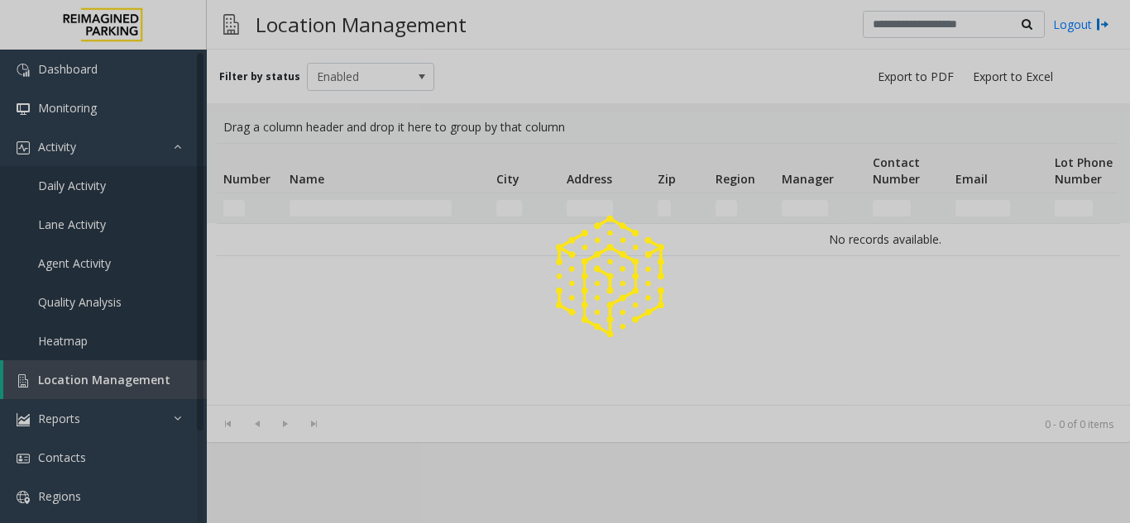
click at [381, 208] on div at bounding box center [565, 261] width 1130 height 523
click at [363, 204] on div at bounding box center [565, 261] width 1130 height 523
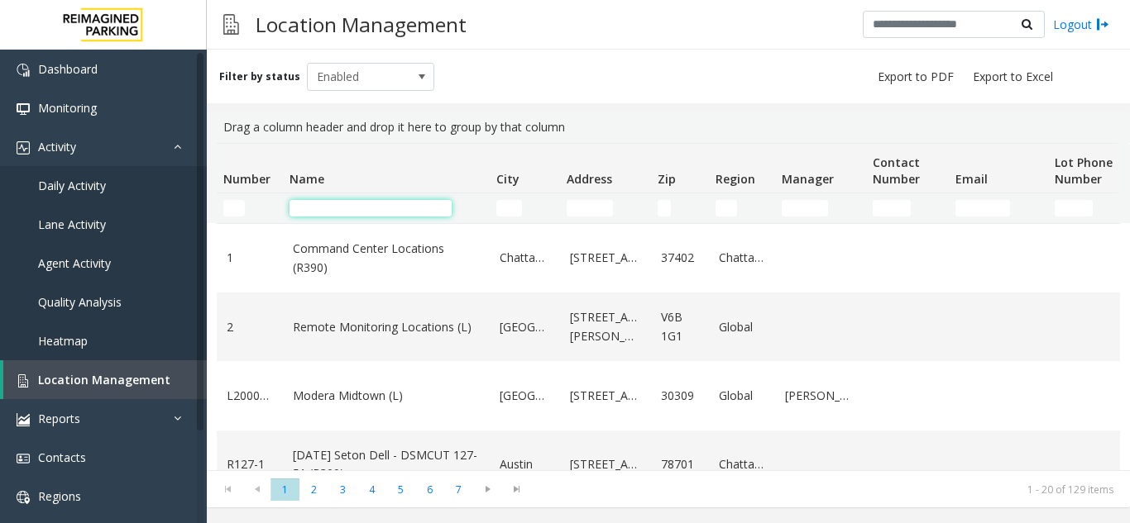
click at [363, 204] on input "Name Filter" at bounding box center [370, 208] width 162 height 17
click at [575, 212] on input "Address Filter" at bounding box center [589, 208] width 46 height 17
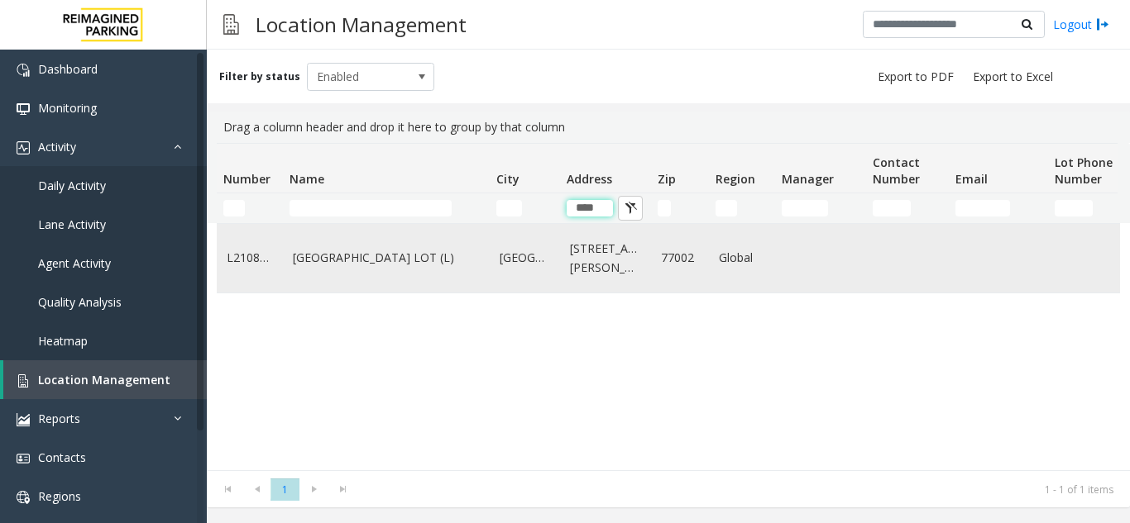
type input "****"
click at [375, 267] on link "[GEOGRAPHIC_DATA] LOT (L)" at bounding box center [386, 258] width 187 height 18
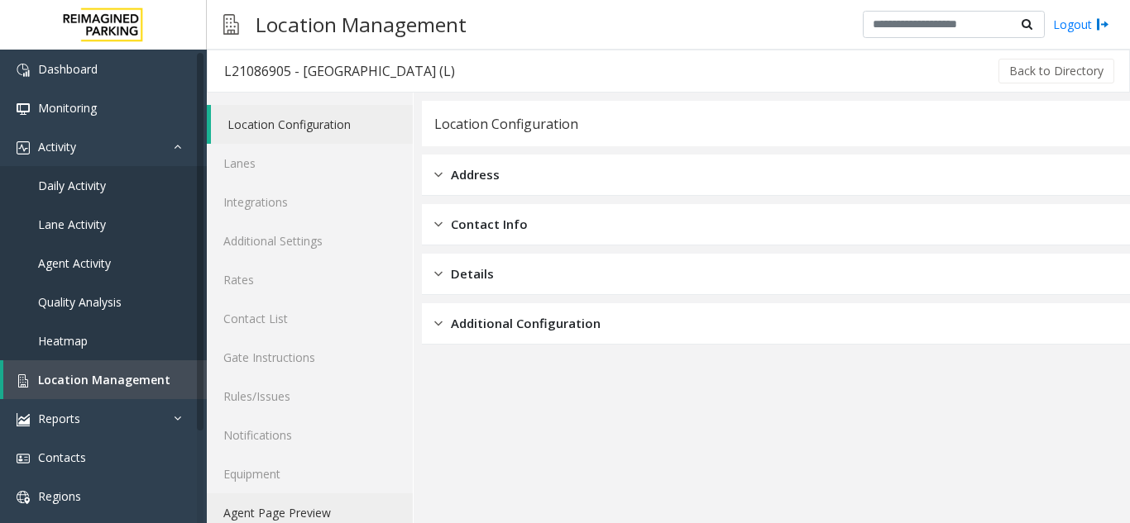
click at [270, 510] on link "Agent Page Preview" at bounding box center [310, 513] width 206 height 39
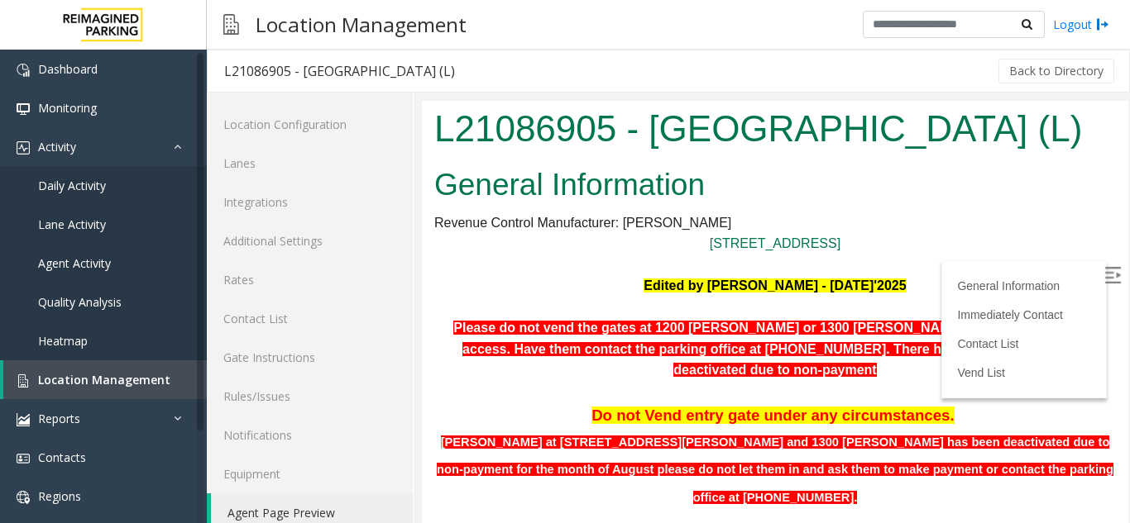
click at [1082, 207] on h2 "General Information" at bounding box center [774, 185] width 681 height 43
click at [1104, 274] on img at bounding box center [1112, 275] width 17 height 17
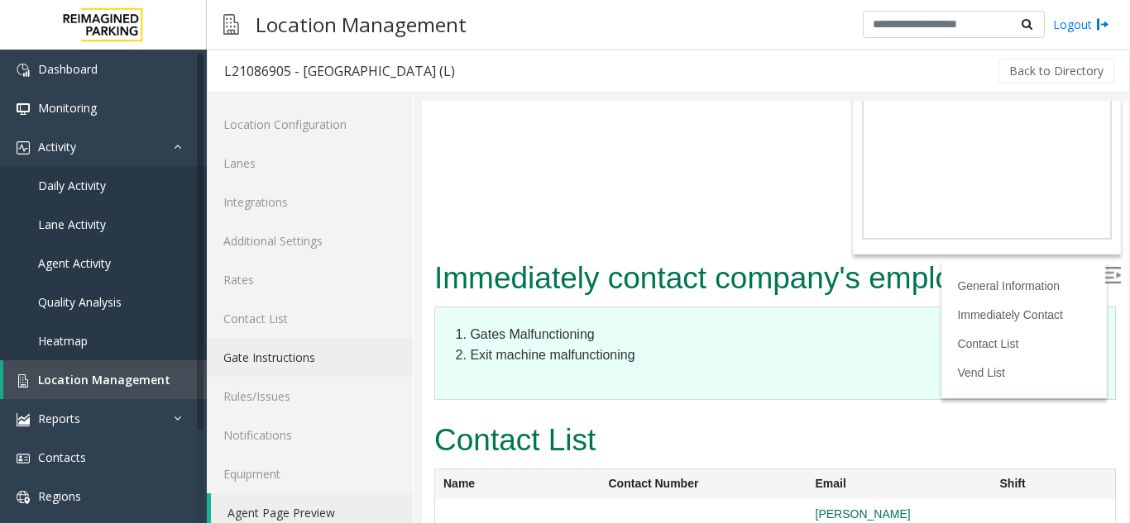
scroll to position [2646, 0]
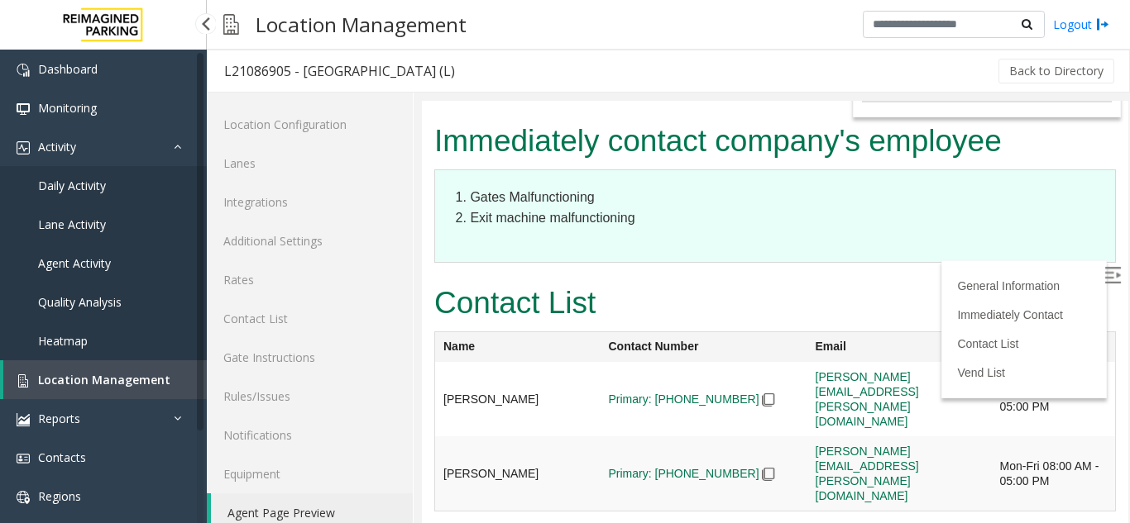
click at [111, 377] on span "Location Management" at bounding box center [104, 380] width 132 height 16
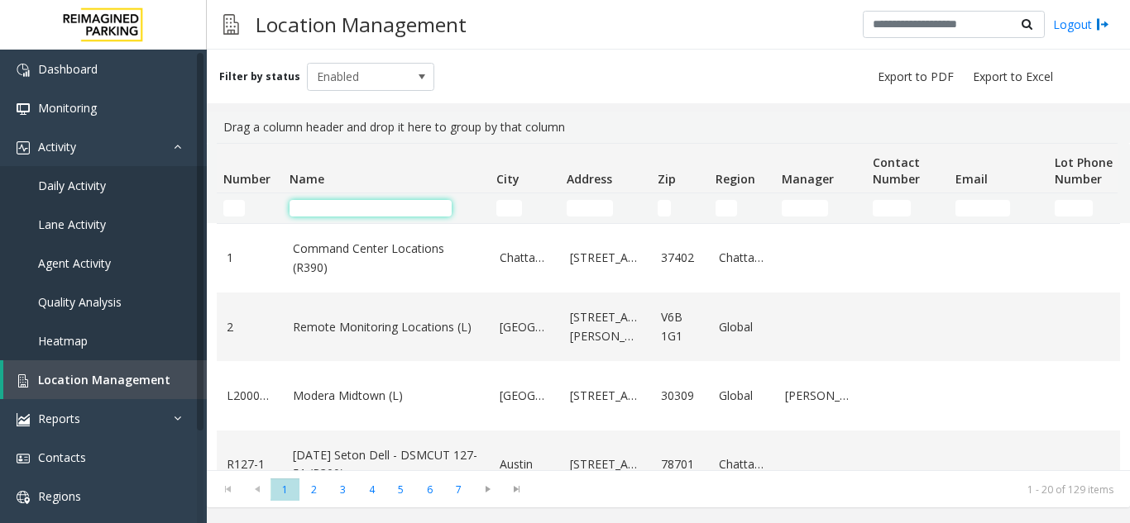
click at [330, 208] on input "Name Filter" at bounding box center [370, 208] width 162 height 17
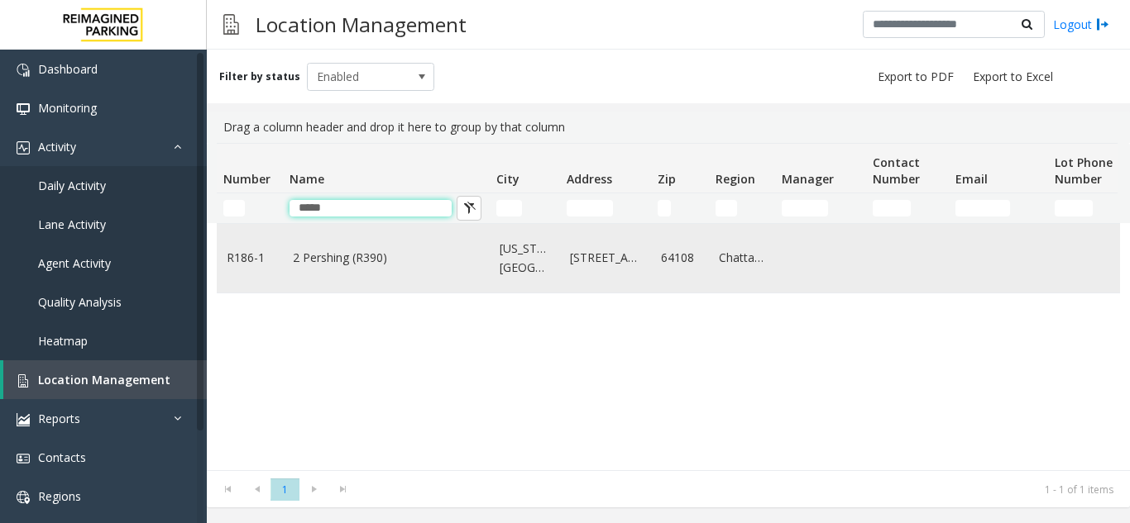
type input "*****"
click at [340, 277] on td "2 Pershing (R390)" at bounding box center [386, 258] width 207 height 69
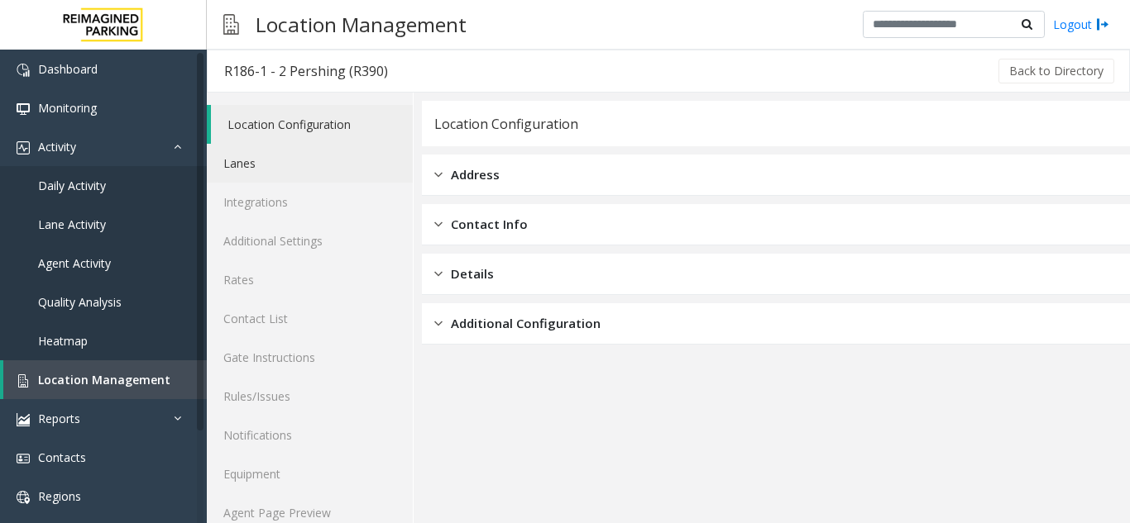
click at [296, 165] on link "Lanes" at bounding box center [310, 163] width 206 height 39
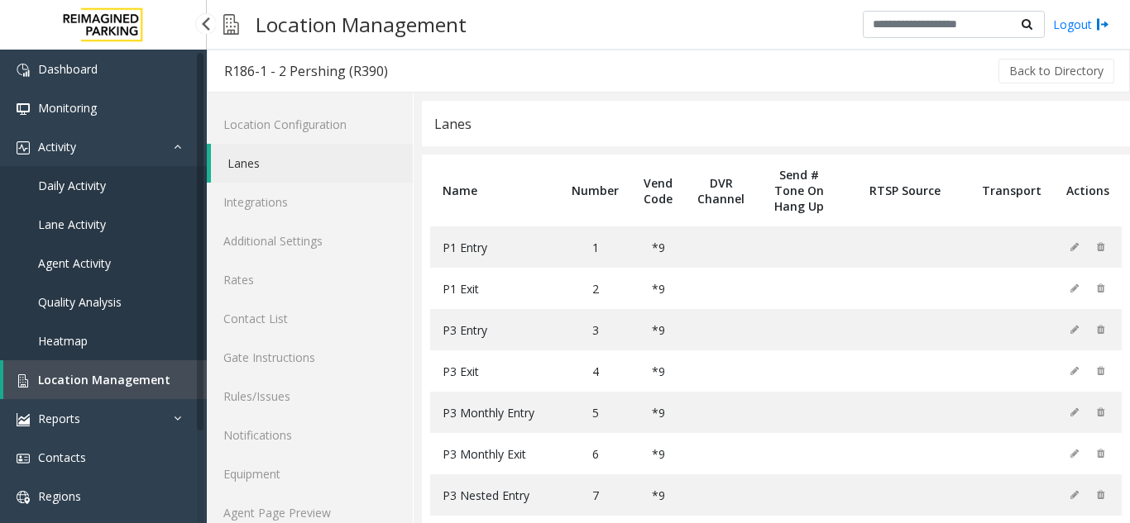
click at [86, 375] on span "Location Management" at bounding box center [104, 380] width 132 height 16
